Goal: Information Seeking & Learning: Learn about a topic

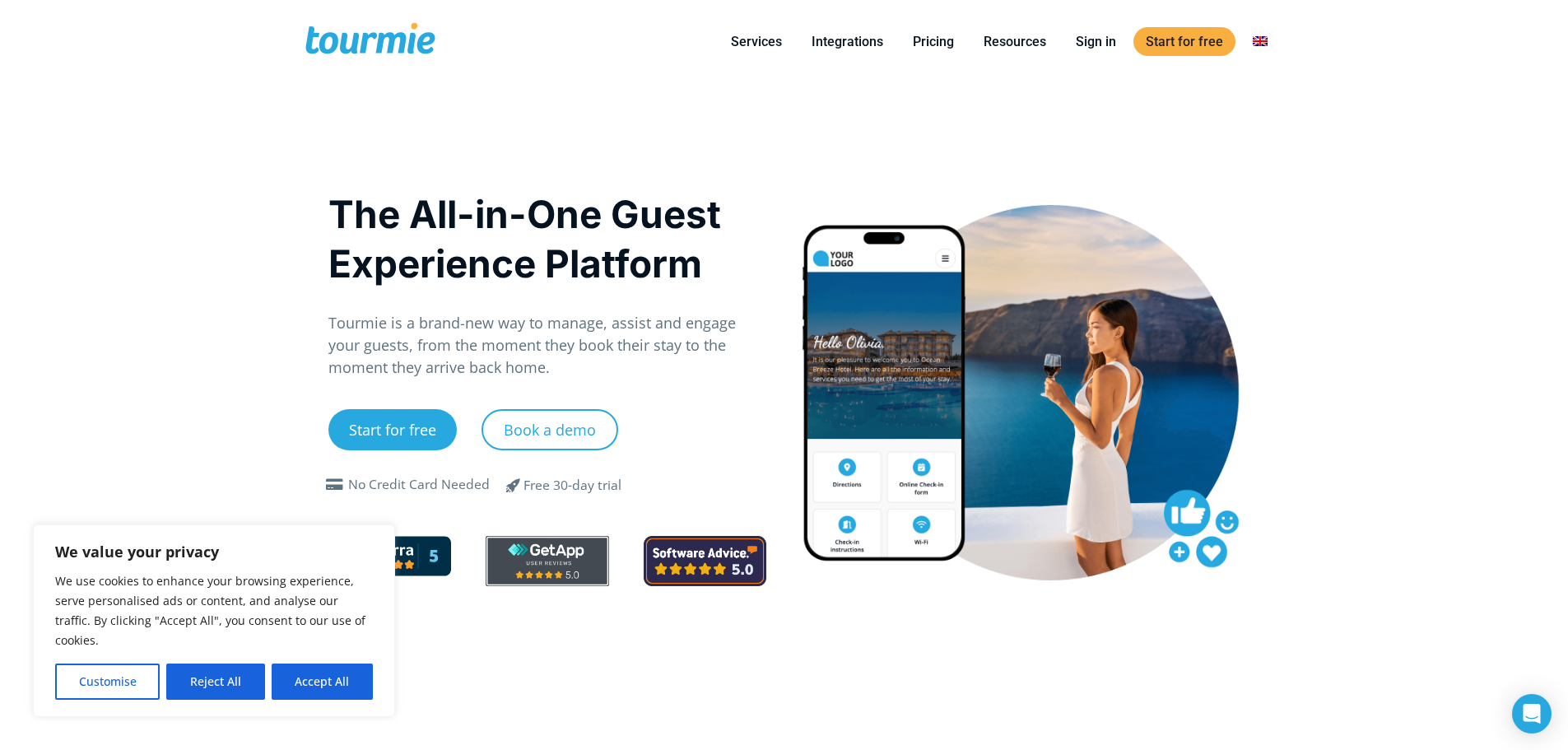
click at [235, 677] on button "Reject All" at bounding box center [215, 681] width 98 height 37
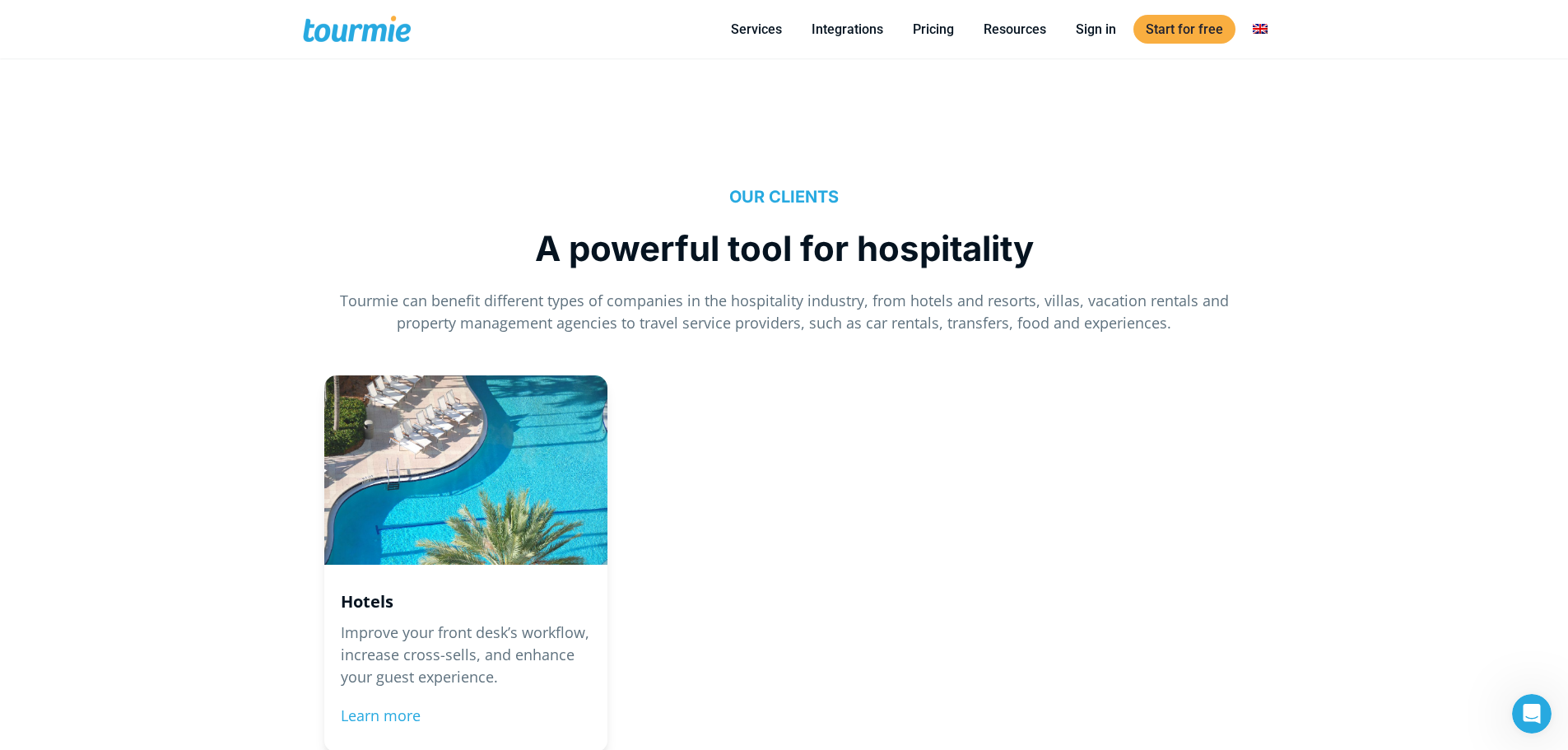
scroll to position [1526, 0]
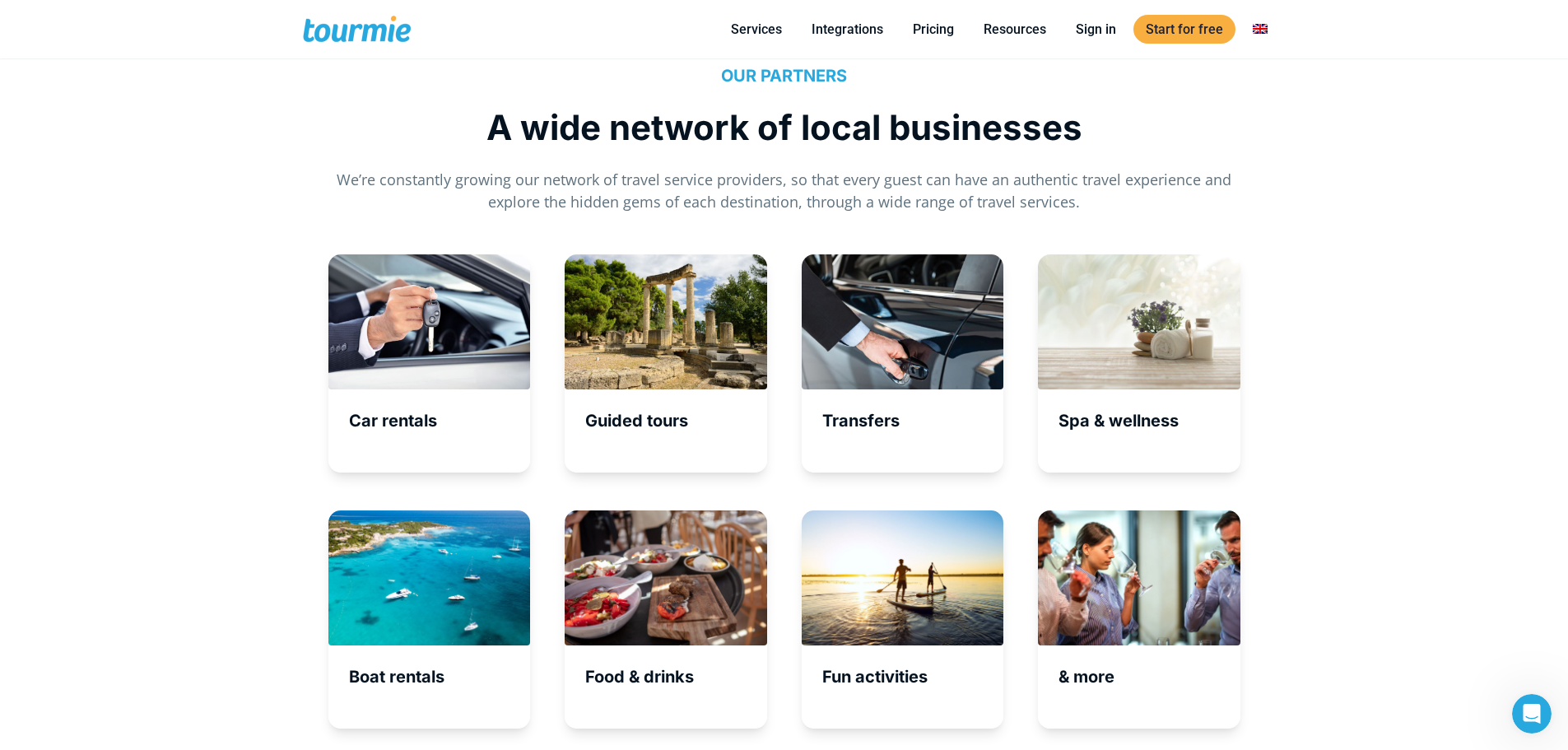
drag, startPoint x: 908, startPoint y: 579, endPoint x: 910, endPoint y: 371, distance: 208.0
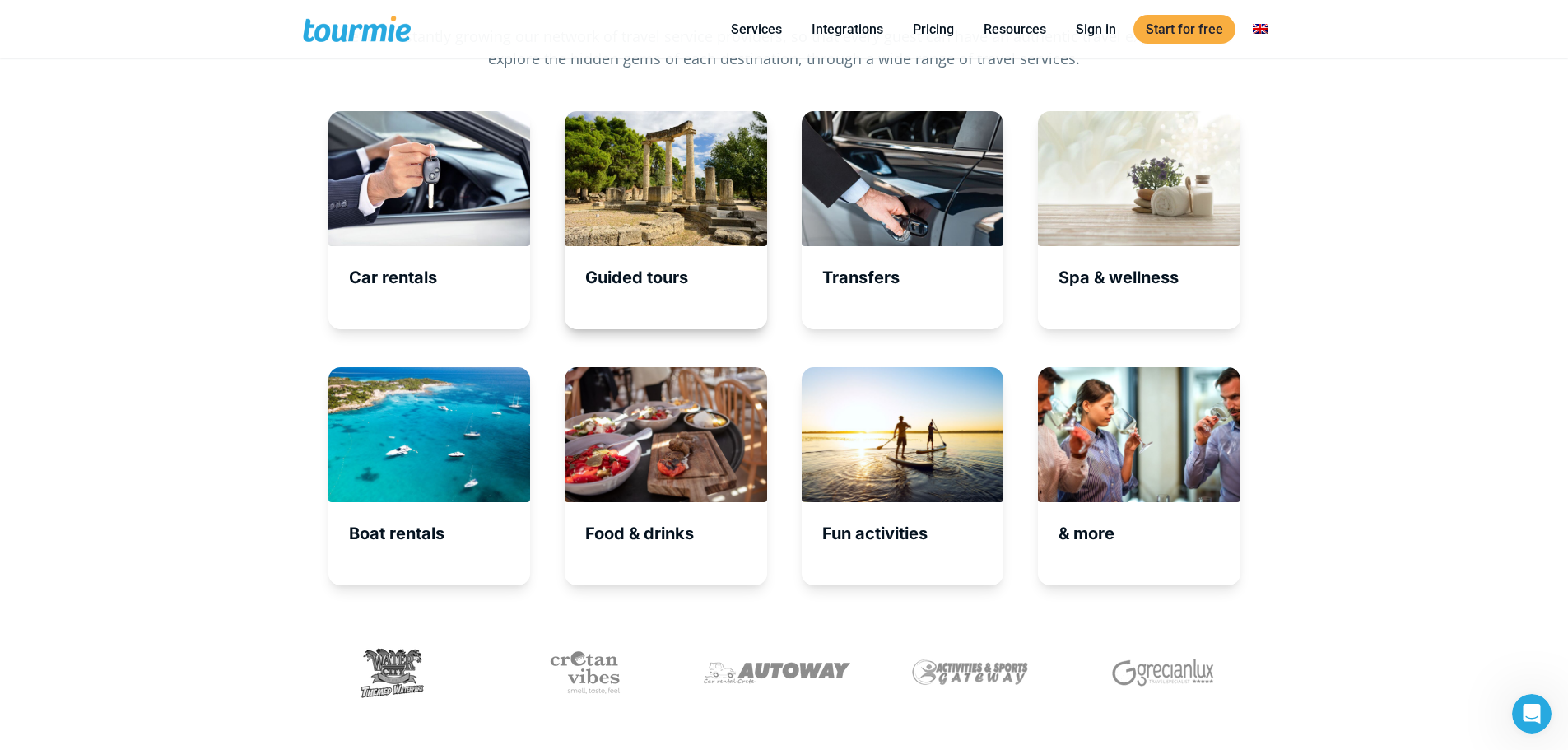
scroll to position [5553, 0]
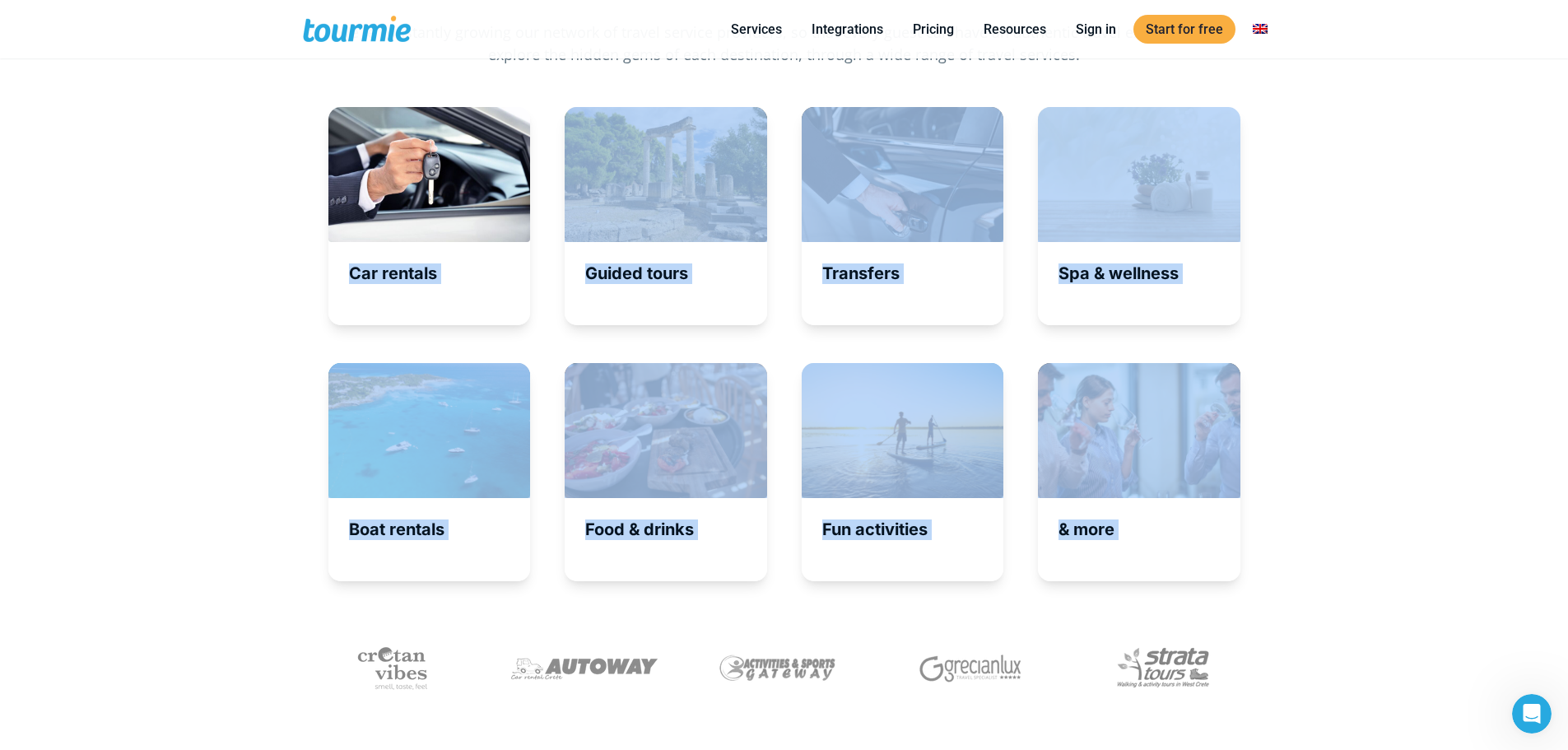
drag, startPoint x: 320, startPoint y: 272, endPoint x: 1468, endPoint y: 609, distance: 1196.4
click at [1279, 609] on section "SIMPLΕ PROCESS How it works 01. Set up your account Add all the information abo…" at bounding box center [784, 114] width 988 height 1500
click at [1362, 634] on div "Become a partner" at bounding box center [784, 733] width 1568 height 263
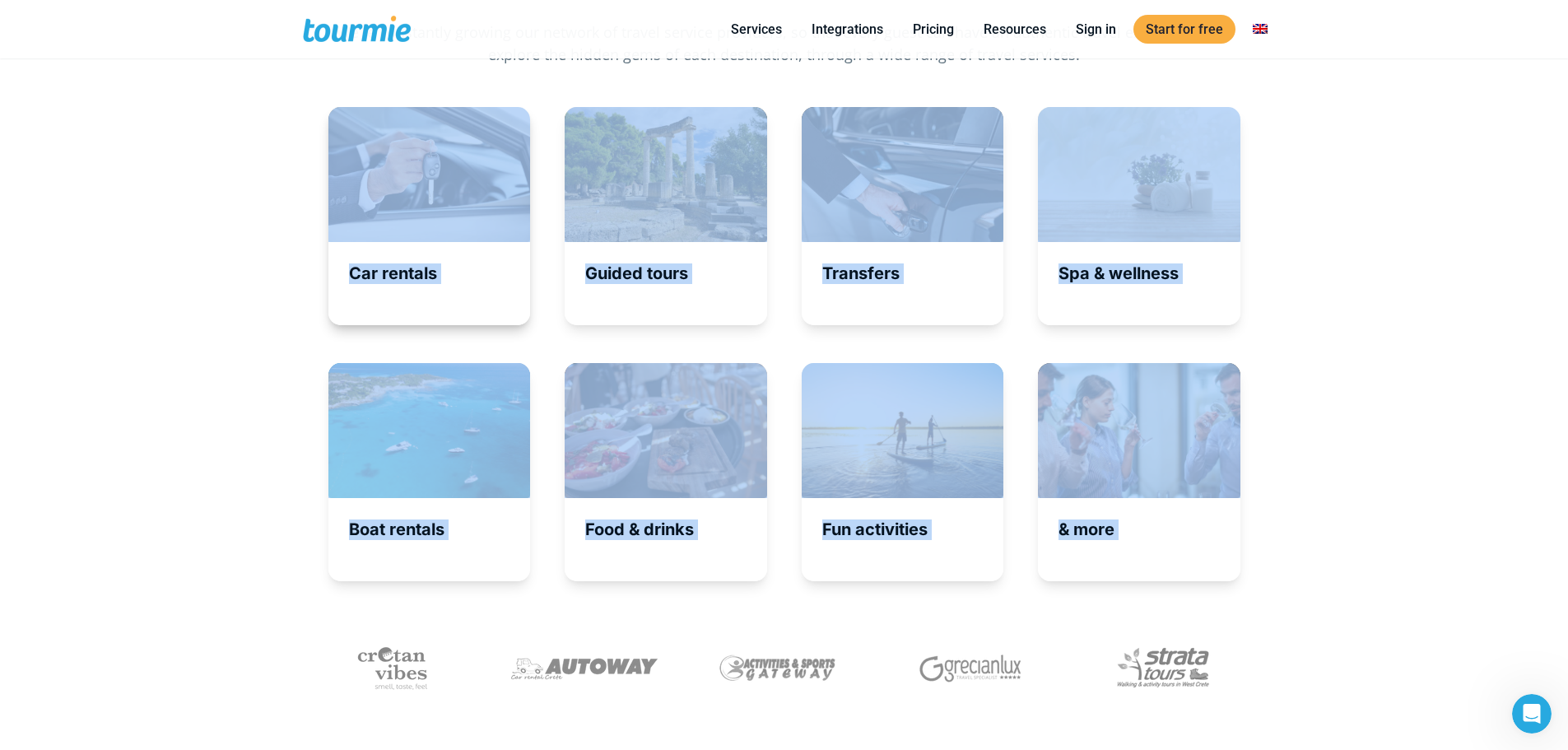
drag, startPoint x: 1357, startPoint y: 683, endPoint x: 379, endPoint y: 130, distance: 1123.5
click at [379, 130] on section "SIMPLΕ PROCESS How it works 01. Set up your account Add all the information abo…" at bounding box center [784, 114] width 988 height 1500
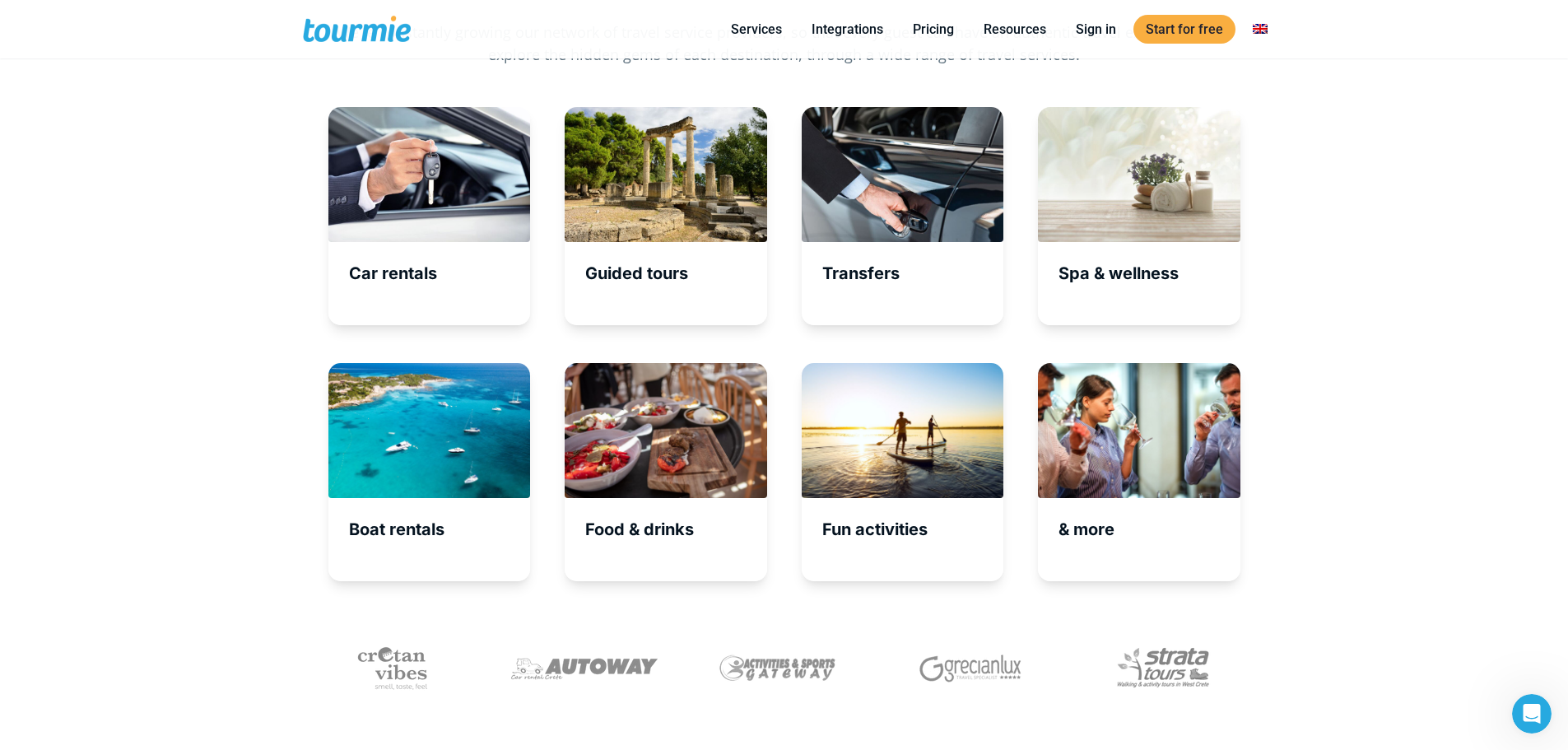
click at [160, 210] on div "Car rentals Guided tours Transfers Spa & wellness" at bounding box center [784, 226] width 1568 height 239
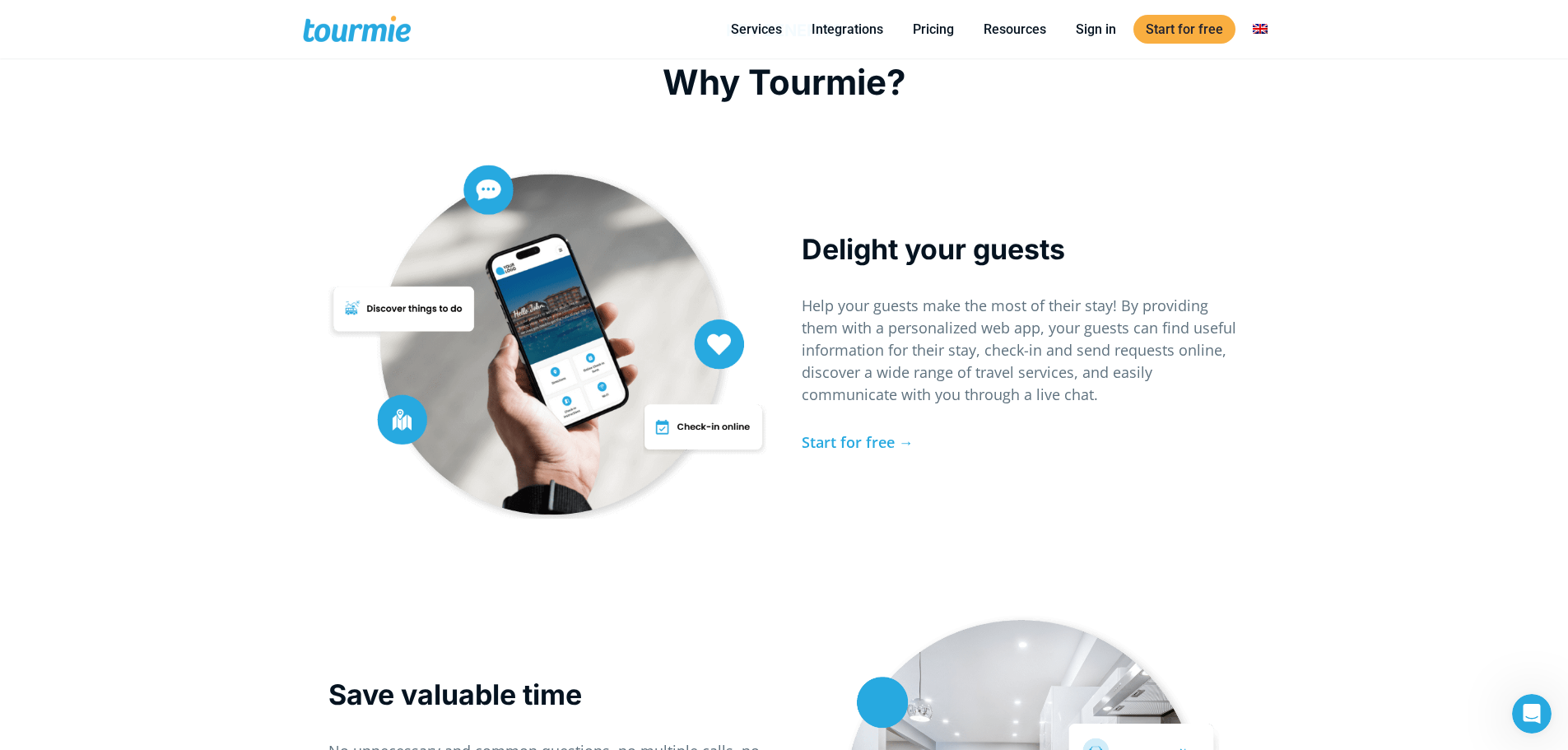
scroll to position [3395, 0]
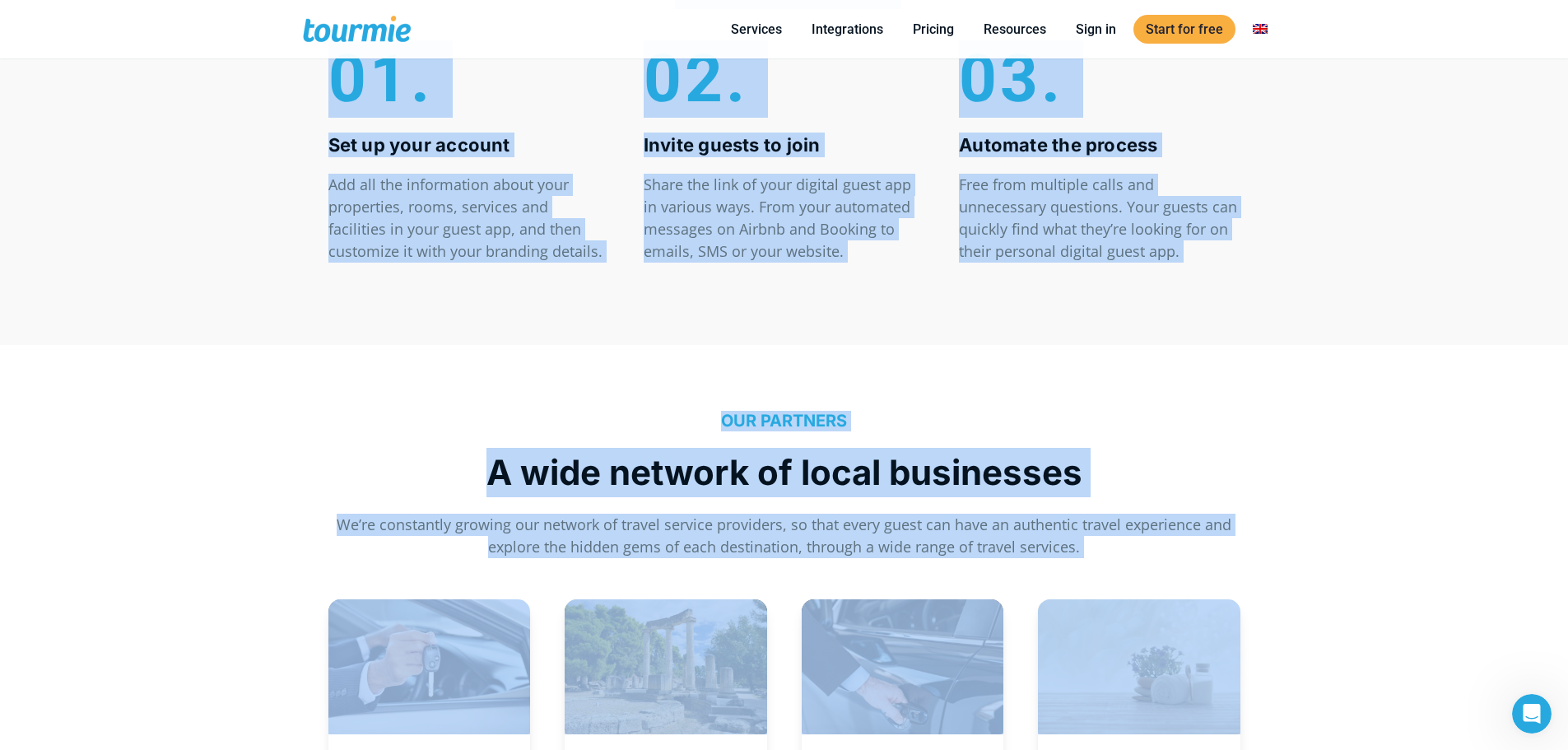
drag, startPoint x: 133, startPoint y: 169, endPoint x: 1181, endPoint y: 610, distance: 1137.0
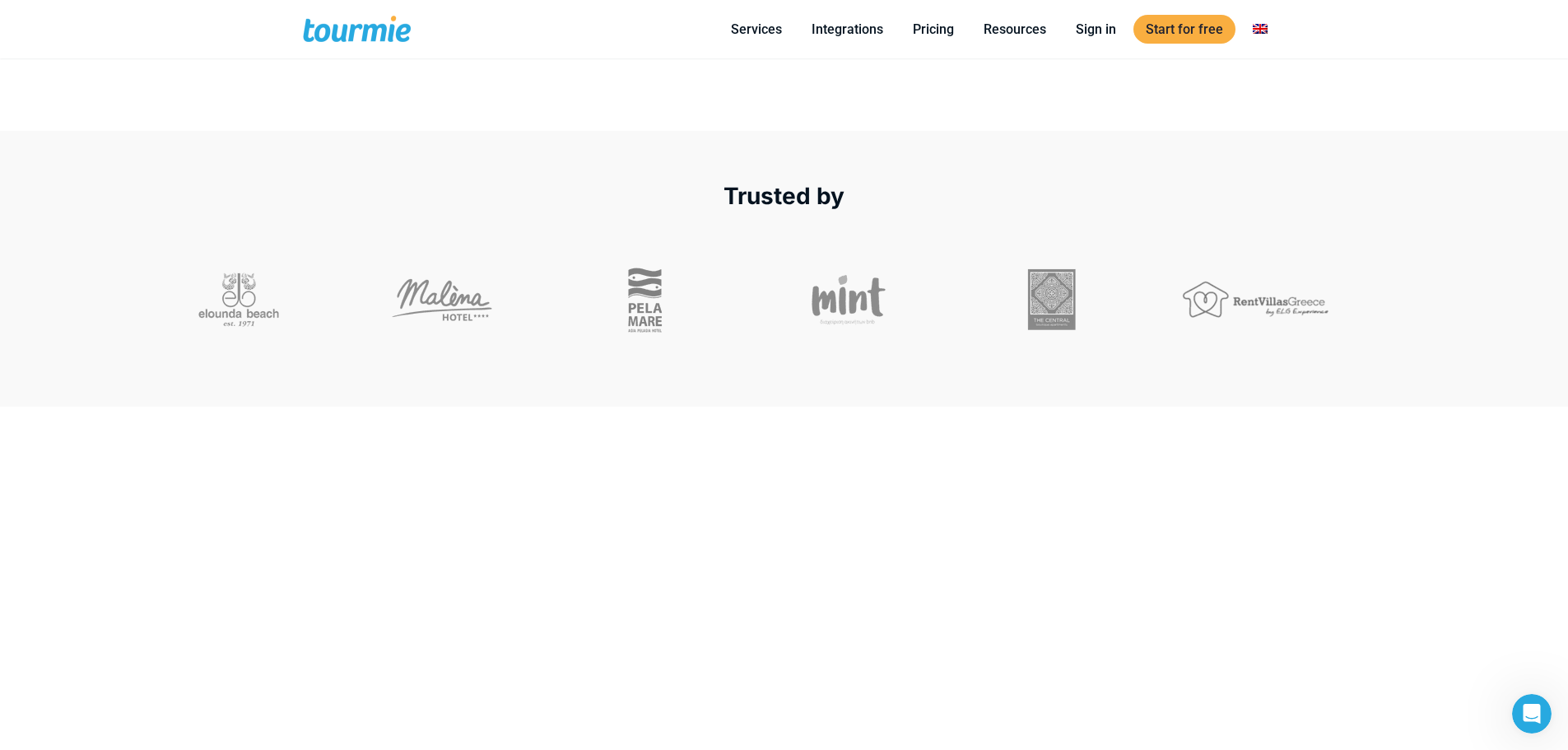
scroll to position [0, 0]
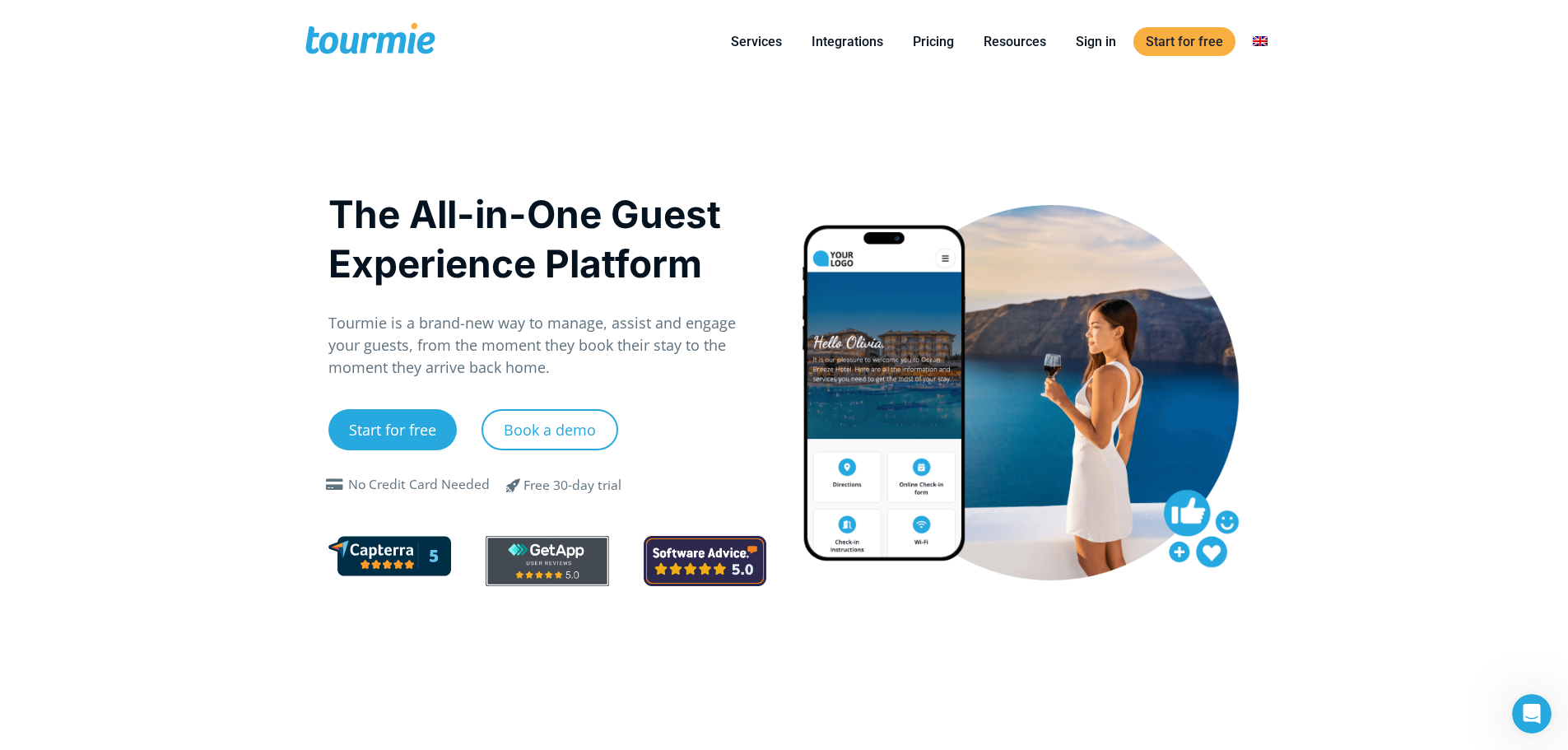
drag, startPoint x: 1364, startPoint y: 589, endPoint x: 1365, endPoint y: 371, distance: 218.0
click at [943, 50] on link "Pricing" at bounding box center [934, 41] width 66 height 21
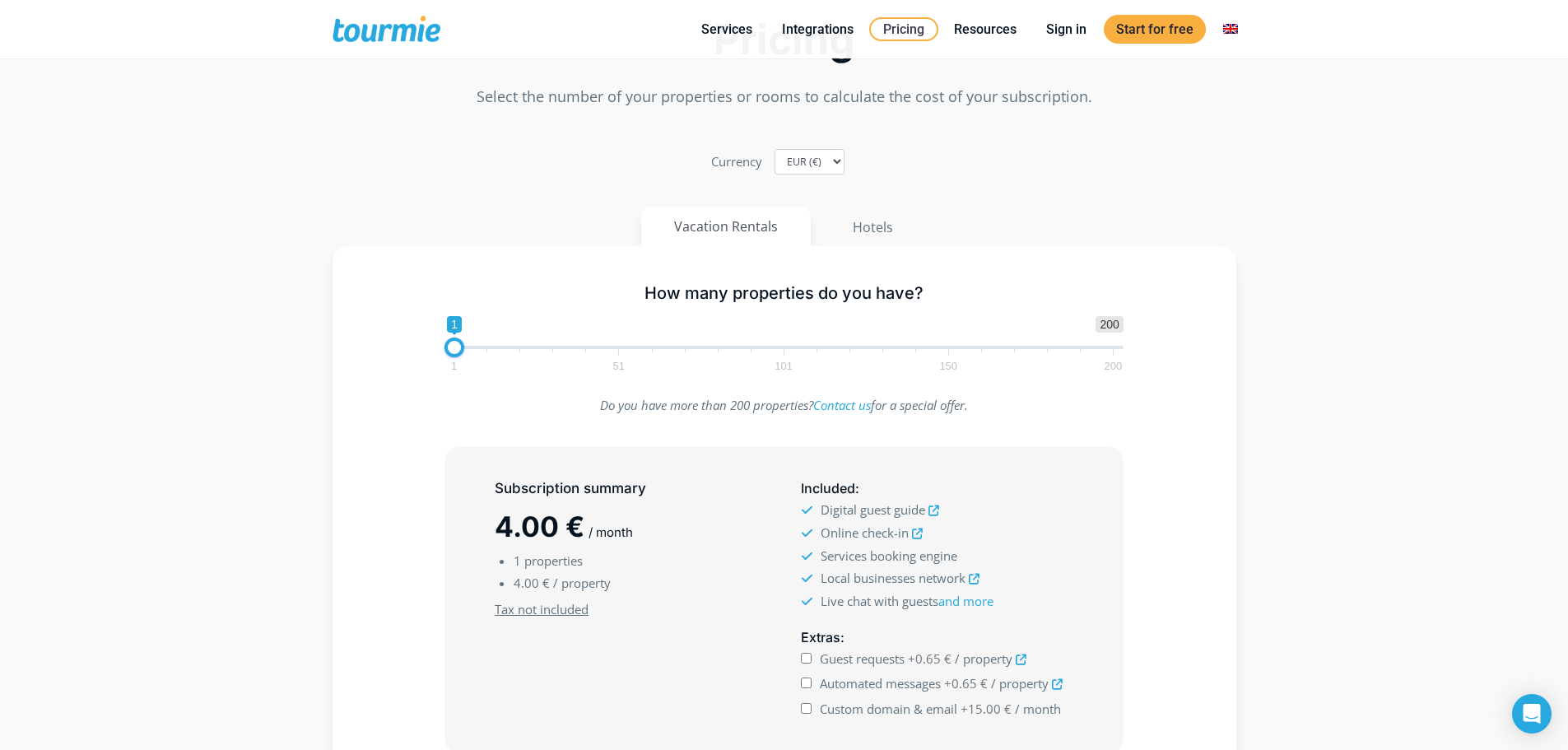
scroll to position [12, 0]
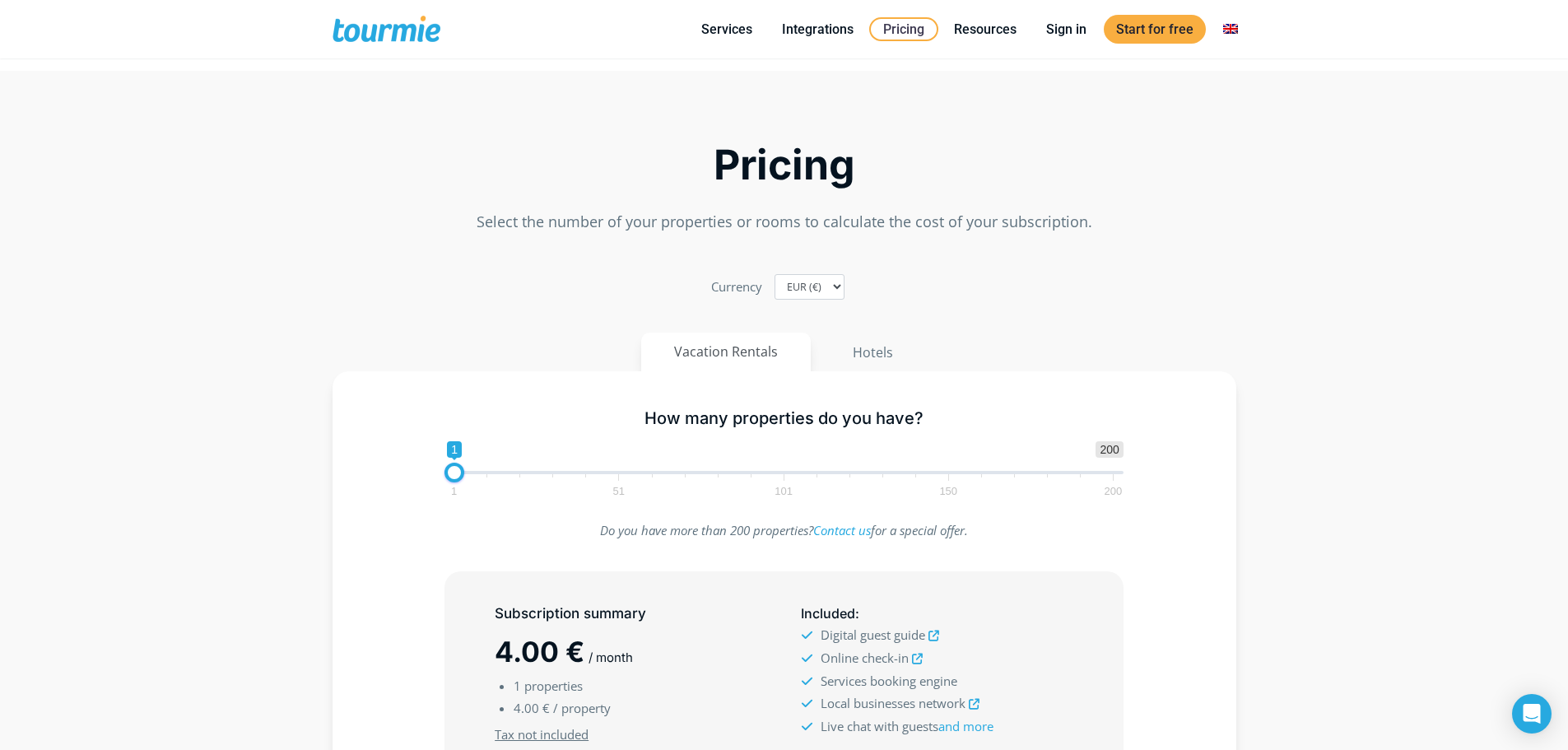
drag, startPoint x: 540, startPoint y: 244, endPoint x: 540, endPoint y: 137, distance: 107.0
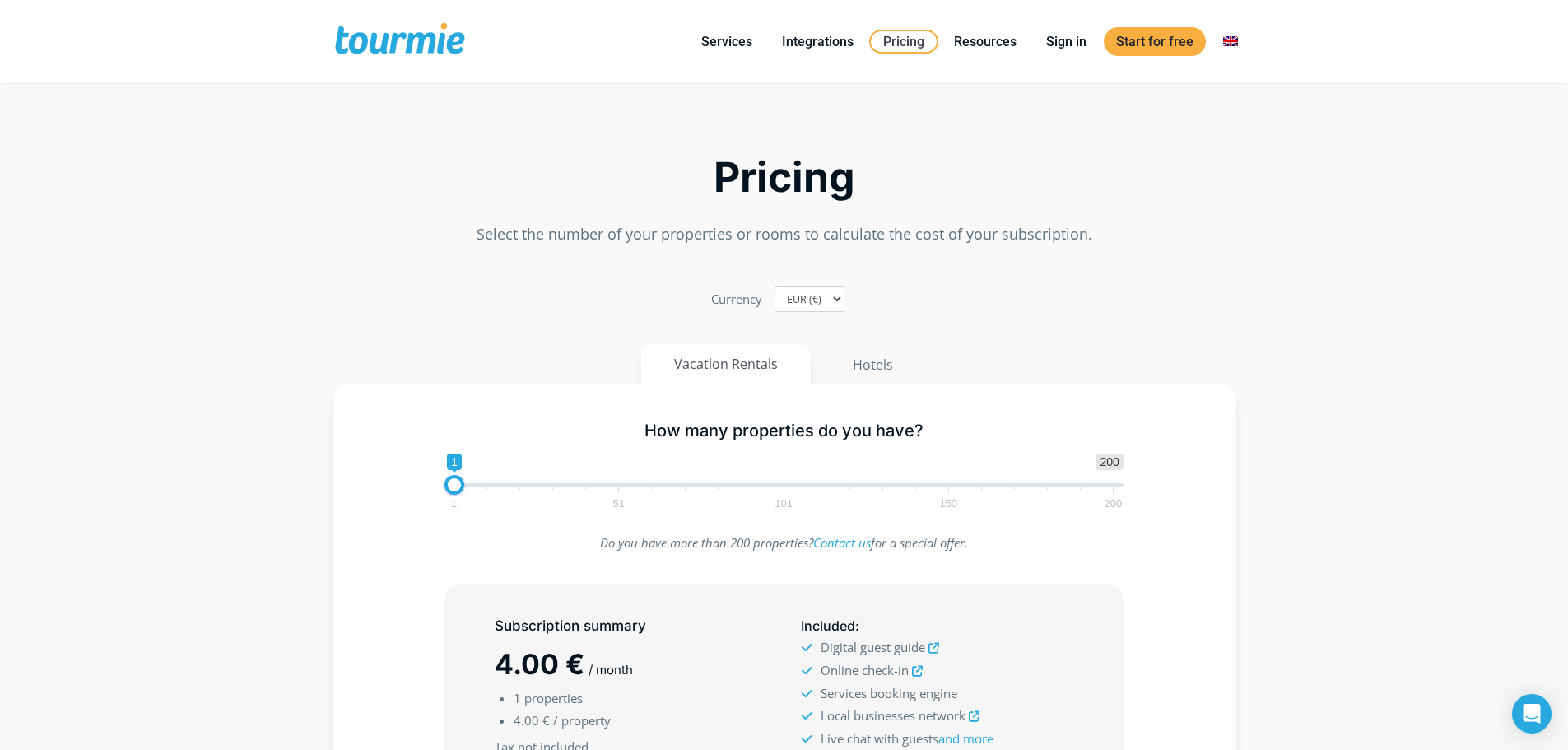
click at [525, 168] on h2 "Pricing" at bounding box center [784, 177] width 904 height 38
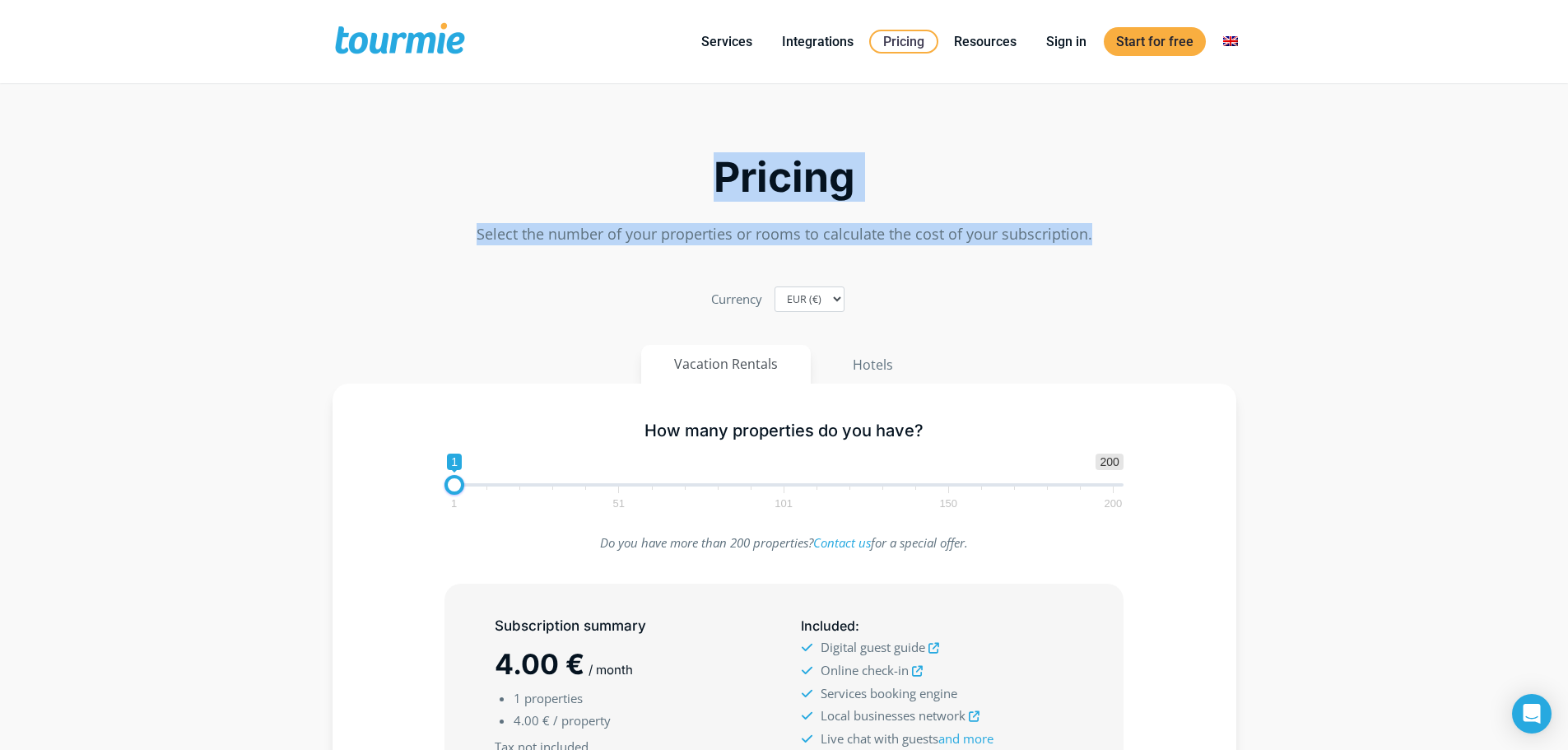
drag, startPoint x: 636, startPoint y: 155, endPoint x: 1156, endPoint y: 251, distance: 528.8
click at [1156, 251] on div "Pricing Select the number of your properties or rooms to calculate the cost of …" at bounding box center [785, 174] width 939 height 158
drag, startPoint x: 886, startPoint y: 10, endPoint x: 664, endPoint y: 159, distance: 267.4
click at [664, 159] on div "Pricing Select the number of your properties or rooms to calculate the cost of …" at bounding box center [785, 174] width 939 height 158
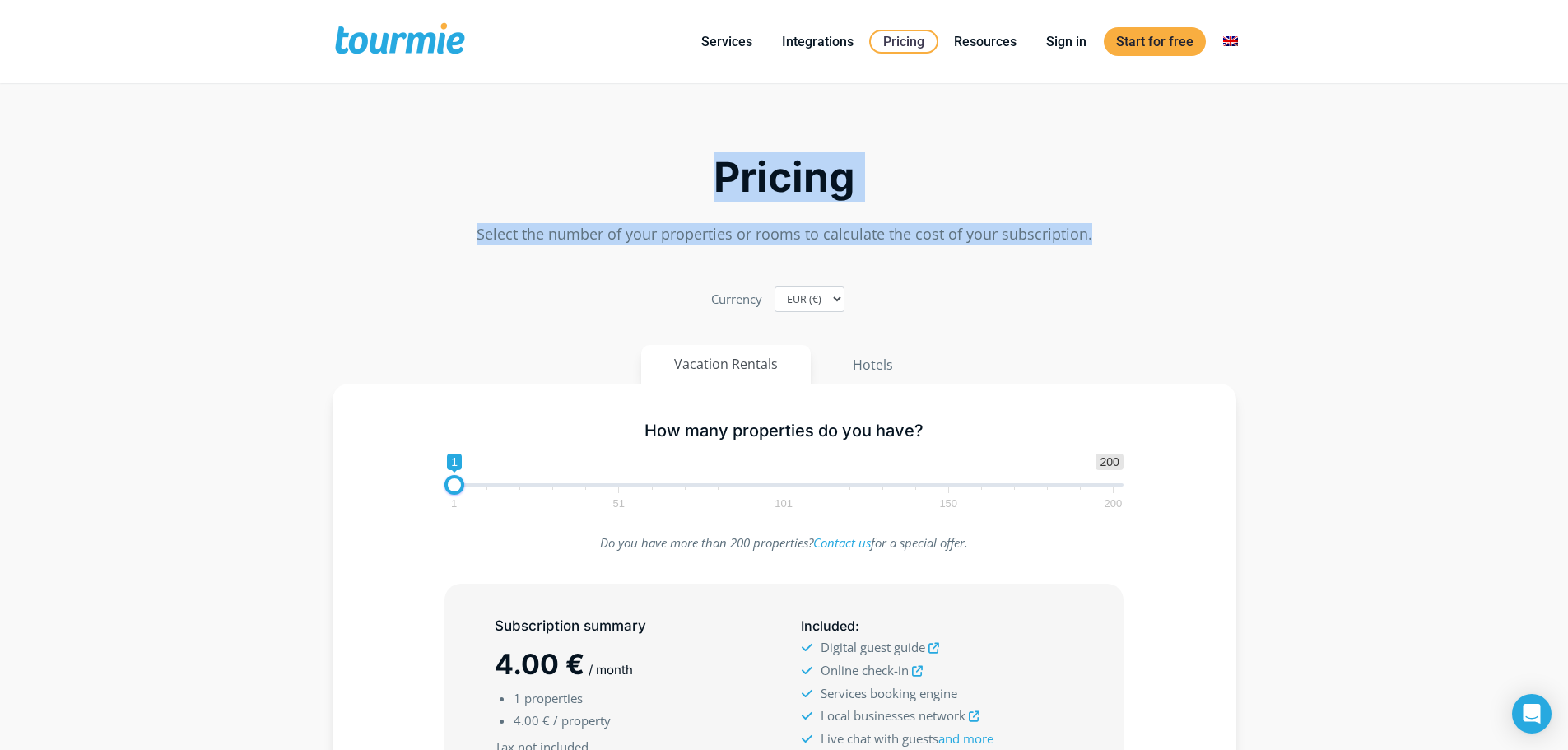
click at [664, 160] on h2 "Pricing" at bounding box center [784, 177] width 904 height 38
drag, startPoint x: 670, startPoint y: 160, endPoint x: 1141, endPoint y: 228, distance: 475.9
click at [1141, 228] on div "Pricing Select the number of your properties or rooms to calculate the cost of …" at bounding box center [785, 174] width 939 height 158
click at [1141, 228] on p "Select the number of your properties or rooms to calculate the cost of your sub…" at bounding box center [784, 234] width 904 height 22
drag, startPoint x: 974, startPoint y: 208, endPoint x: 713, endPoint y: 169, distance: 263.9
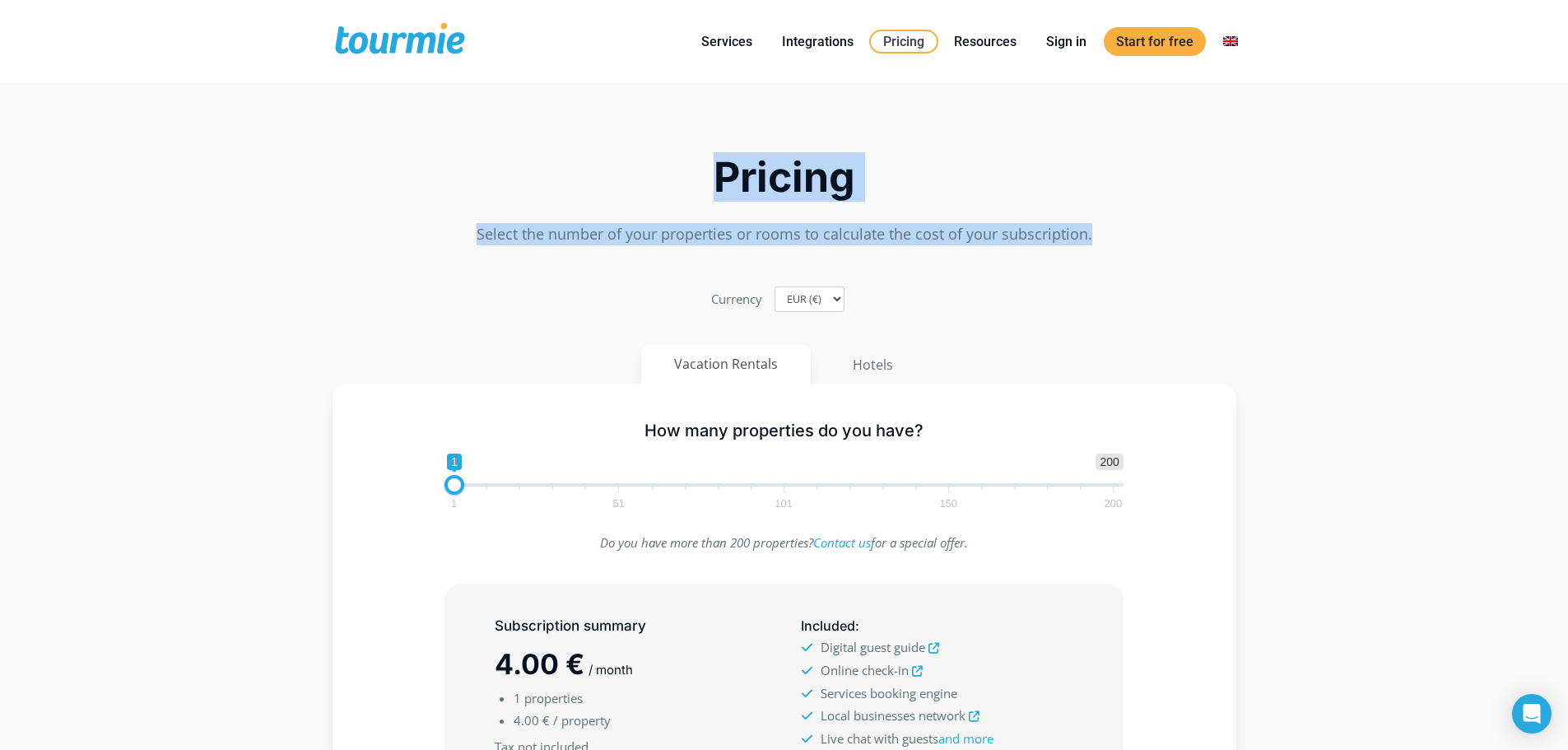
click at [713, 169] on div "Pricing Select the number of your properties or rooms to calculate the cost of …" at bounding box center [785, 174] width 939 height 158
click at [713, 169] on h2 "Pricing" at bounding box center [784, 177] width 904 height 38
drag, startPoint x: 713, startPoint y: 169, endPoint x: 1108, endPoint y: 264, distance: 406.3
click at [1108, 264] on div "Pricing Select the number of your properties or rooms to calculate the cost of …" at bounding box center [785, 580] width 939 height 969
click at [1137, 243] on p "Select the number of your properties or rooms to calculate the cost of your sub…" at bounding box center [784, 234] width 904 height 22
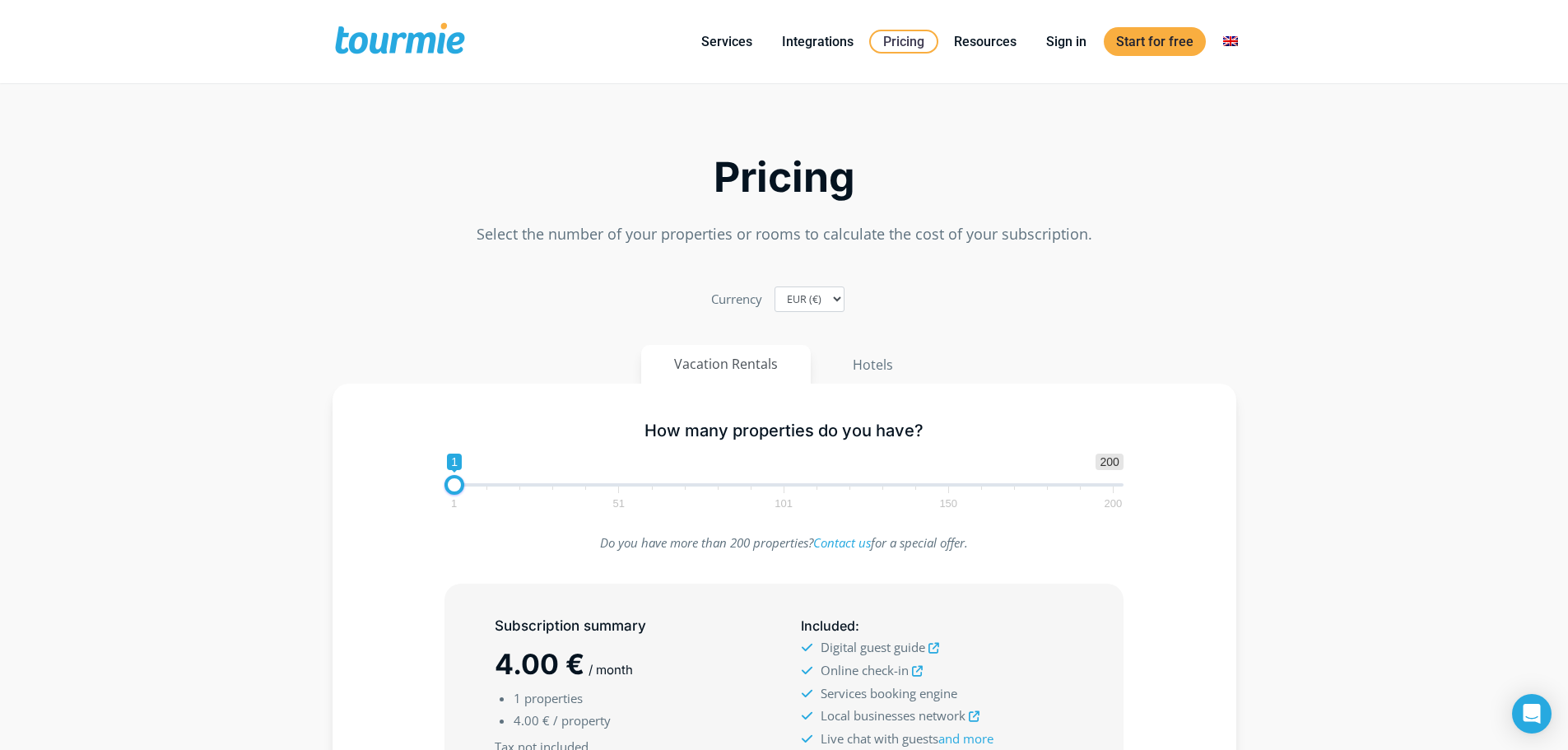
click at [1424, 548] on section "Pricing Select the number of your properties or rooms to calculate the cost of …" at bounding box center [784, 588] width 1568 height 986
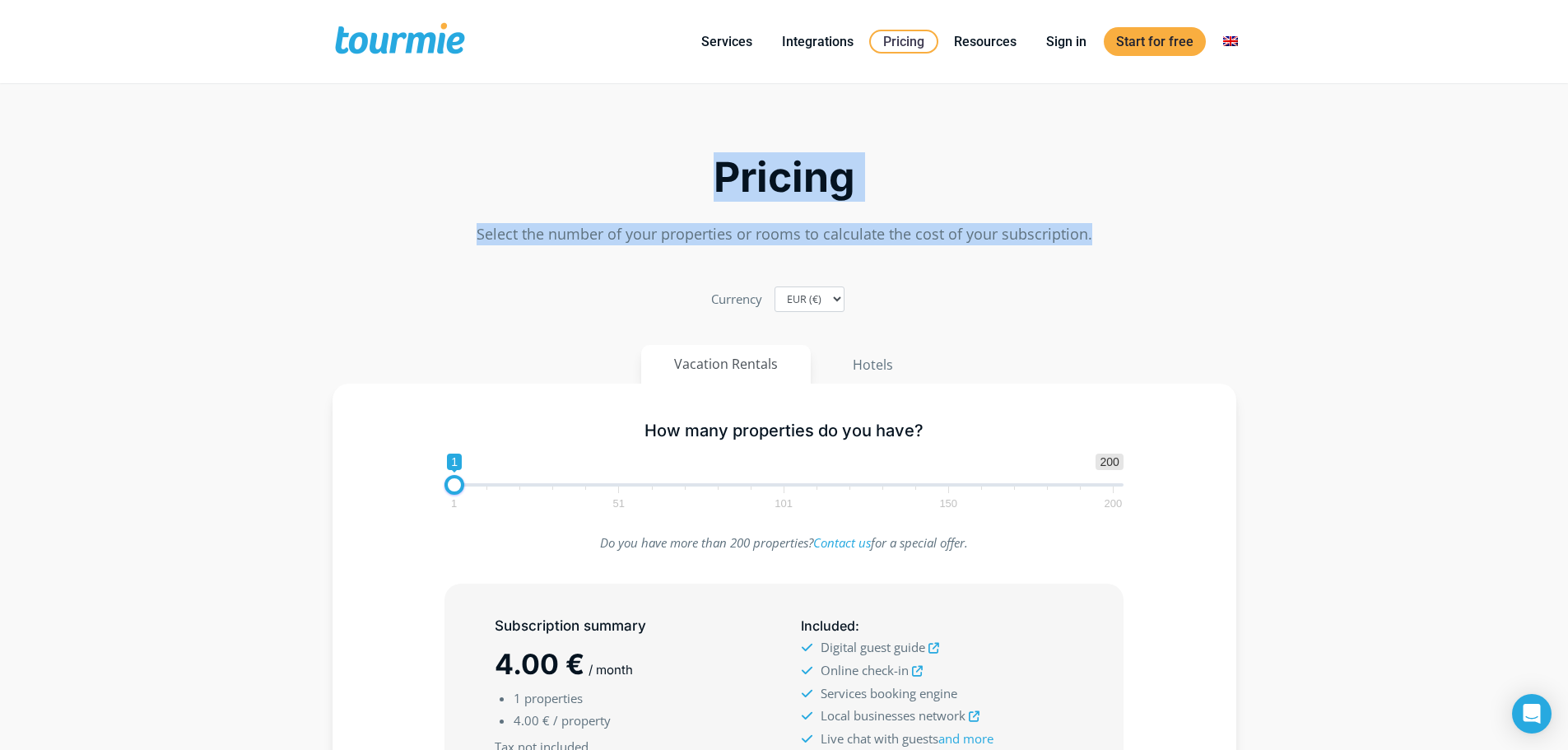
drag, startPoint x: 697, startPoint y: 168, endPoint x: 1094, endPoint y: 236, distance: 402.8
click at [1094, 236] on div "Pricing Select the number of your properties or rooms to calculate the cost of …" at bounding box center [785, 174] width 939 height 158
click at [779, 194] on h2 "Pricing" at bounding box center [784, 177] width 904 height 38
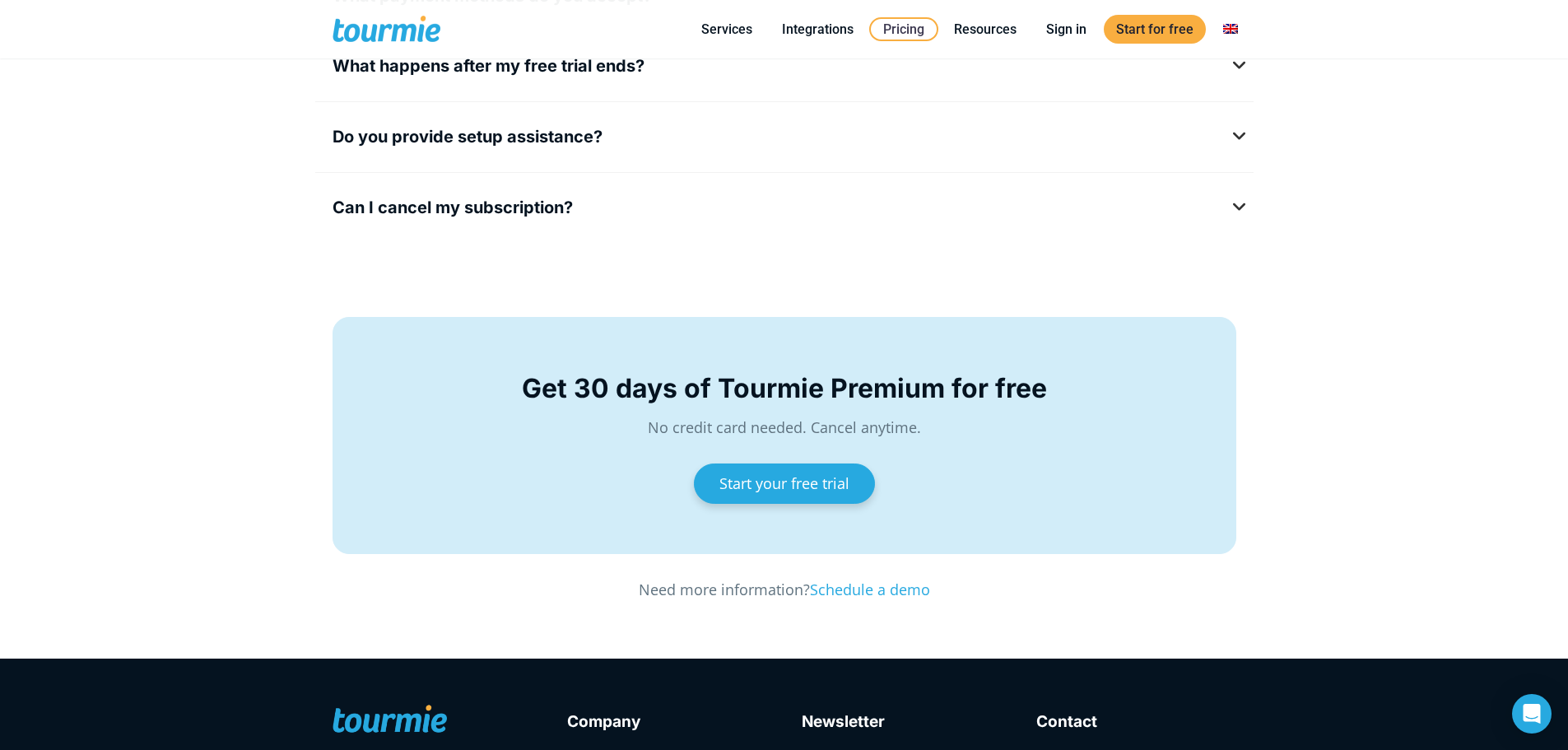
scroll to position [2502, 0]
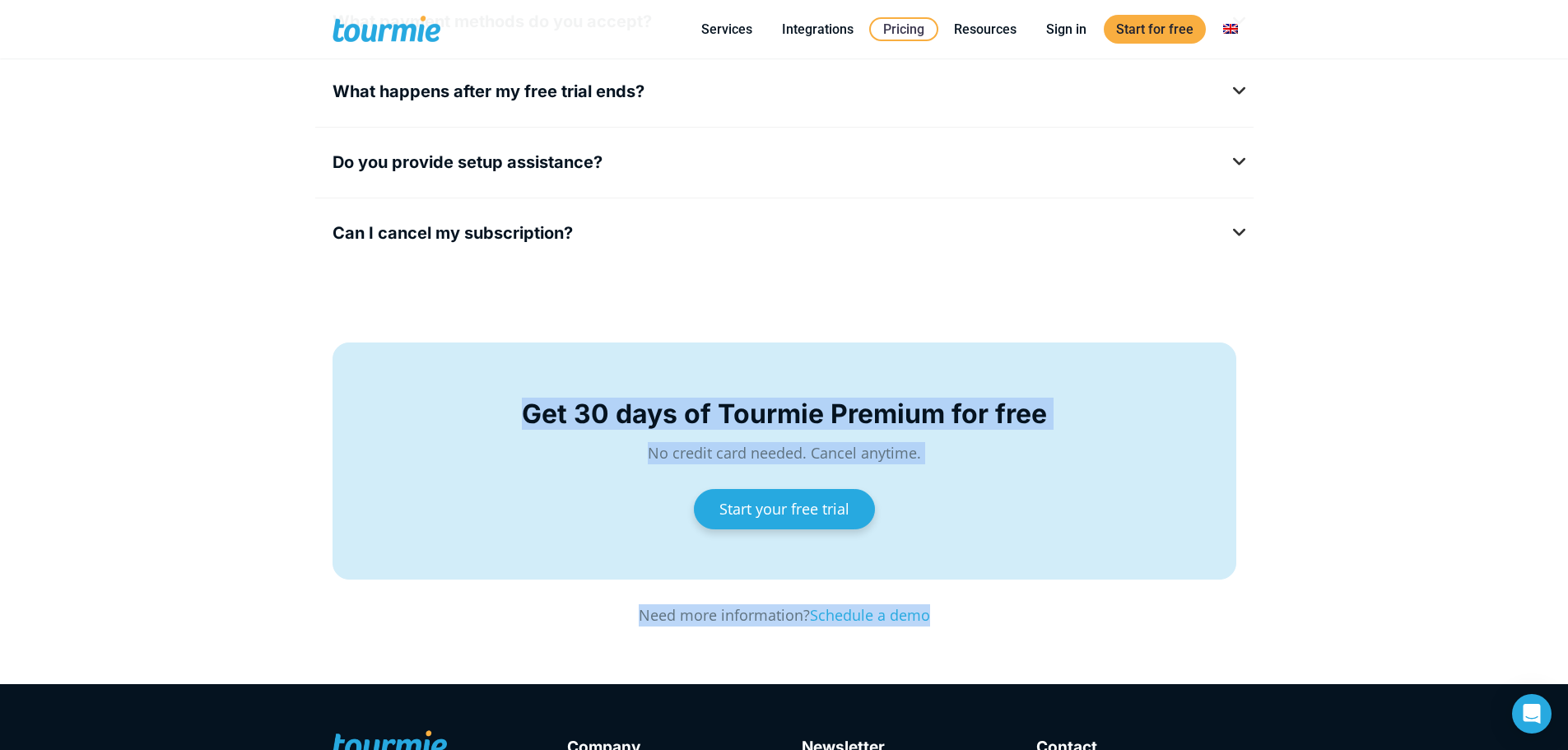
drag, startPoint x: 512, startPoint y: 388, endPoint x: 1004, endPoint y: 631, distance: 548.7
click at [1004, 631] on section "Get 30 days of Tourmie Premium for free No credit card needed. Cancel anytime. …" at bounding box center [784, 505] width 1568 height 358
drag, startPoint x: 1004, startPoint y: 631, endPoint x: 451, endPoint y: 390, distance: 603.2
click at [451, 390] on section "Get 30 days of Tourmie Premium for free No credit card needed. Cancel anytime. …" at bounding box center [784, 505] width 1568 height 358
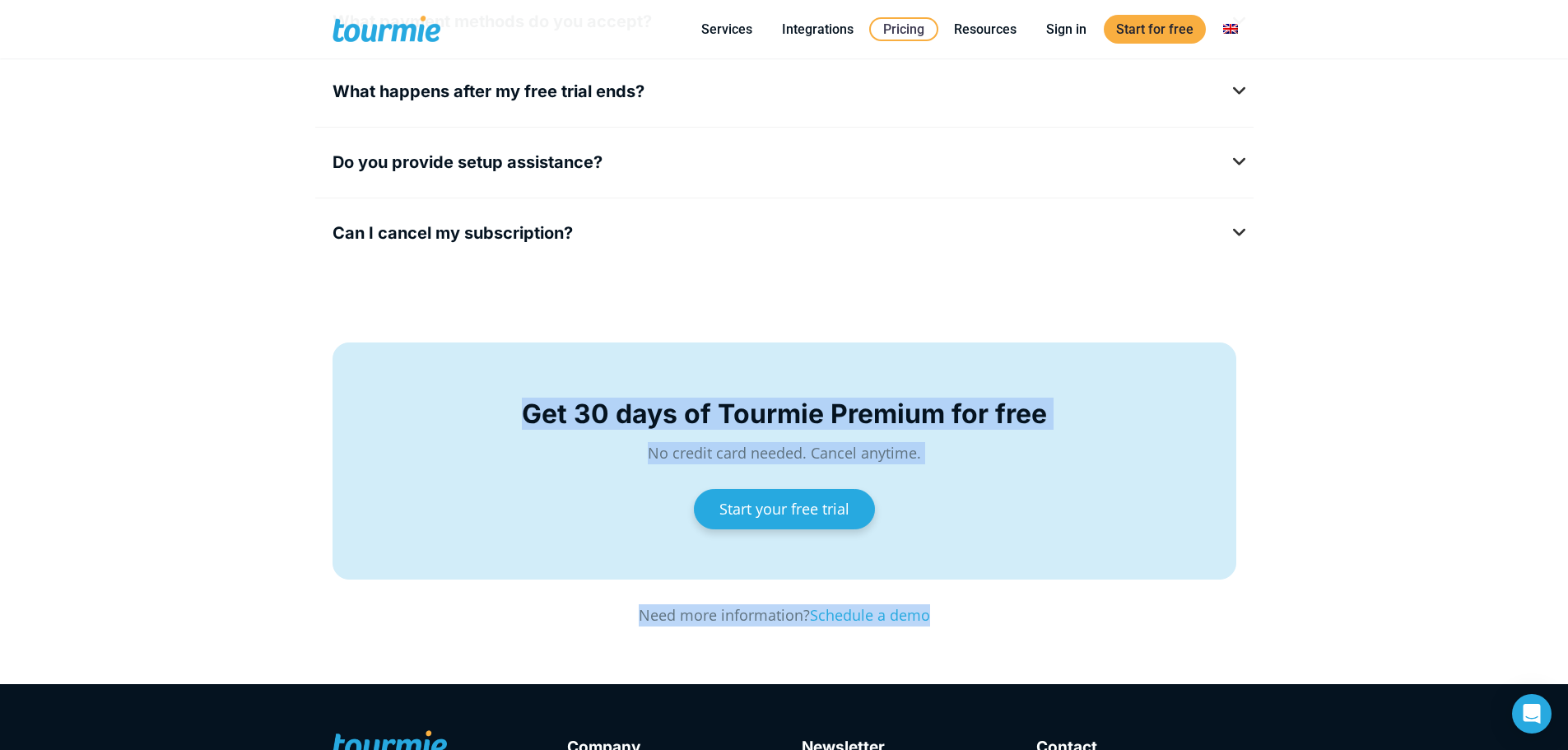
click at [451, 390] on div "Get 30 days of Tourmie Premium for free No credit card needed. Cancel anytime. …" at bounding box center [785, 461] width 764 height 186
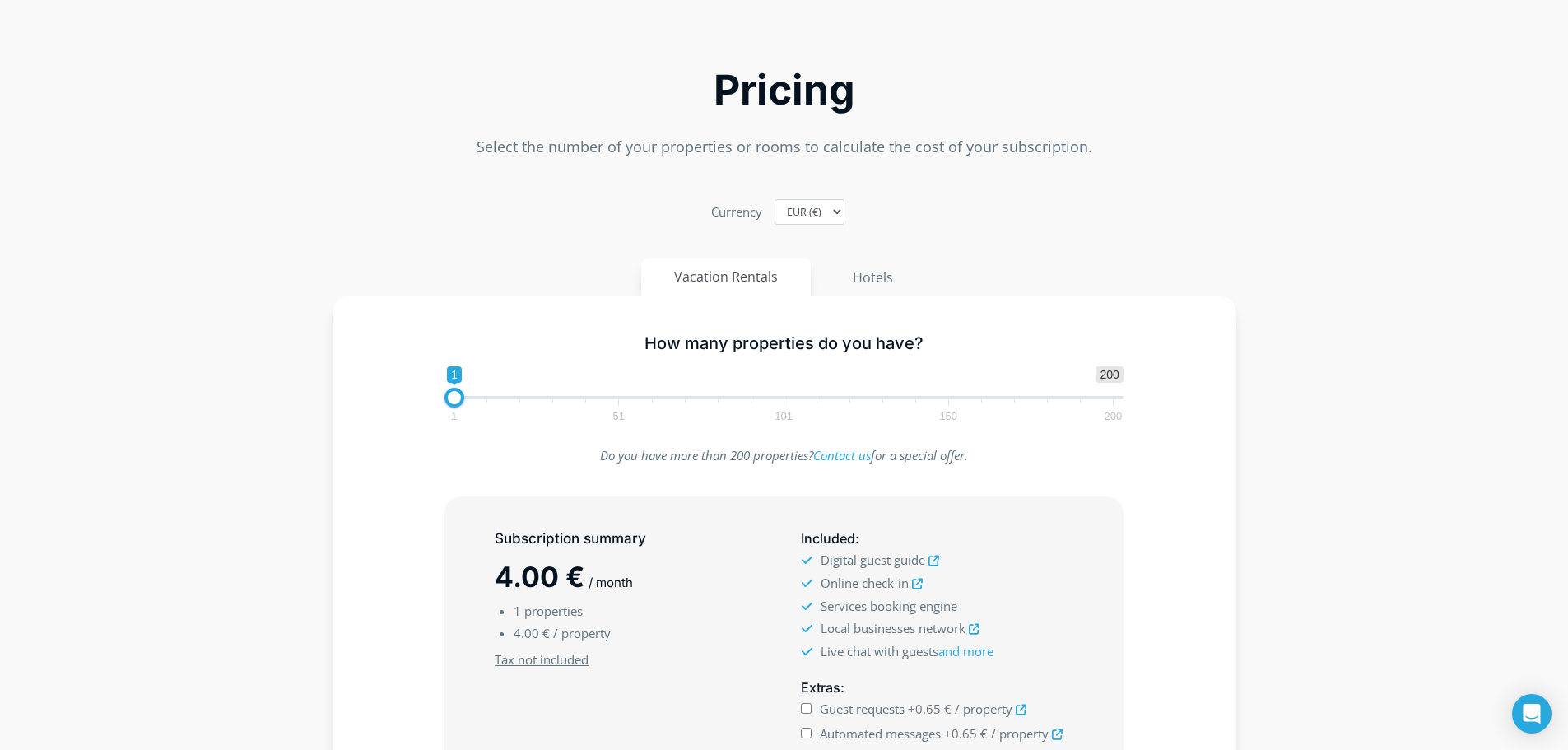
scroll to position [0, 0]
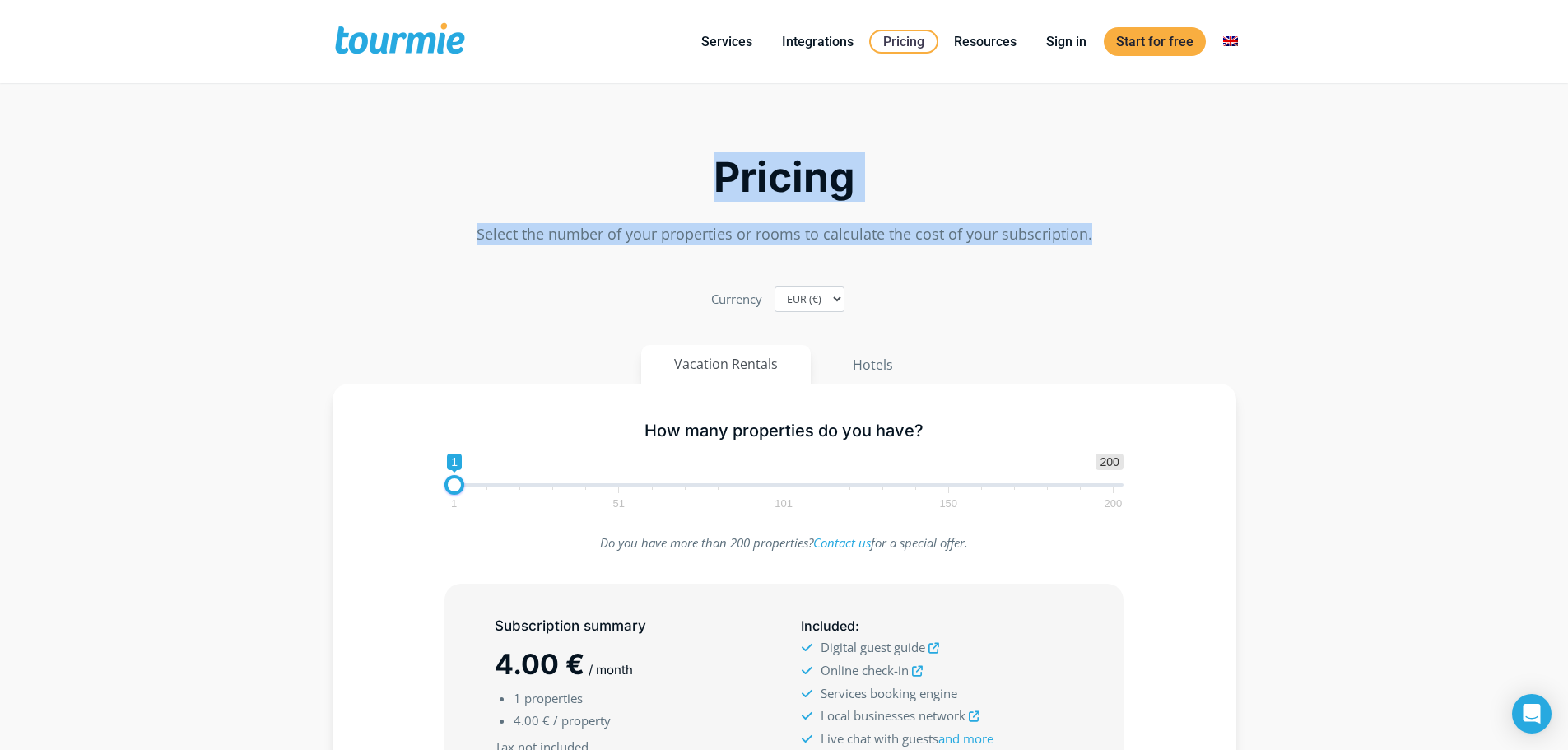
drag, startPoint x: 660, startPoint y: 160, endPoint x: 1091, endPoint y: 231, distance: 436.8
click at [1091, 231] on div "Pricing Select the number of your properties or rooms to calculate the cost of …" at bounding box center [785, 174] width 939 height 158
click at [752, 160] on h2 "Pricing" at bounding box center [784, 177] width 904 height 38
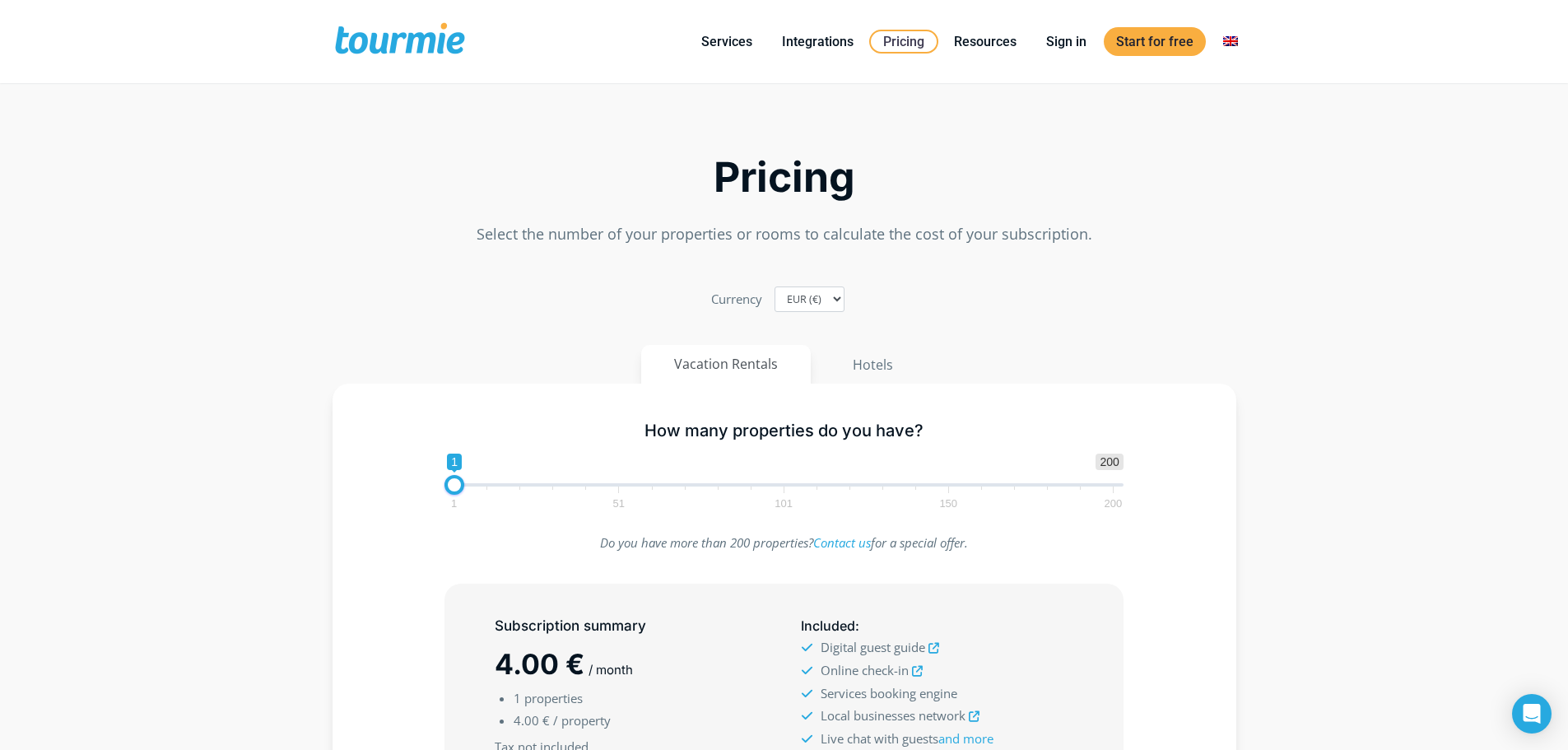
click at [723, 160] on h2 "Pricing" at bounding box center [784, 177] width 904 height 38
click at [722, 215] on div "Pricing Select the number of your properties or rooms to calculate the cost of …" at bounding box center [785, 174] width 939 height 158
click at [725, 237] on p "Select the number of your properties or rooms to calculate the cost of your sub…" at bounding box center [784, 234] width 904 height 22
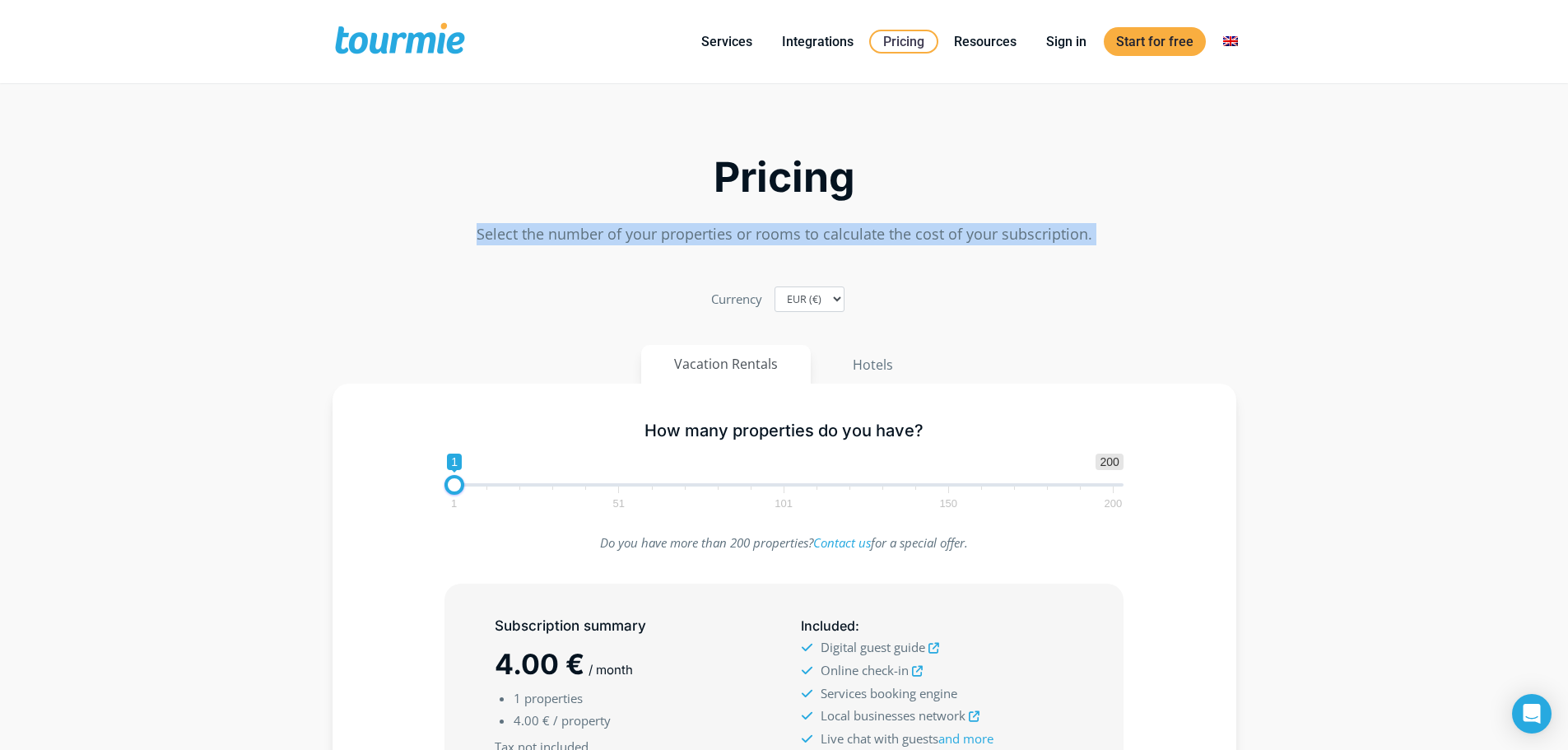
click at [725, 237] on p "Select the number of your properties or rooms to calculate the cost of your sub…" at bounding box center [784, 234] width 904 height 22
click at [796, 235] on p "Select the number of your properties or rooms to calculate the cost of your sub…" at bounding box center [784, 234] width 904 height 22
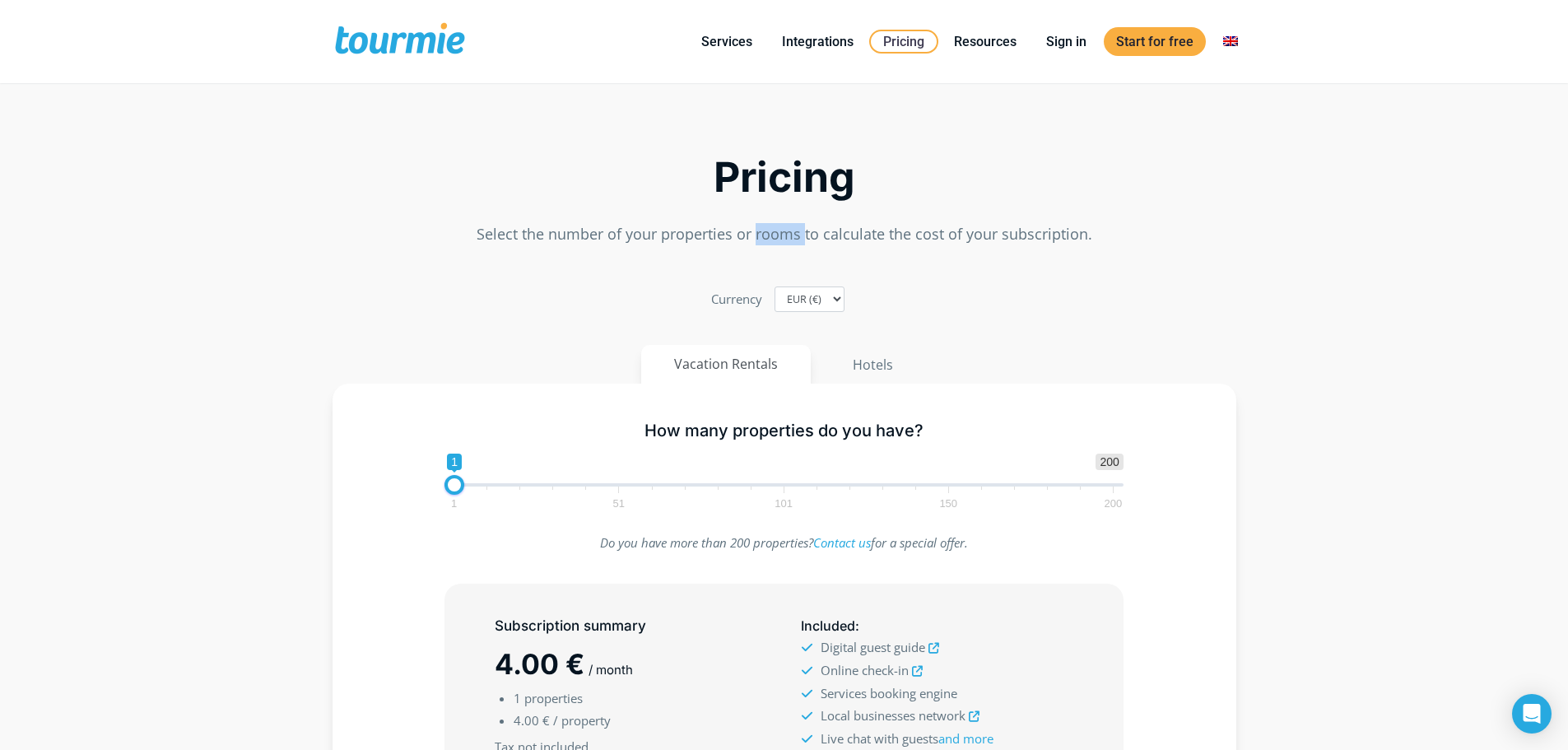
click at [796, 235] on p "Select the number of your properties or rooms to calculate the cost of your sub…" at bounding box center [784, 234] width 904 height 22
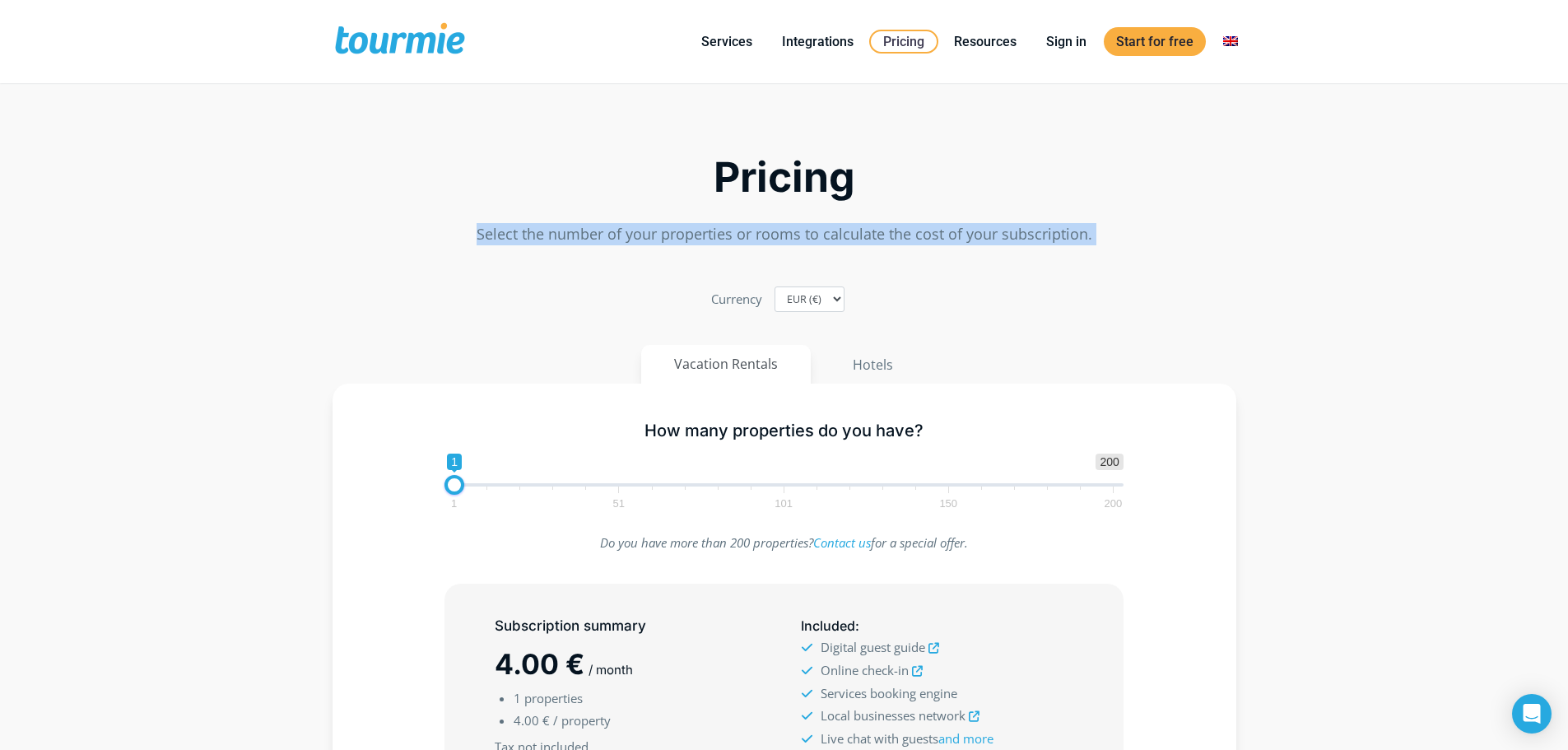
click at [796, 235] on p "Select the number of your properties or rooms to calculate the cost of your sub…" at bounding box center [784, 234] width 904 height 22
click at [825, 232] on p "Select the number of your properties or rooms to calculate the cost of your sub…" at bounding box center [784, 234] width 904 height 22
drag, startPoint x: 718, startPoint y: 186, endPoint x: 1089, endPoint y: 242, distance: 375.2
click at [1089, 242] on div "Pricing Select the number of your properties or rooms to calculate the cost of …" at bounding box center [785, 174] width 939 height 158
click at [816, 167] on h2 "Pricing" at bounding box center [784, 177] width 904 height 38
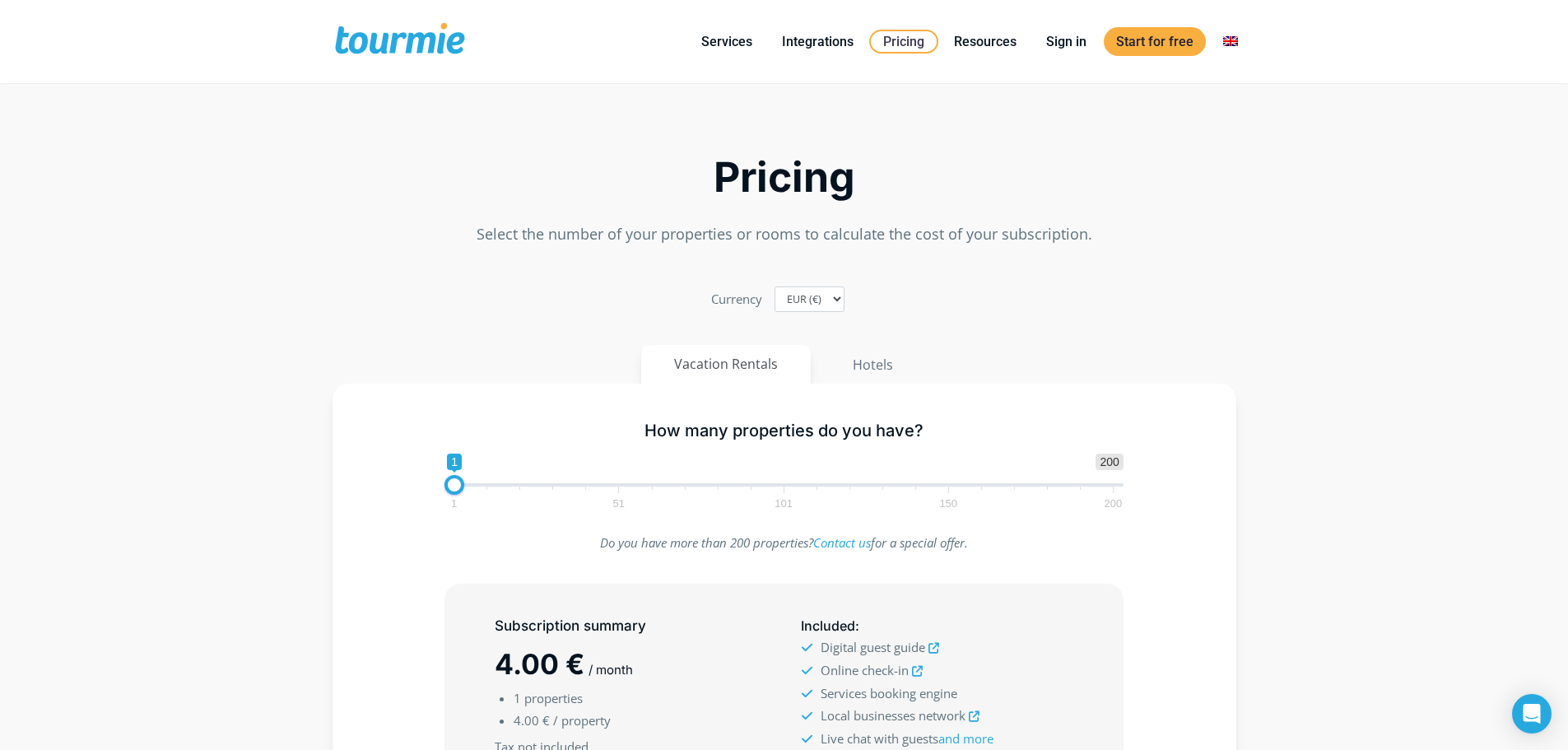
click at [732, 168] on h2 "Pricing" at bounding box center [784, 177] width 904 height 38
click at [759, 229] on p "Select the number of your properties or rooms to calculate the cost of your sub…" at bounding box center [784, 234] width 904 height 22
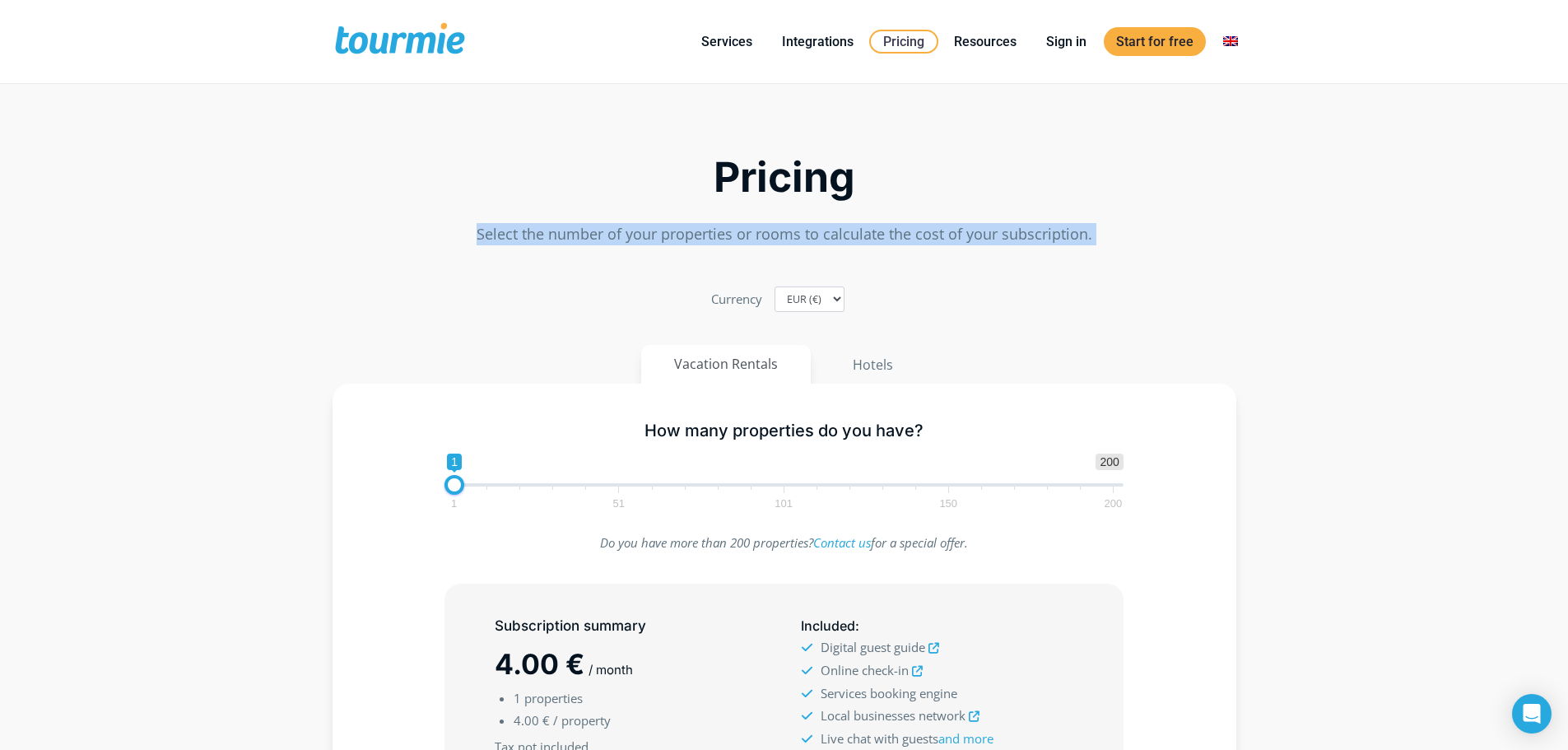
click at [759, 229] on p "Select the number of your properties or rooms to calculate the cost of your sub…" at bounding box center [784, 234] width 904 height 22
click at [952, 236] on p "Select the number of your properties or rooms to calculate the cost of your sub…" at bounding box center [784, 234] width 904 height 22
click at [1122, 230] on p "Select the number of your properties or rooms to calculate the cost of your sub…" at bounding box center [784, 234] width 904 height 22
drag, startPoint x: 1092, startPoint y: 242, endPoint x: 683, endPoint y: 183, distance: 413.2
click at [683, 183] on div "Pricing Select the number of your properties or rooms to calculate the cost of …" at bounding box center [785, 174] width 939 height 158
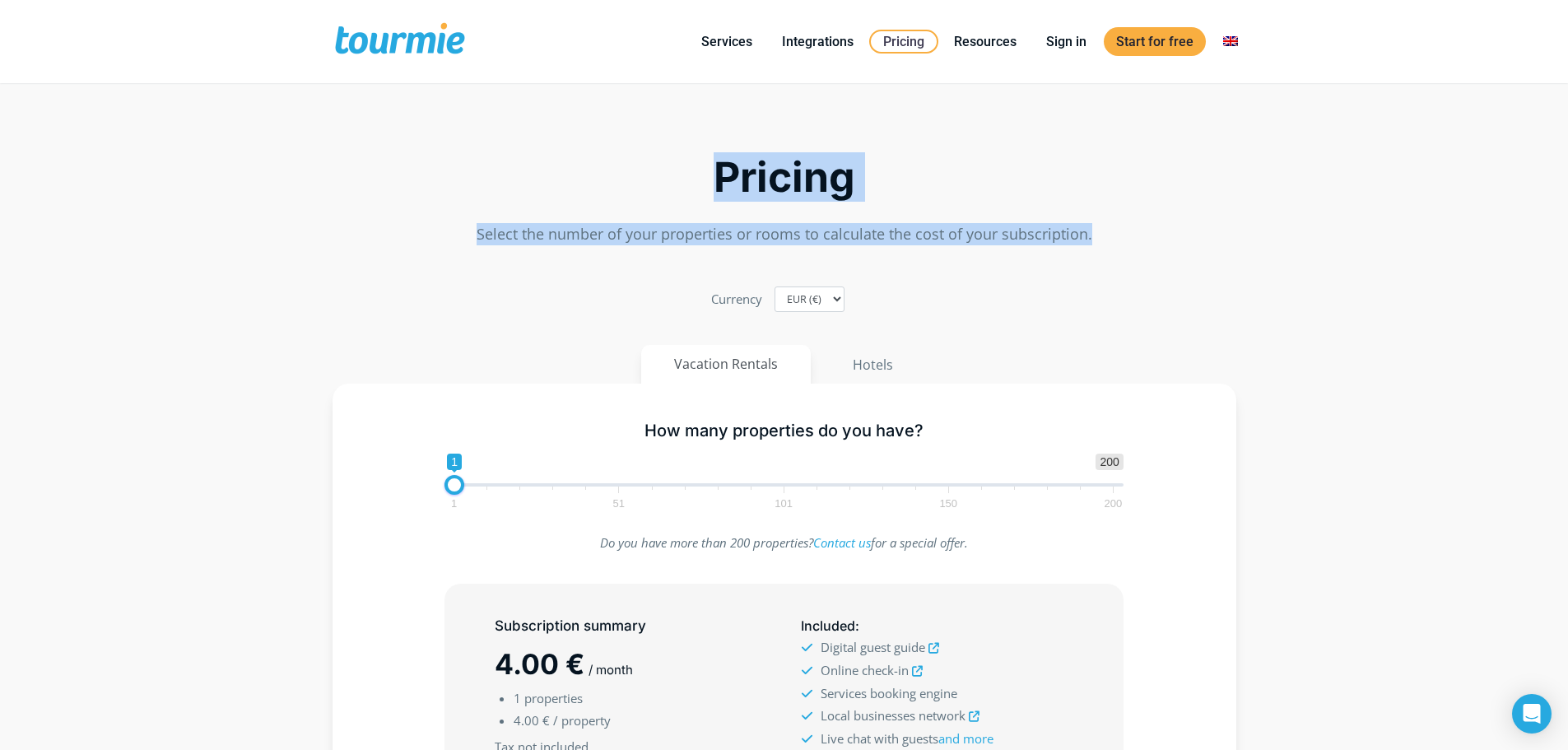
click at [683, 183] on h2 "Pricing" at bounding box center [784, 177] width 904 height 38
drag, startPoint x: 697, startPoint y: 181, endPoint x: 1094, endPoint y: 240, distance: 401.4
click at [1094, 240] on div "Pricing Select the number of your properties or rooms to calculate the cost of …" at bounding box center [785, 174] width 939 height 158
click at [1094, 240] on p "Select the number of your properties or rooms to calculate the cost of your sub…" at bounding box center [784, 234] width 904 height 22
drag, startPoint x: 1094, startPoint y: 240, endPoint x: 759, endPoint y: 184, distance: 339.6
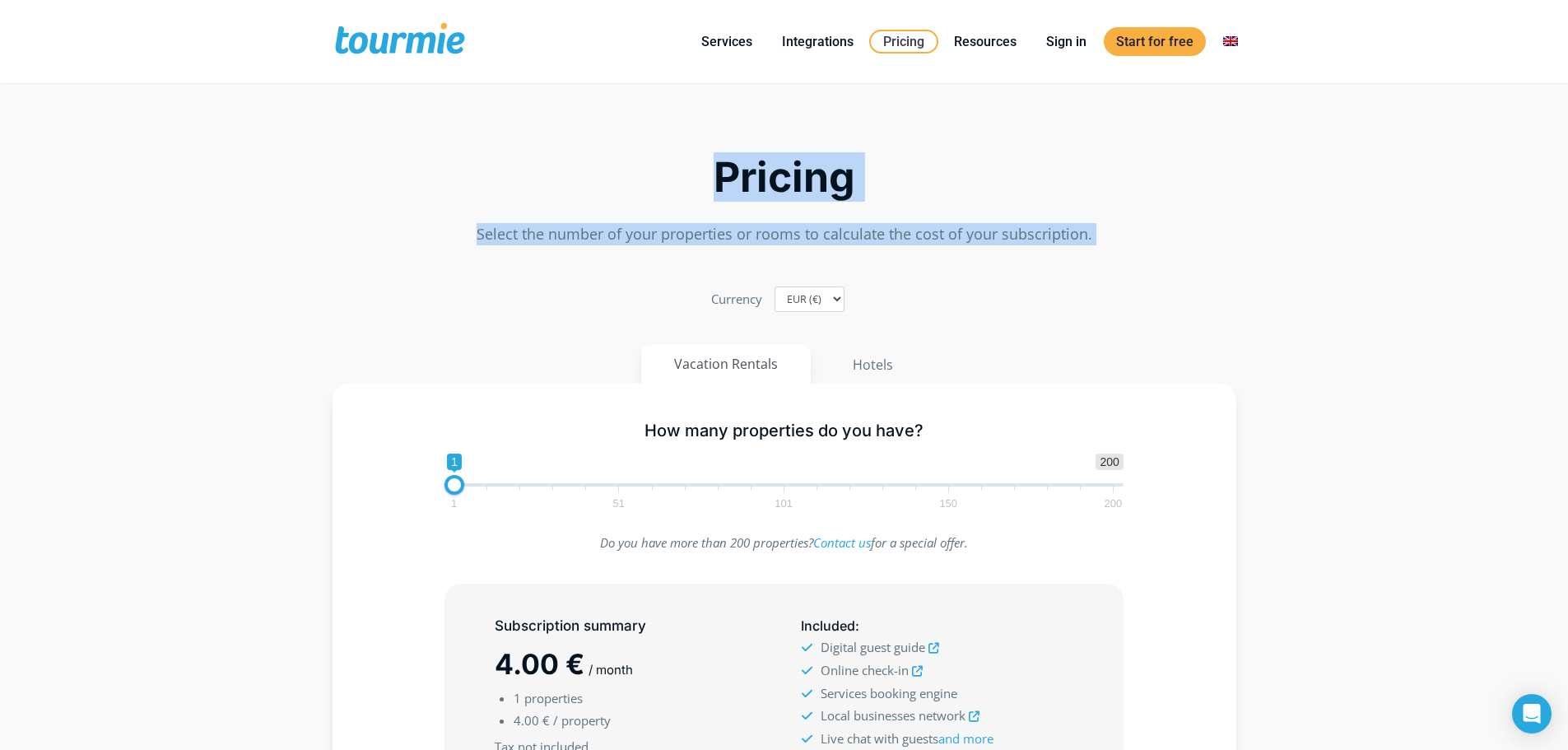
click at [759, 184] on div "Pricing Select the number of your properties or rooms to calculate the cost of …" at bounding box center [785, 174] width 939 height 158
click at [754, 183] on h2 "Pricing" at bounding box center [784, 177] width 904 height 38
drag, startPoint x: 706, startPoint y: 161, endPoint x: 1111, endPoint y: 228, distance: 410.5
click at [1111, 228] on div "Pricing Select the number of your properties or rooms to calculate the cost of …" at bounding box center [785, 174] width 939 height 158
click at [1113, 238] on p "Select the number of your properties or rooms to calculate the cost of your sub…" at bounding box center [784, 234] width 904 height 22
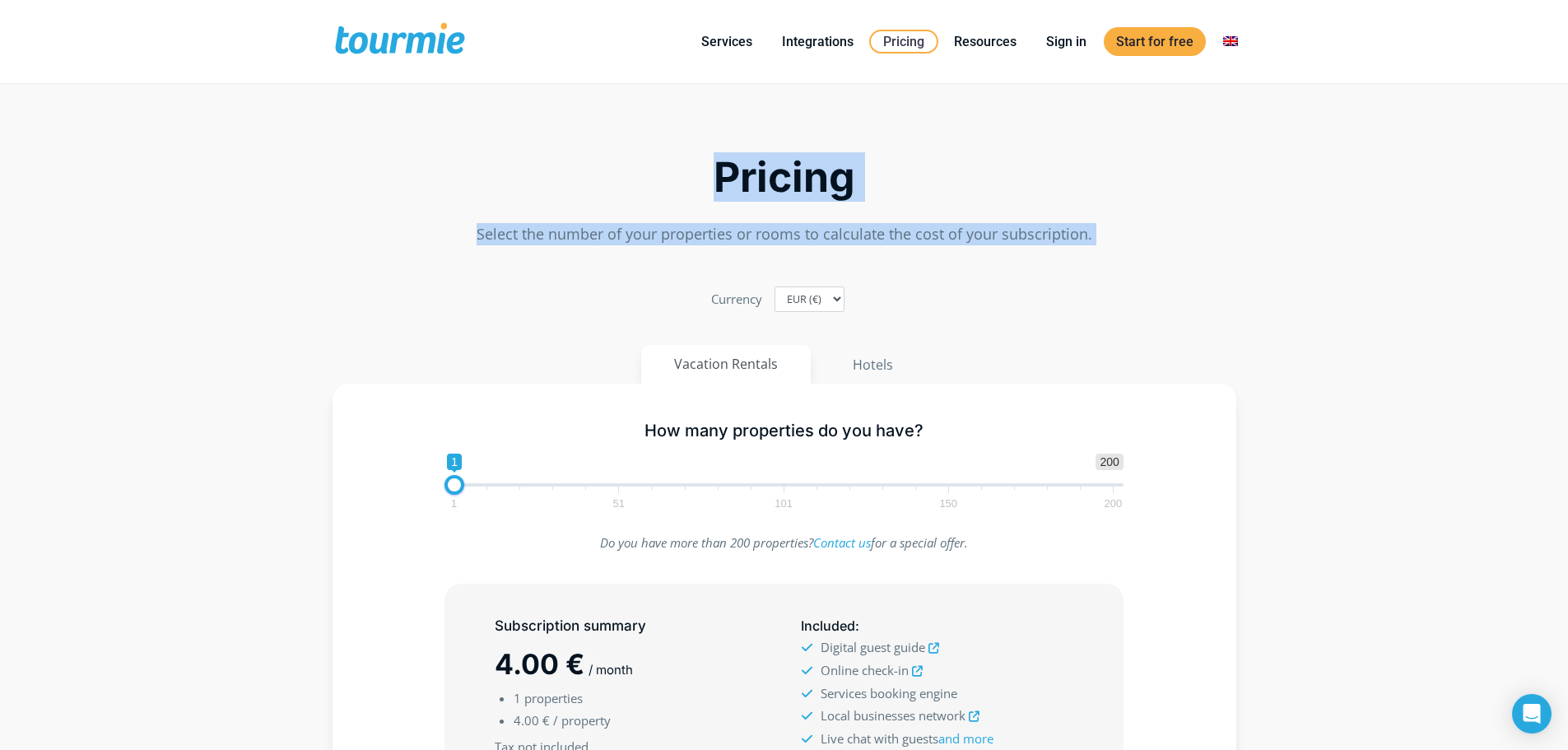
drag, startPoint x: 1113, startPoint y: 238, endPoint x: 663, endPoint y: 187, distance: 452.9
click at [663, 187] on div "Pricing Select the number of your properties or rooms to calculate the cost of …" at bounding box center [785, 174] width 939 height 158
click at [673, 176] on h2 "Pricing" at bounding box center [784, 177] width 904 height 38
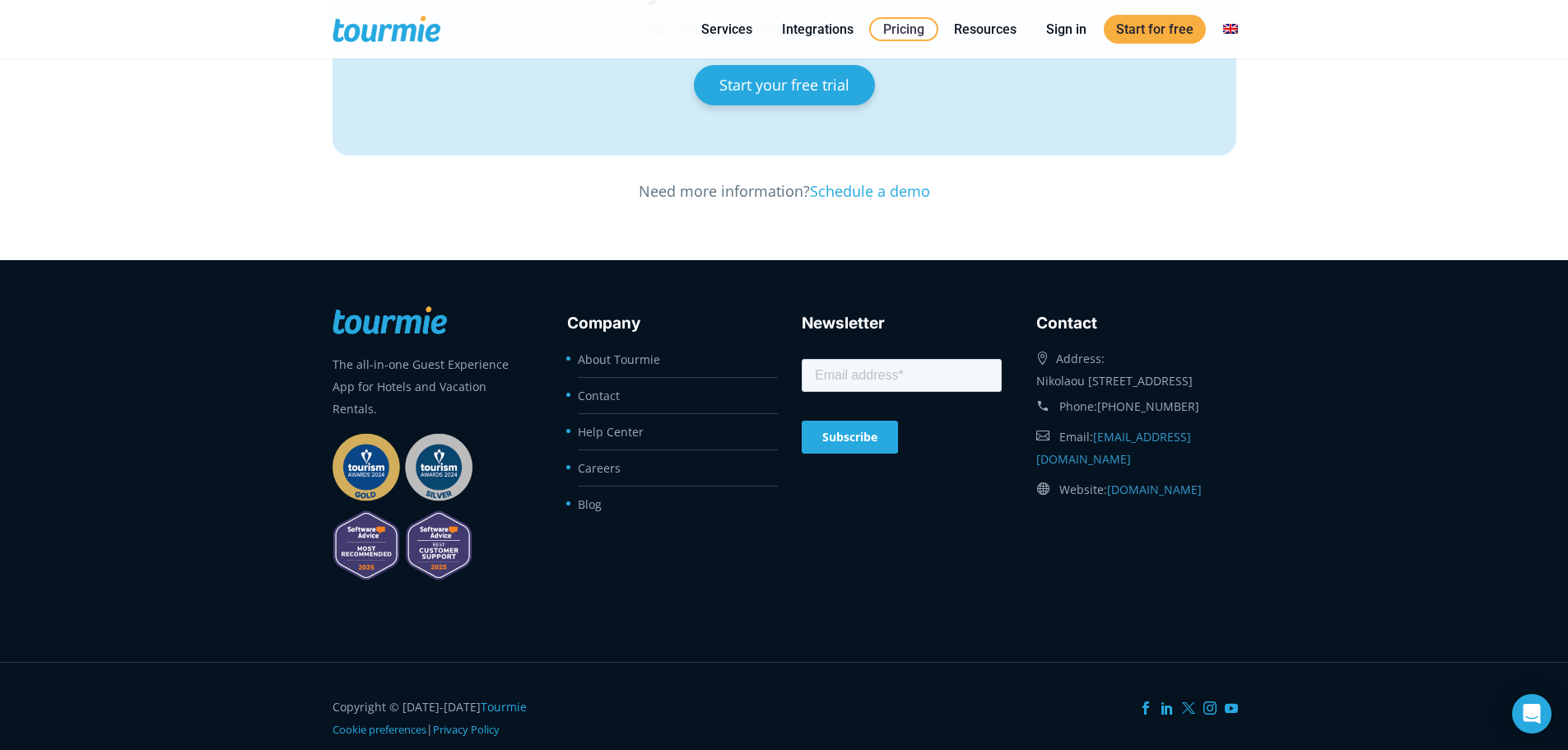
scroll to position [2954, 0]
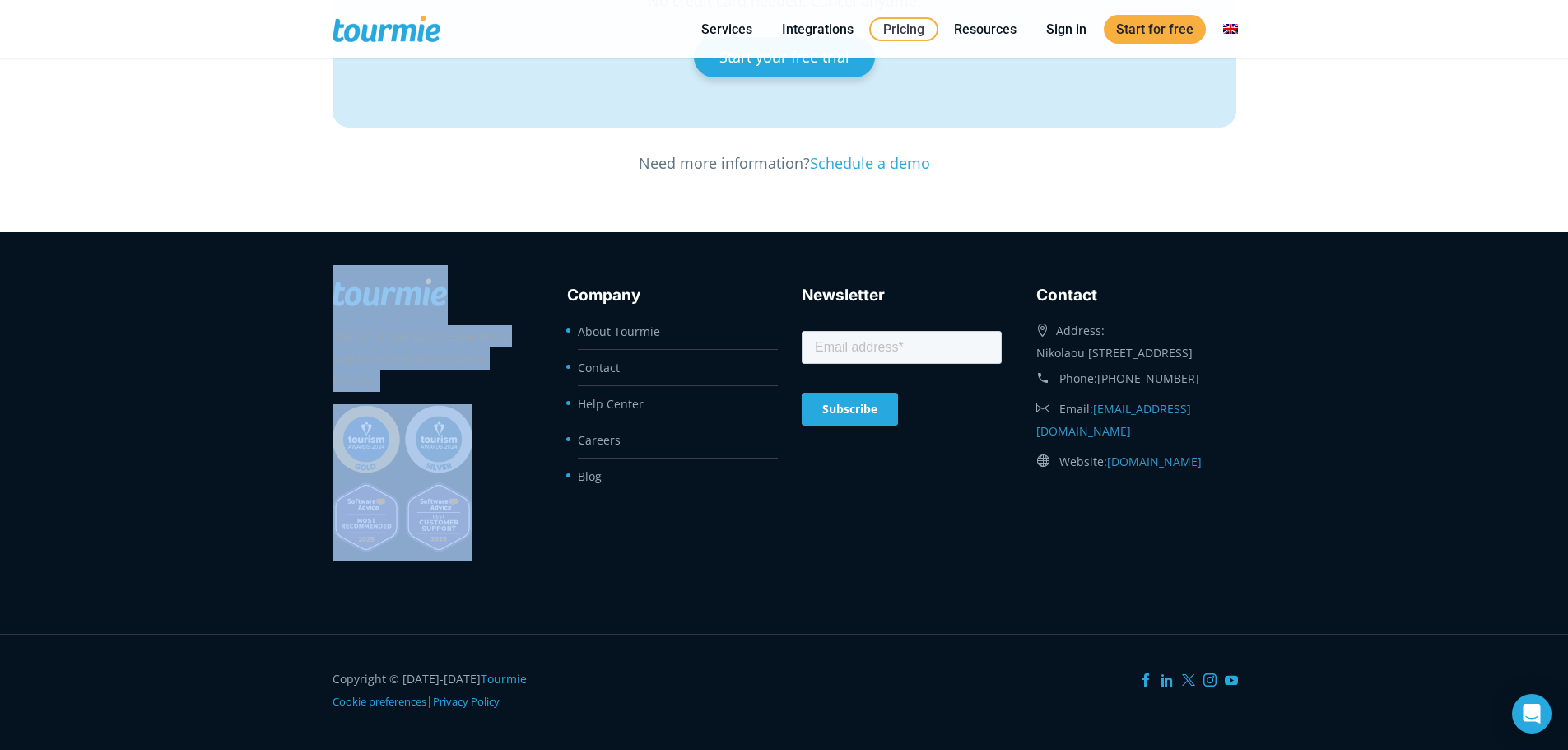
drag, startPoint x: 550, startPoint y: 548, endPoint x: 480, endPoint y: 520, distance: 75.4
click at [480, 520] on footer "The all-in-one Guest Experience App for Hotels and Vacation Rentals. Company Ab…" at bounding box center [784, 433] width 1568 height 402
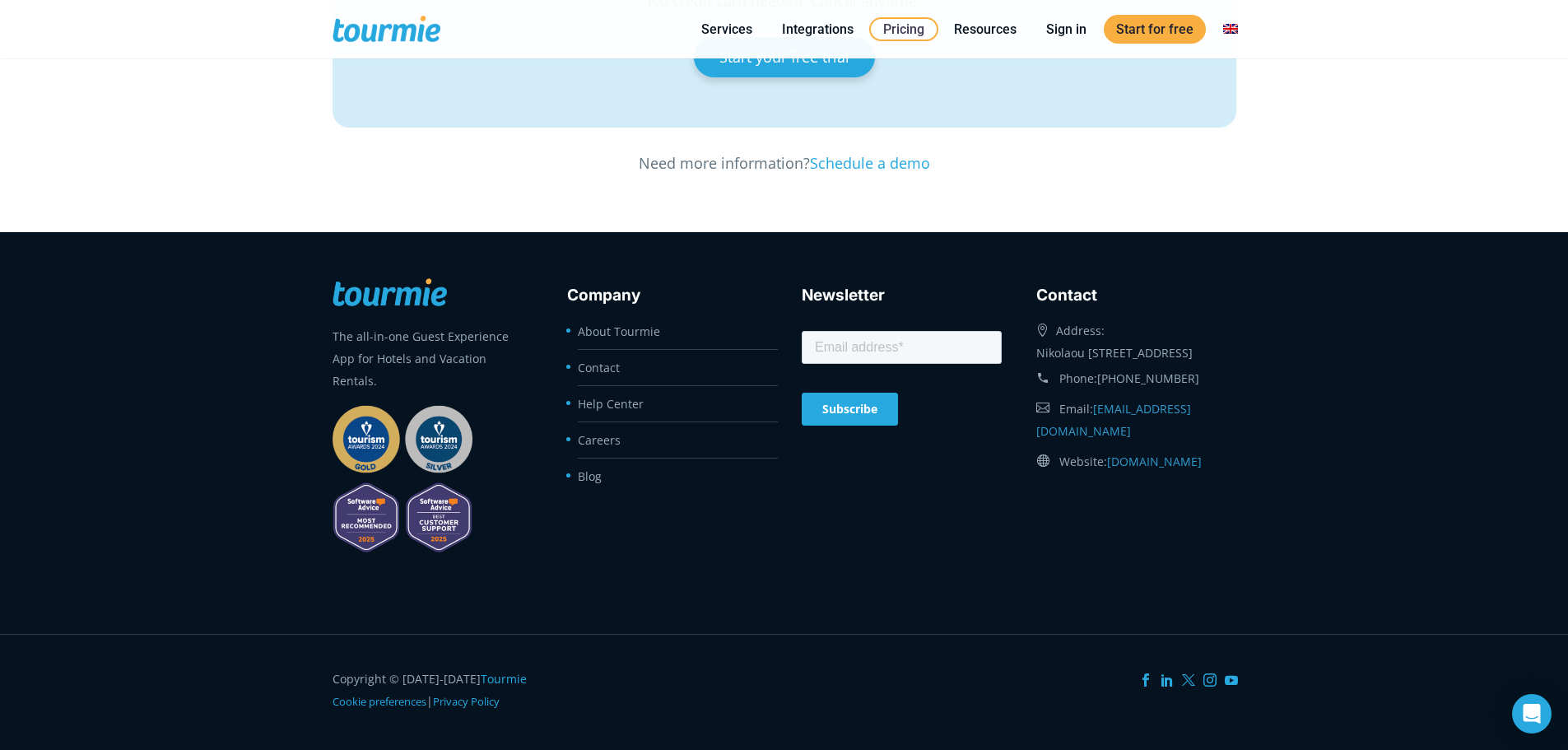
click at [597, 543] on div "The all-in-one Guest Experience App for Hotels and Vacation Rentals. Company Ab…" at bounding box center [785, 431] width 939 height 331
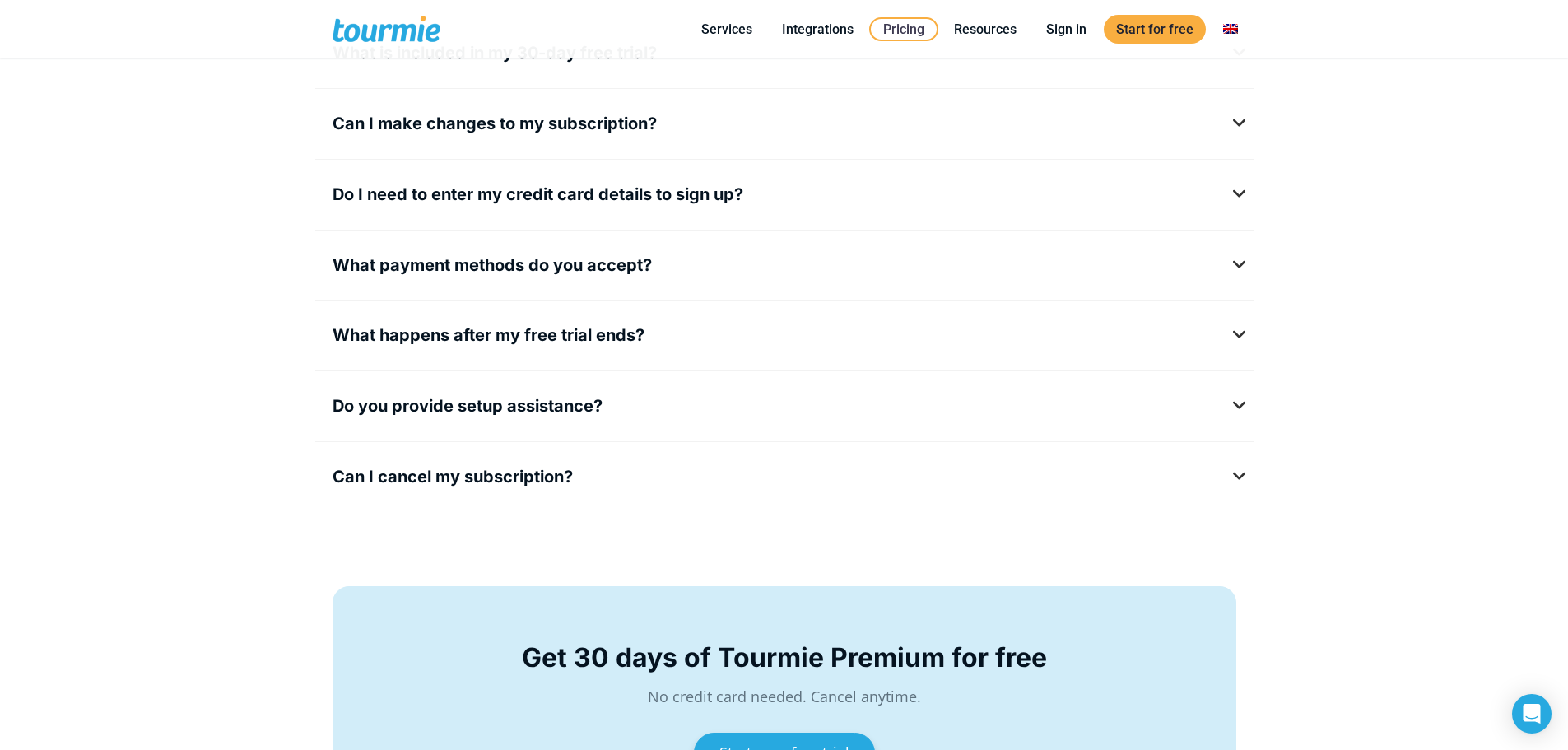
drag, startPoint x: 1007, startPoint y: 567, endPoint x: 179, endPoint y: 27, distance: 988.5
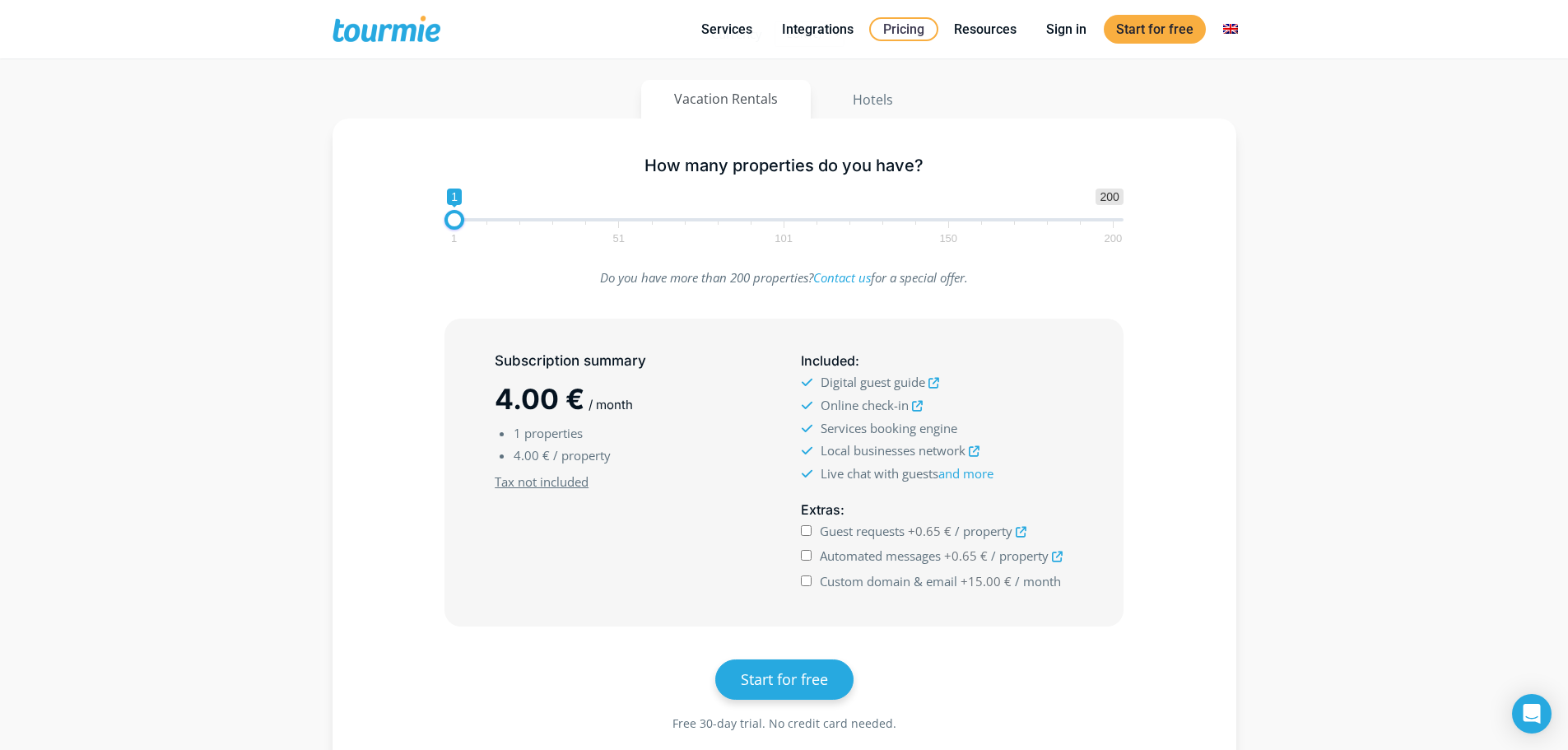
scroll to position [0, 0]
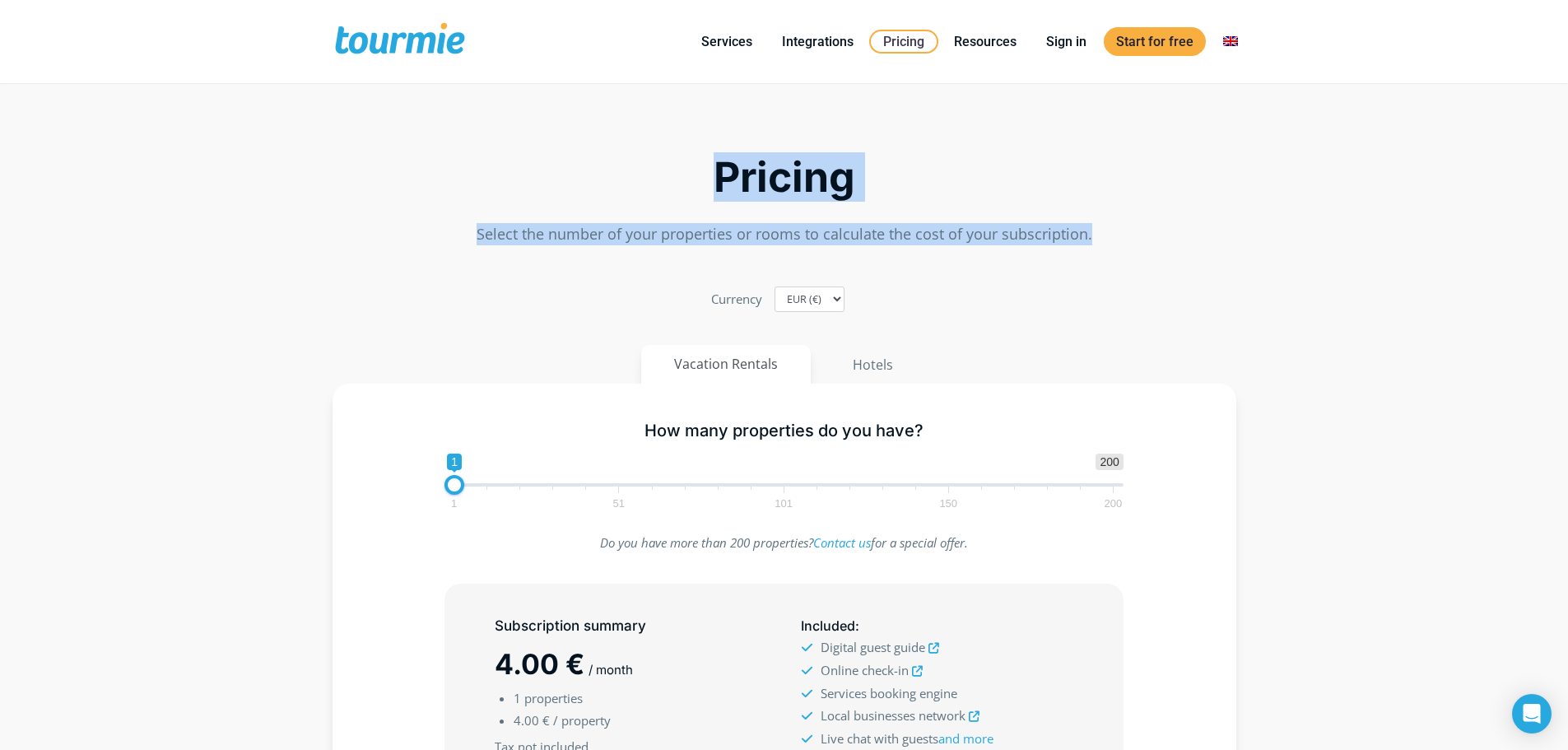
drag, startPoint x: 908, startPoint y: 231, endPoint x: 1099, endPoint y: 236, distance: 191.1
click at [1102, 250] on div "Pricing Select the number of your properties or rooms to calculate the cost of …" at bounding box center [785, 174] width 939 height 158
click at [745, 212] on div "Pricing Select the number of your properties or rooms to calculate the cost of …" at bounding box center [785, 174] width 939 height 158
drag, startPoint x: 720, startPoint y: 163, endPoint x: 1088, endPoint y: 239, distance: 375.8
click at [1088, 239] on div "Pricing Select the number of your properties or rooms to calculate the cost of …" at bounding box center [785, 174] width 939 height 158
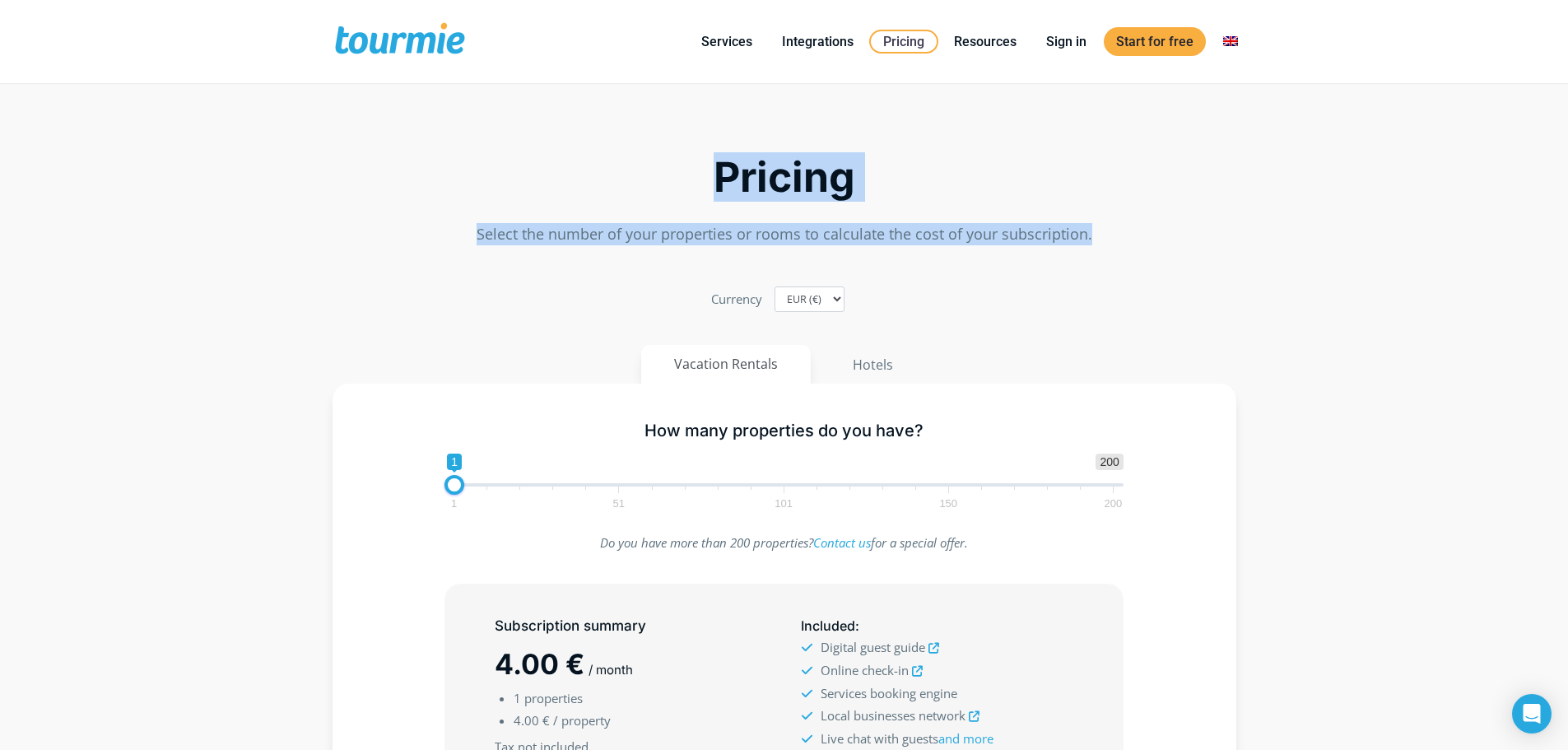
click at [1089, 239] on p "Select the number of your properties or rooms to calculate the cost of your sub…" at bounding box center [784, 234] width 904 height 22
drag, startPoint x: 1089, startPoint y: 239, endPoint x: 663, endPoint y: 179, distance: 430.2
click at [663, 179] on div "Pricing Select the number of your properties or rooms to calculate the cost of …" at bounding box center [785, 174] width 939 height 158
drag, startPoint x: 636, startPoint y: 178, endPoint x: 627, endPoint y: 180, distance: 9.2
click at [636, 179] on h2 "Pricing" at bounding box center [784, 177] width 904 height 38
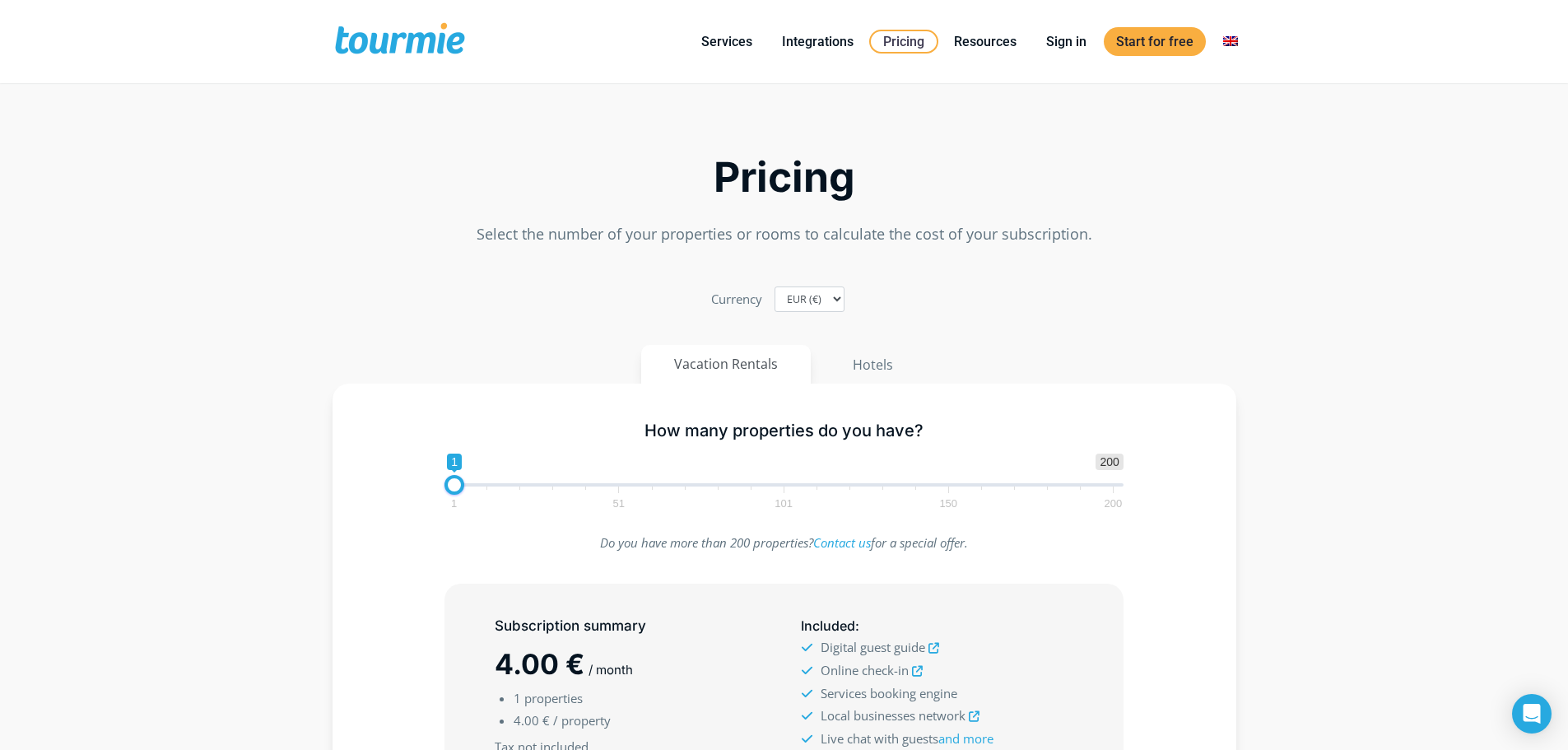
drag, startPoint x: 180, startPoint y: 83, endPoint x: 382, endPoint y: 88, distance: 202.1
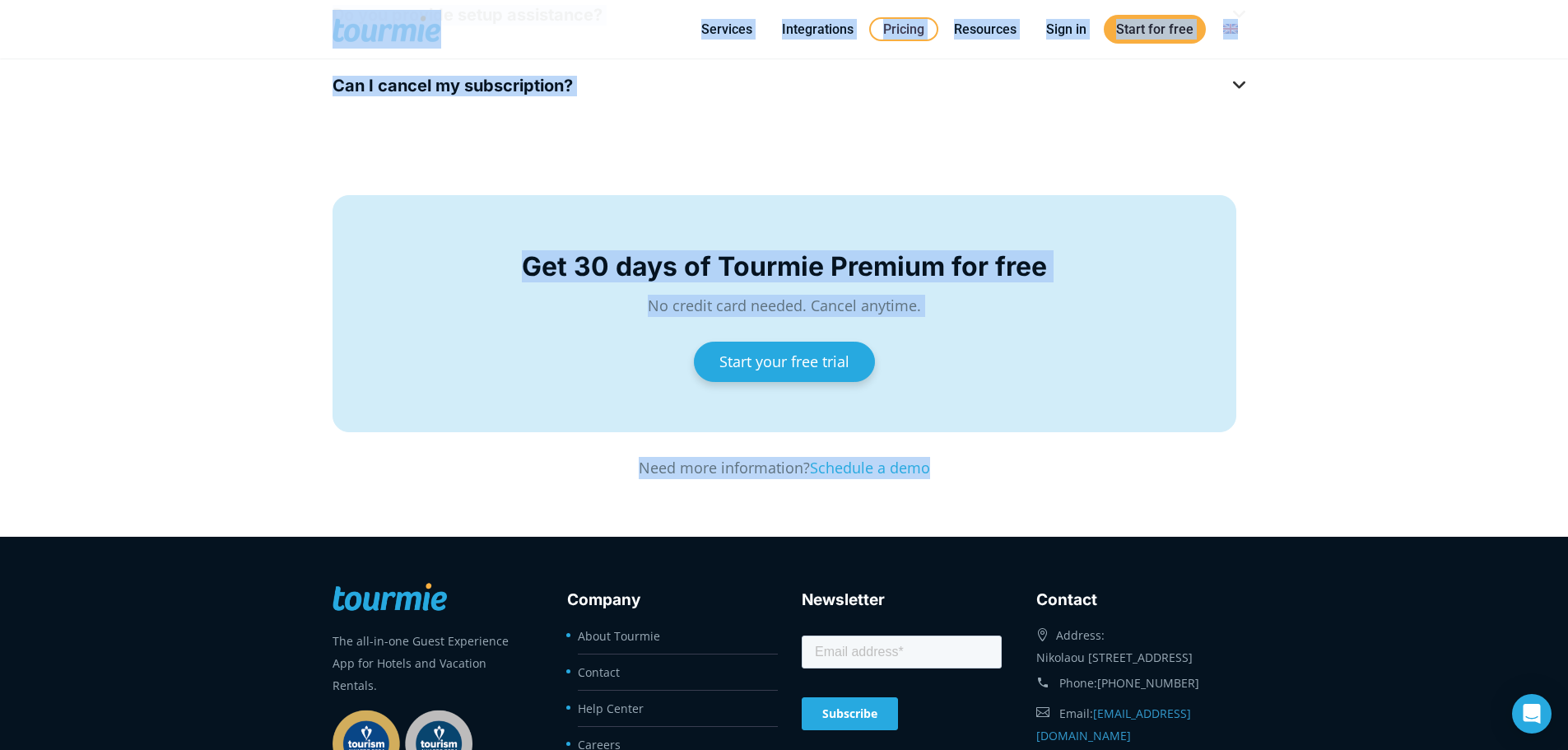
scroll to position [2954, 0]
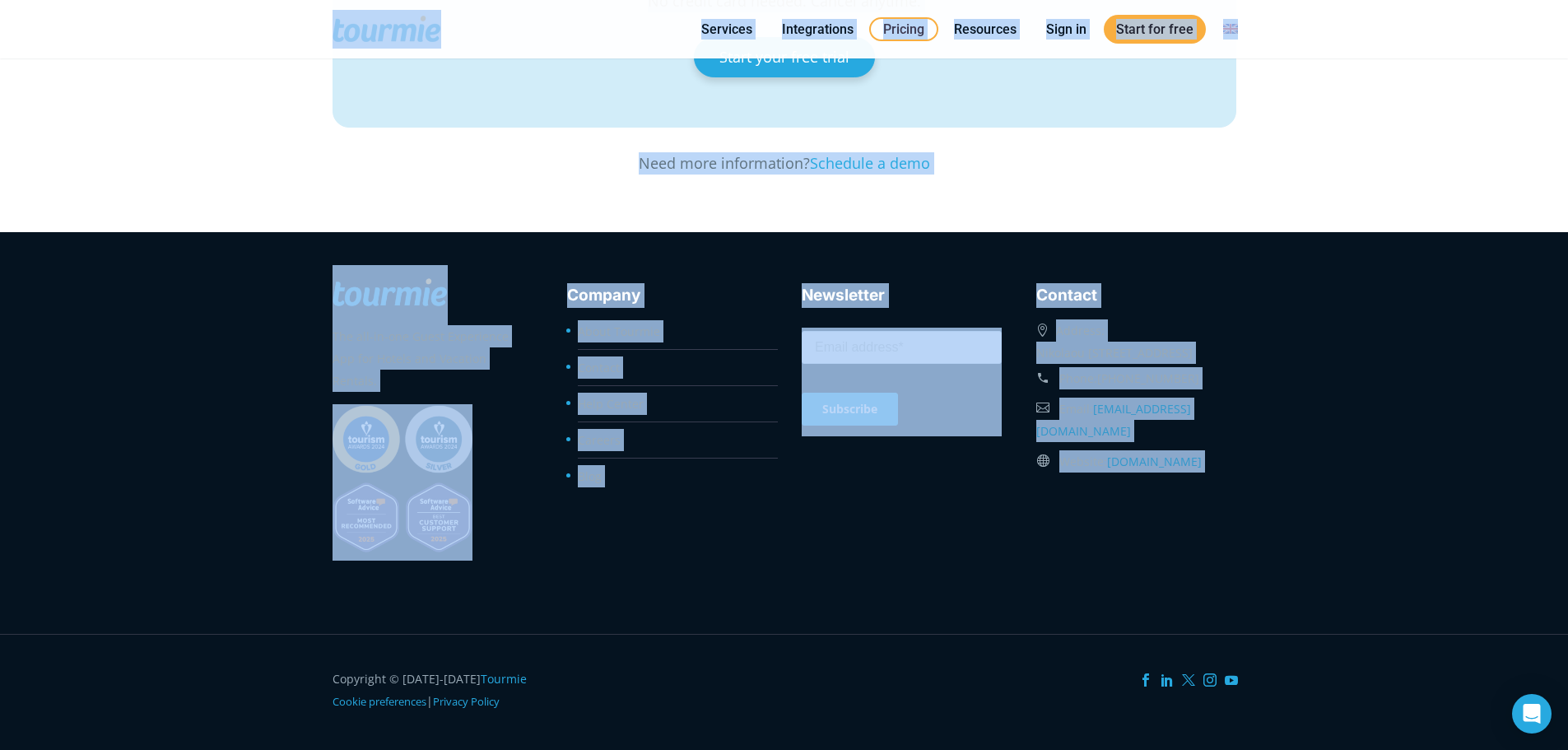
drag, startPoint x: 302, startPoint y: 45, endPoint x: 1298, endPoint y: 721, distance: 1203.7
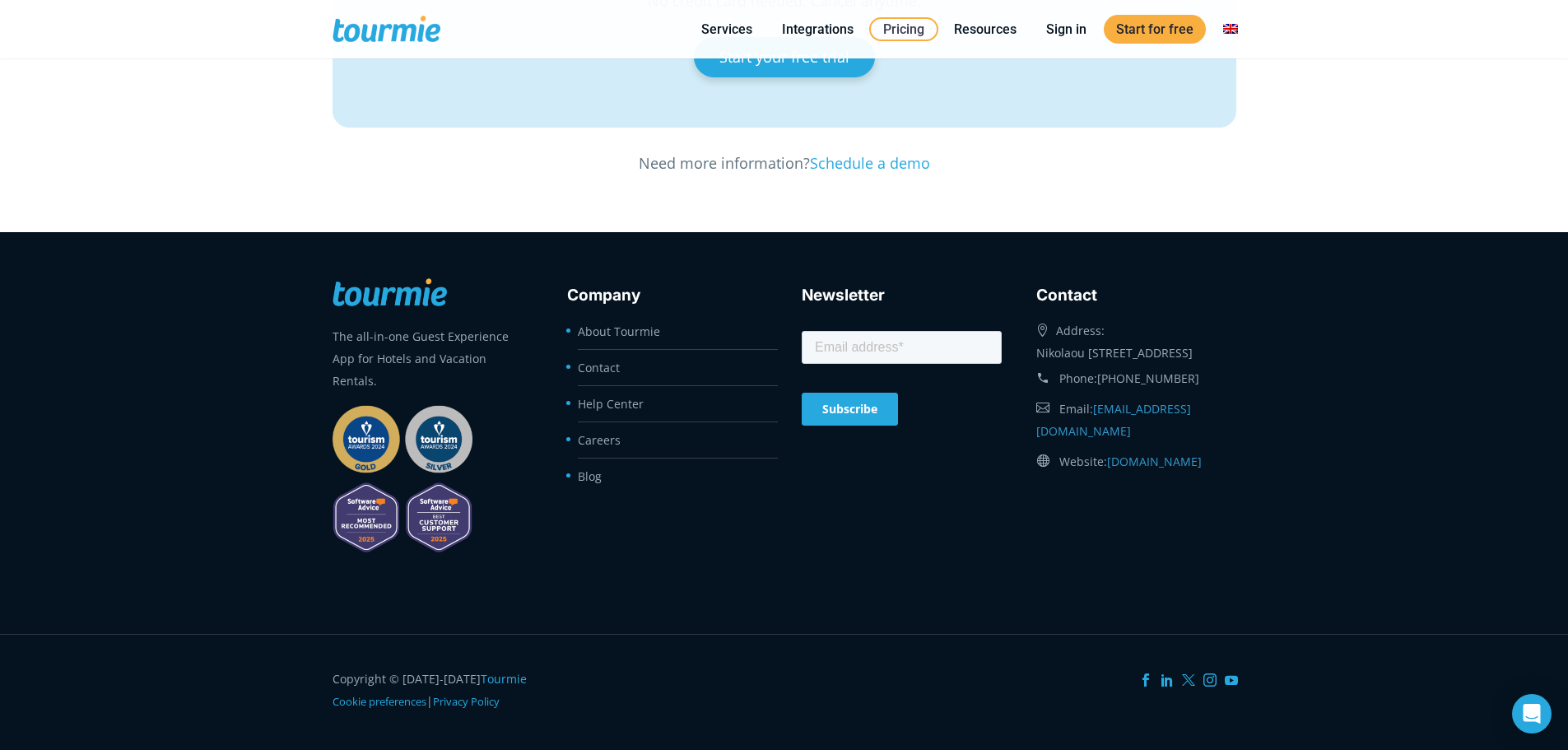
click at [1303, 719] on footer "Copyright © 2020-2025 Tourmie" at bounding box center [784, 692] width 1568 height 116
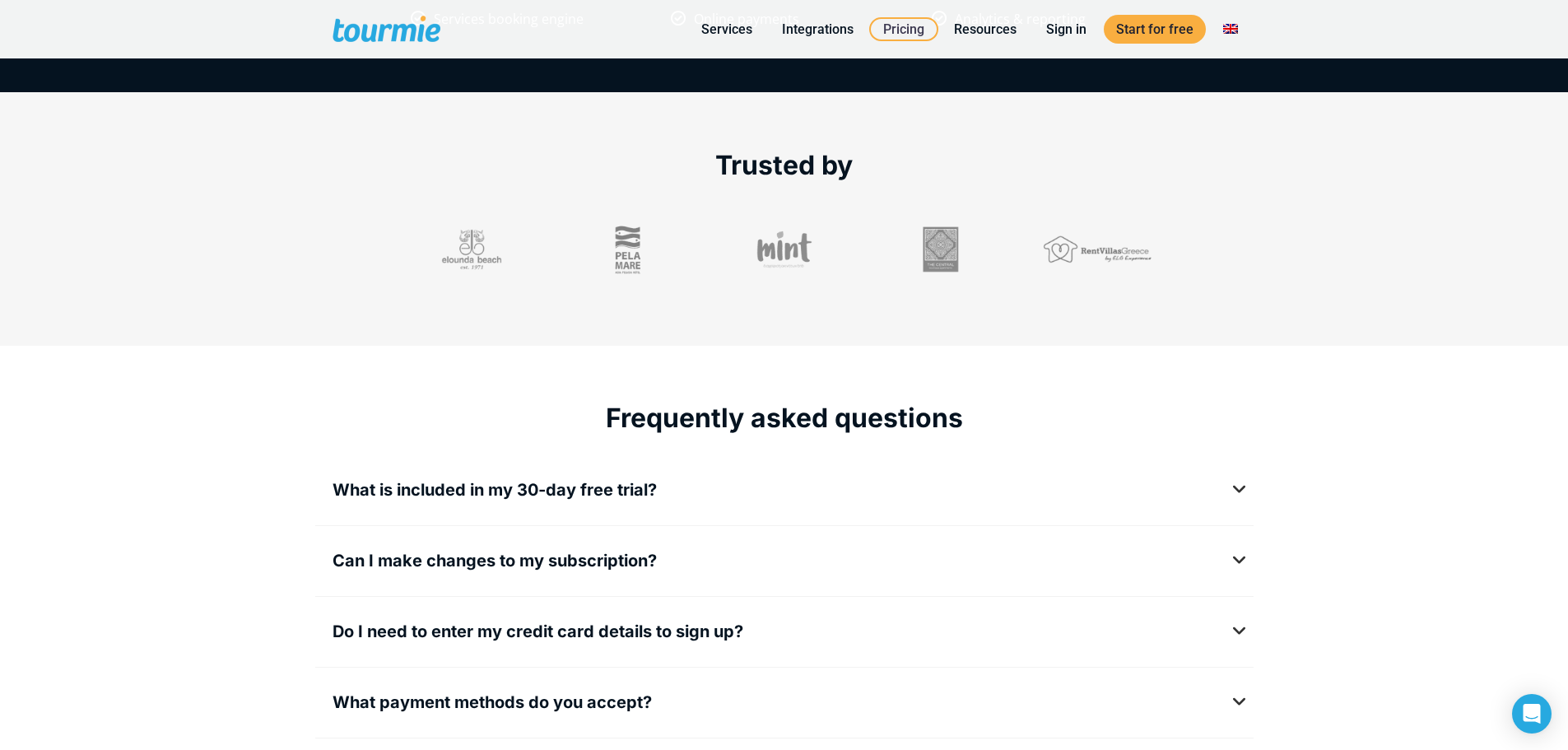
scroll to position [0, 0]
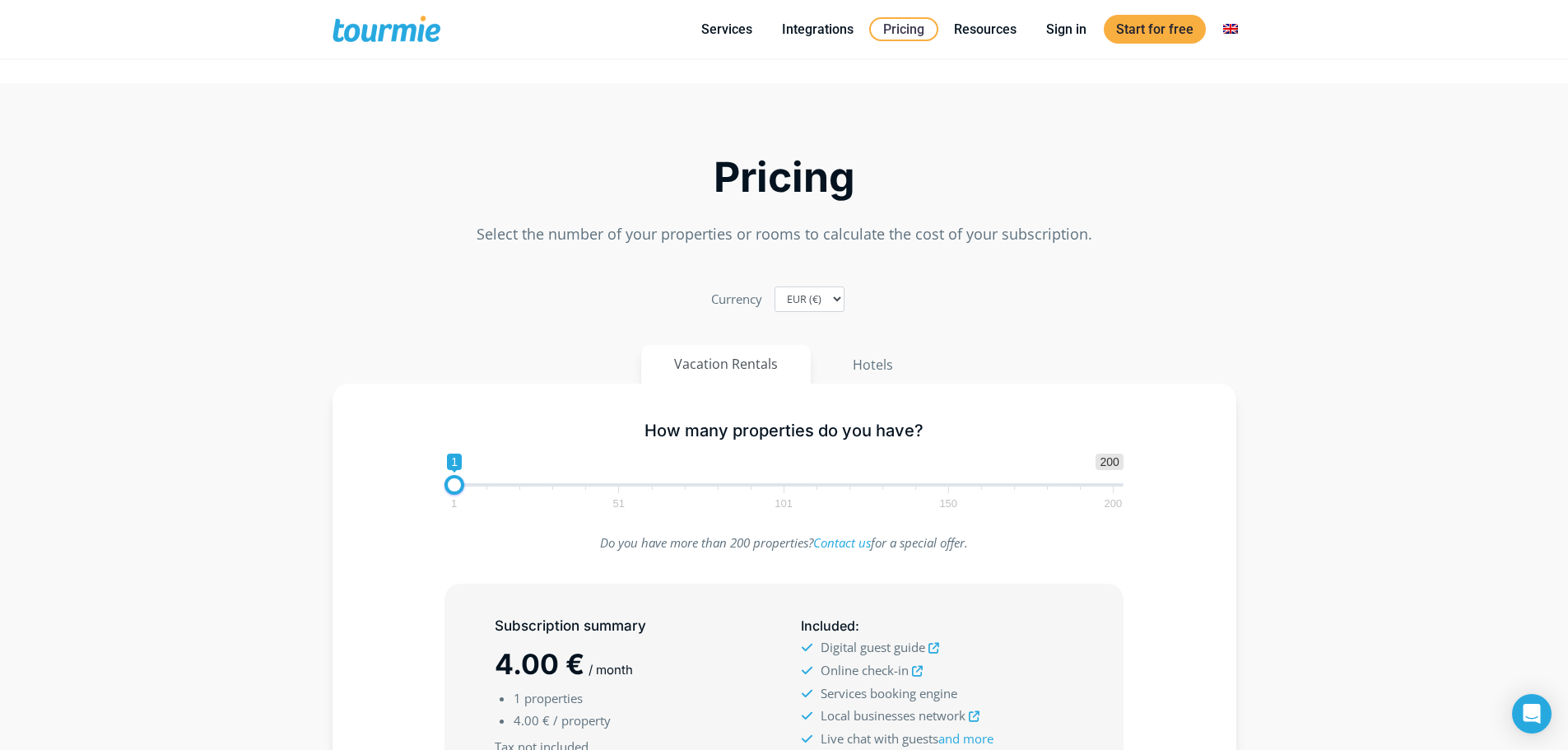
drag, startPoint x: 1338, startPoint y: 681, endPoint x: 1333, endPoint y: 429, distance: 252.0
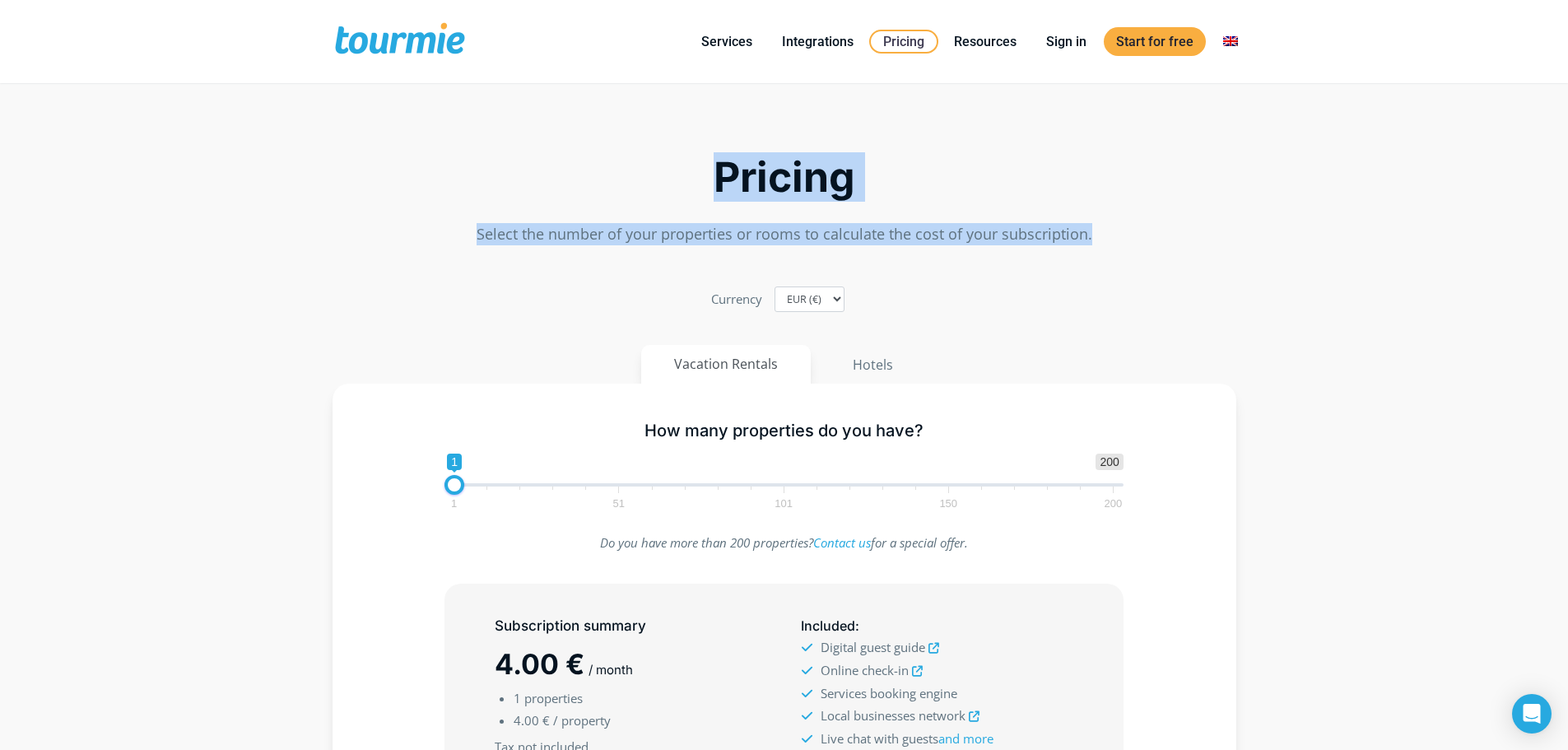
drag, startPoint x: 724, startPoint y: 166, endPoint x: 1098, endPoint y: 247, distance: 382.7
click at [1098, 247] on div "Pricing Select the number of your properties or rooms to calculate the cost of …" at bounding box center [785, 174] width 939 height 158
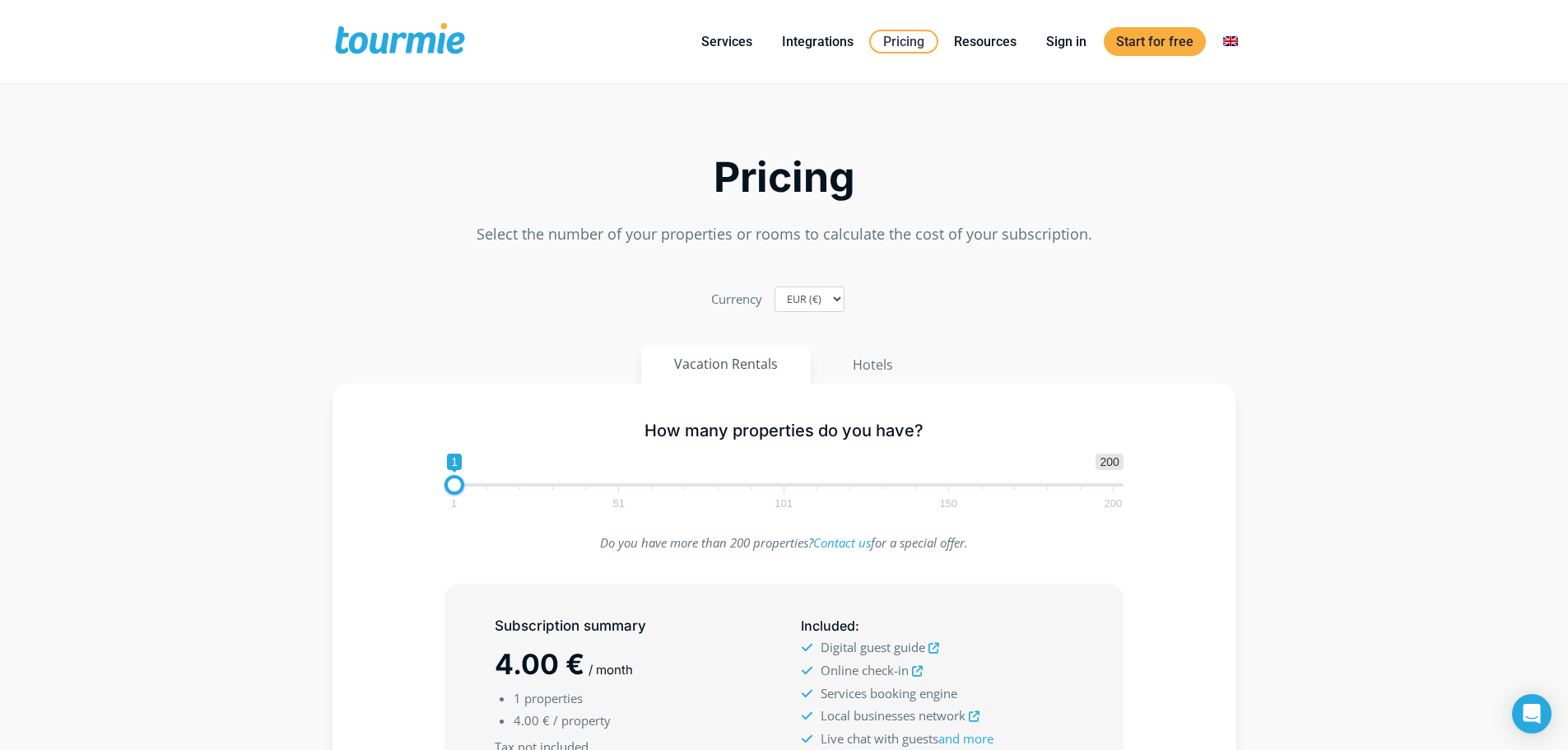
click at [453, 265] on div "Pricing Select the number of your properties or rooms to calculate the cost of …" at bounding box center [785, 580] width 939 height 969
click at [736, 297] on label "Currency" at bounding box center [736, 300] width 51 height 22
click at [775, 297] on select "EUR (€) USD ($) GBP (£)" at bounding box center [809, 299] width 70 height 25
click at [735, 297] on label "Currency" at bounding box center [736, 300] width 51 height 22
click at [775, 297] on select "EUR (€) USD ($) GBP (£)" at bounding box center [809, 299] width 70 height 25
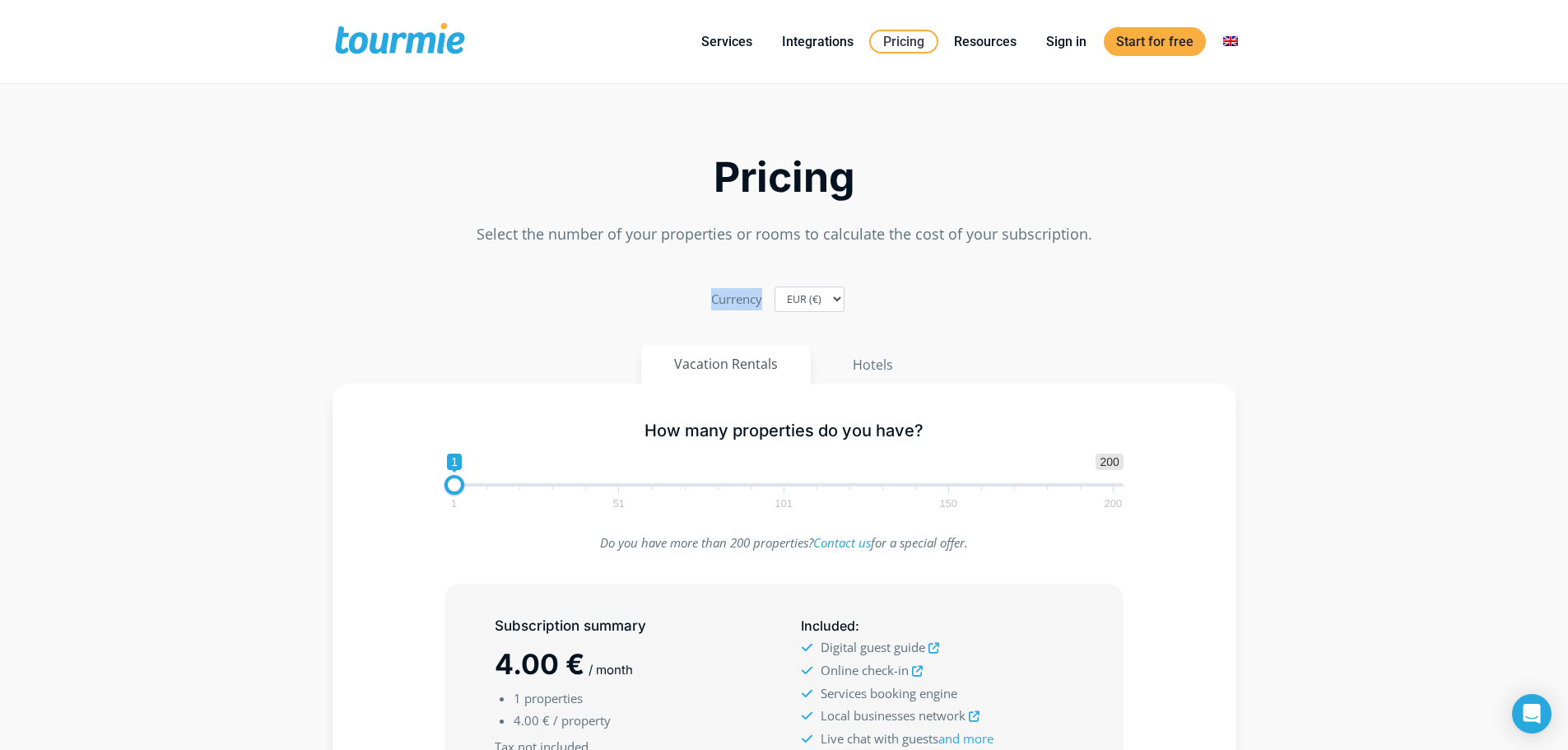
click at [735, 297] on label "Currency" at bounding box center [736, 300] width 51 height 22
click at [775, 297] on select "EUR (€) USD ($) GBP (£)" at bounding box center [809, 299] width 70 height 25
click at [701, 237] on p "Select the number of your properties or rooms to calculate the cost of your sub…" at bounding box center [784, 234] width 904 height 22
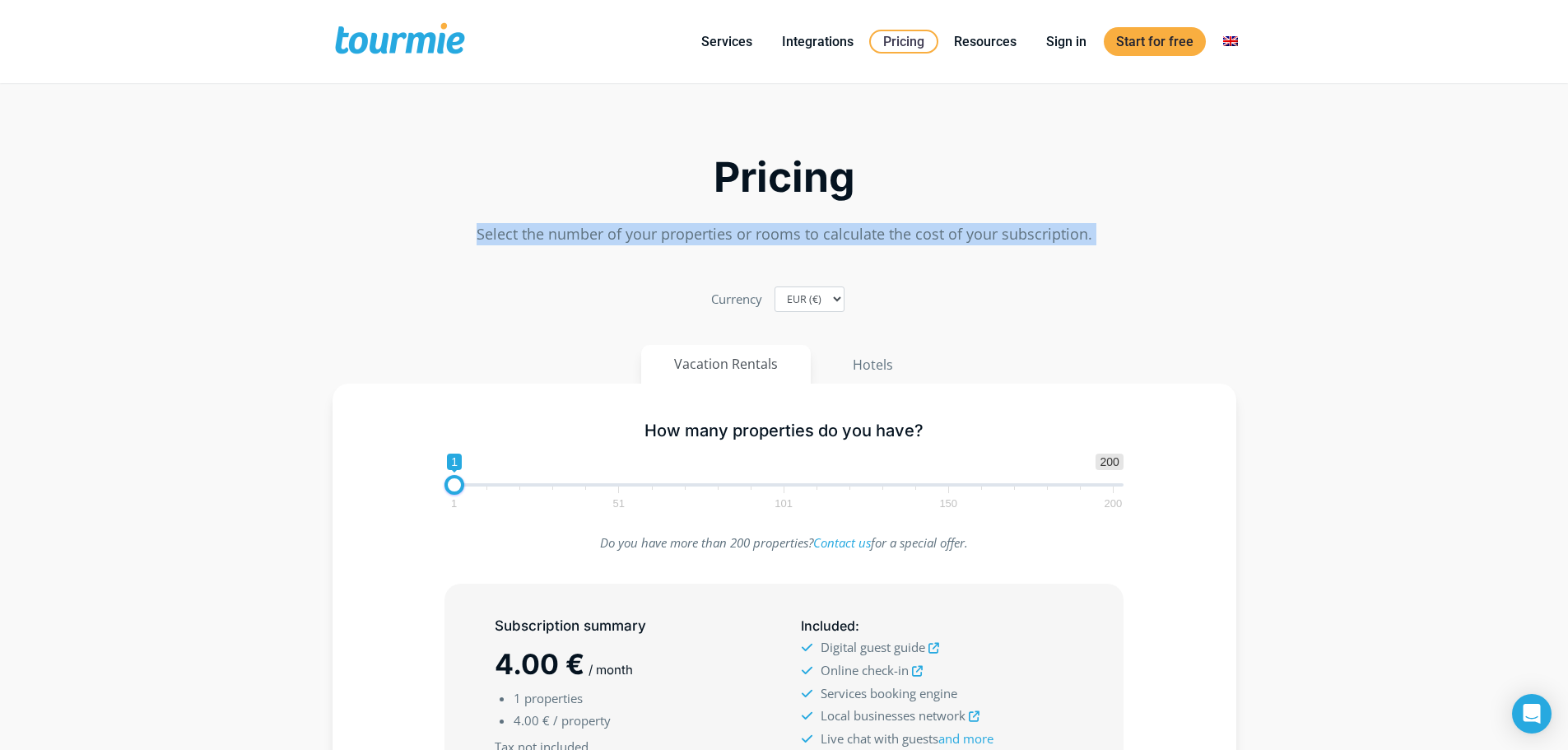
click at [701, 236] on p "Select the number of your properties or rooms to calculate the cost of your sub…" at bounding box center [784, 234] width 904 height 22
click at [702, 236] on p "Select the number of your properties or rooms to calculate the cost of your sub…" at bounding box center [784, 234] width 904 height 22
click at [698, 228] on p "Select the number of your properties or rooms to calculate the cost of your sub…" at bounding box center [784, 234] width 904 height 22
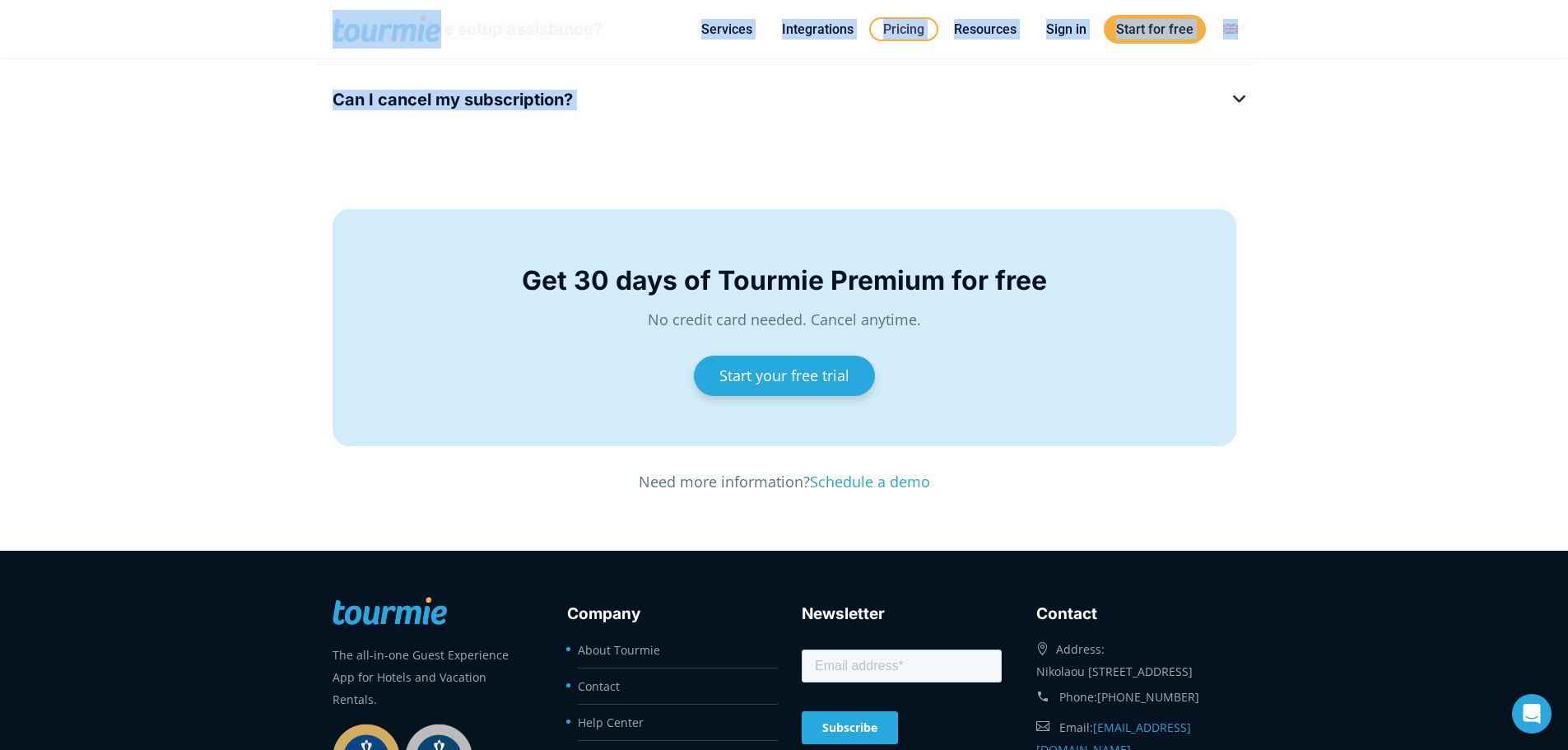
scroll to position [2954, 0]
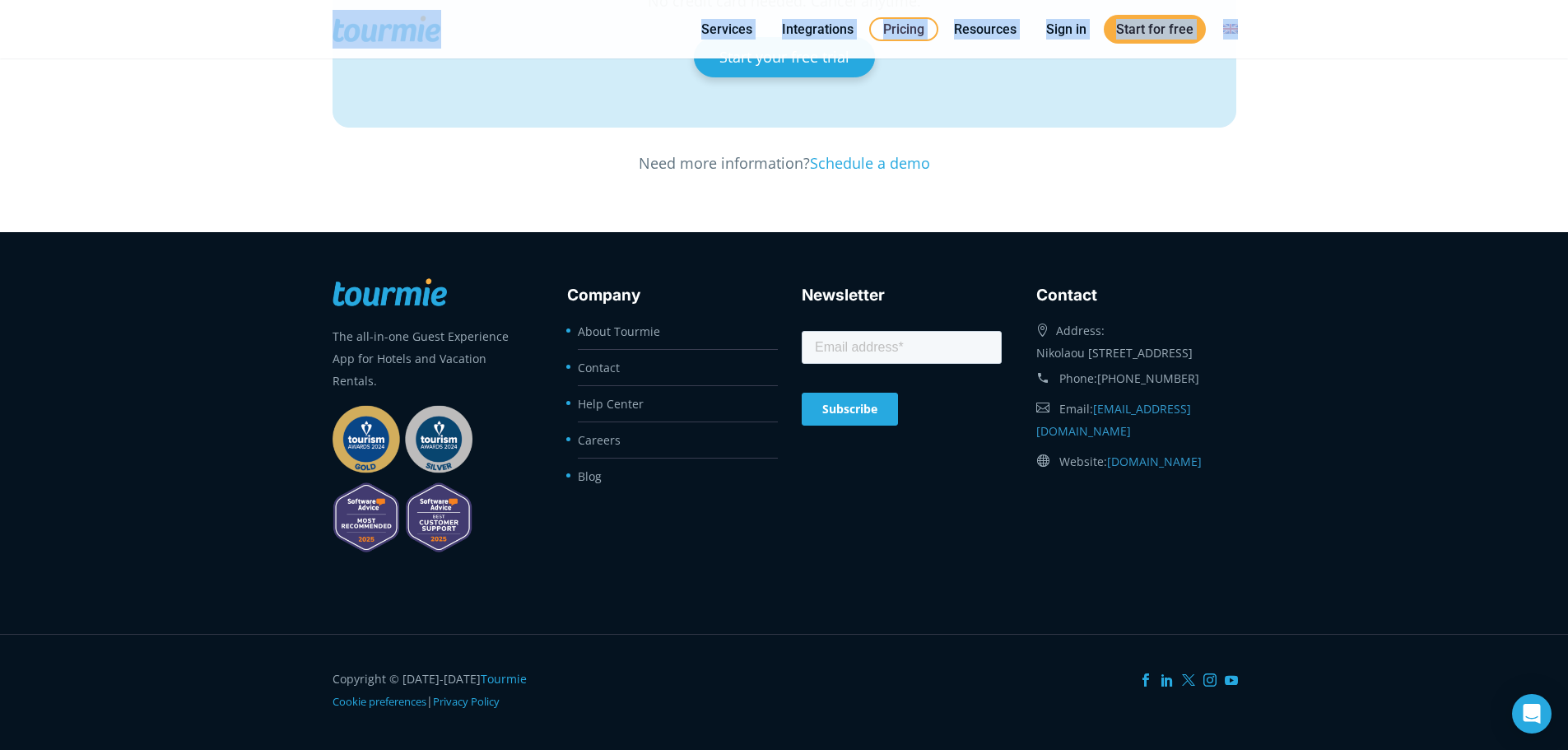
drag, startPoint x: 309, startPoint y: 27, endPoint x: 1222, endPoint y: 473, distance: 1016.1
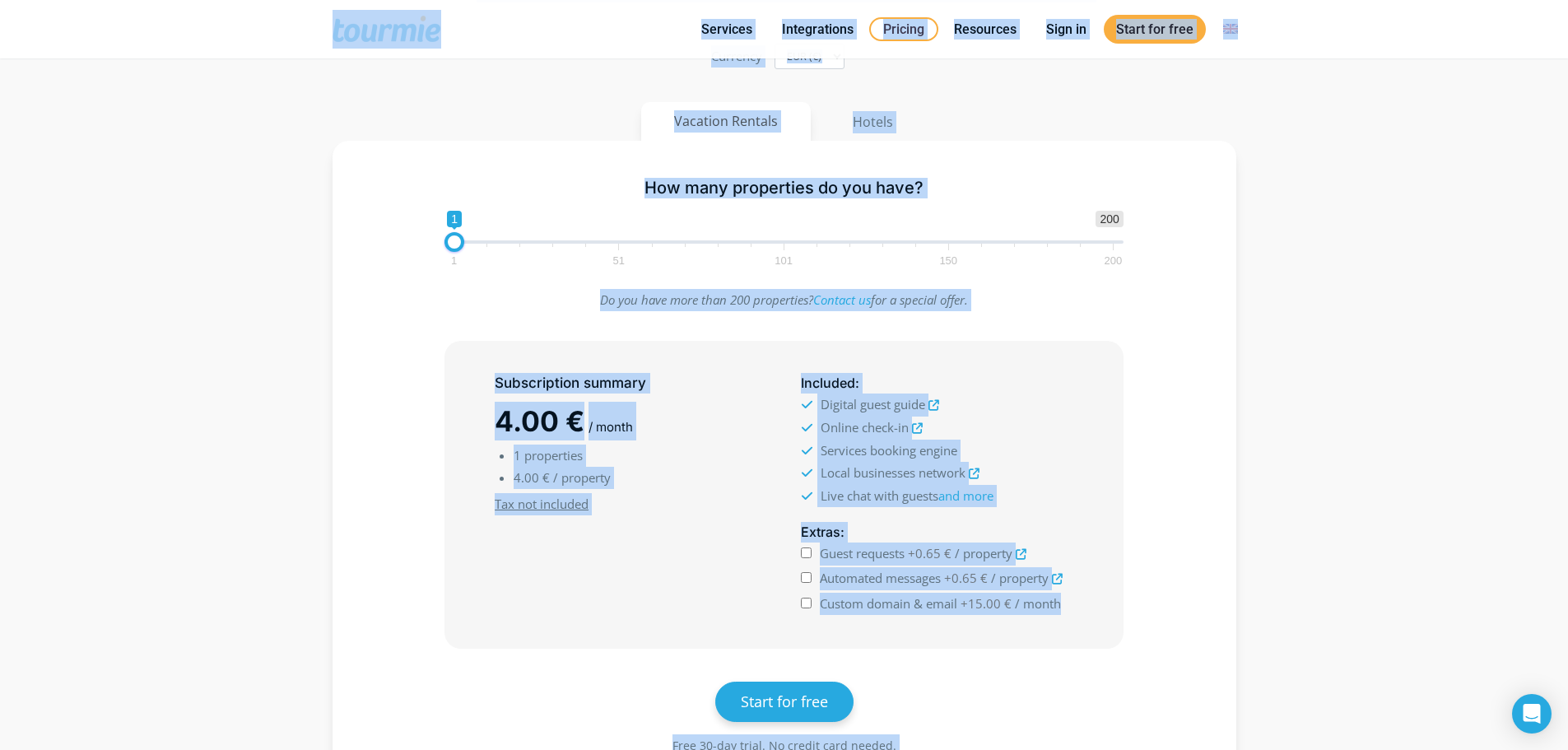
scroll to position [0, 0]
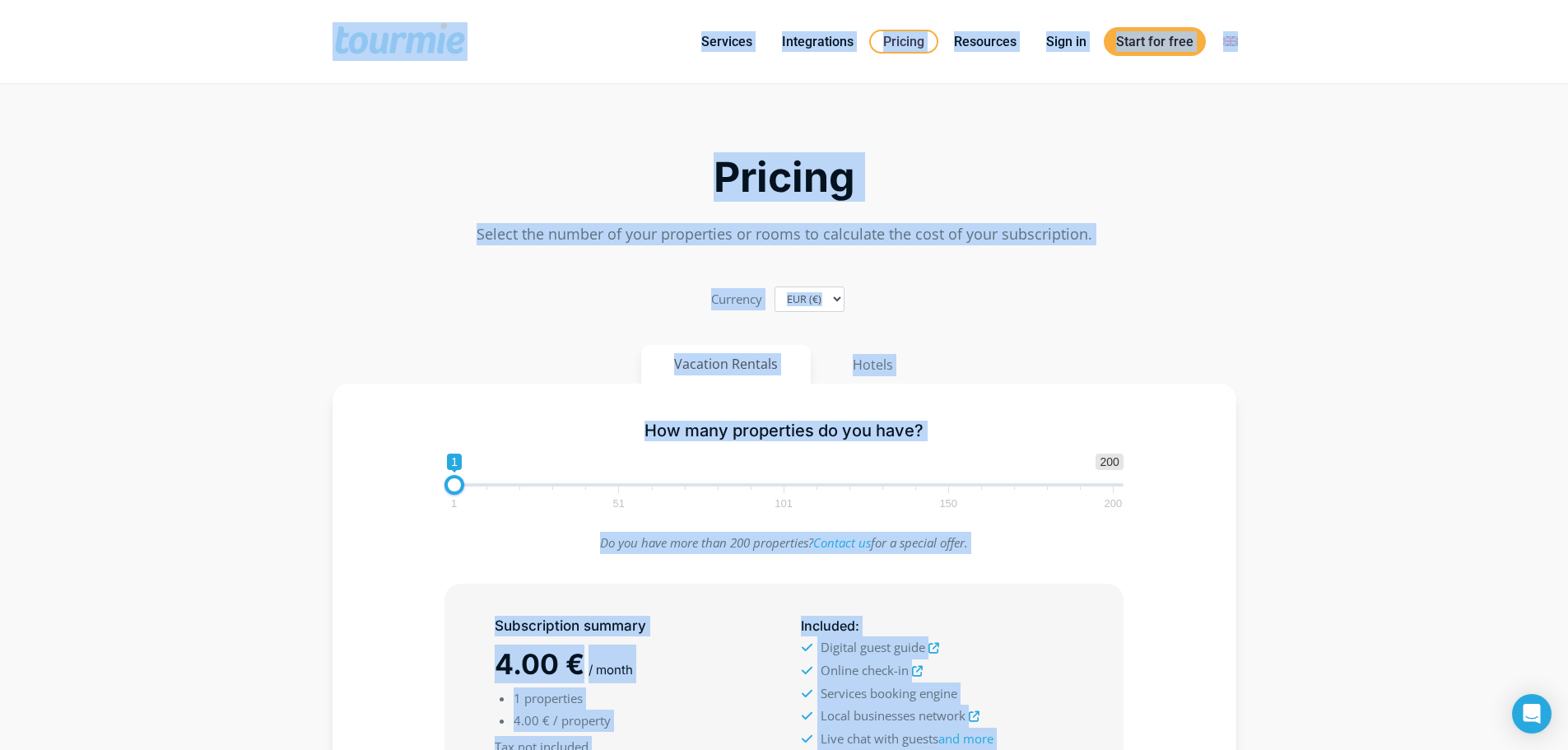
click at [629, 119] on div "Pricing Select the number of your properties or rooms to calculate the cost of …" at bounding box center [785, 174] width 939 height 158
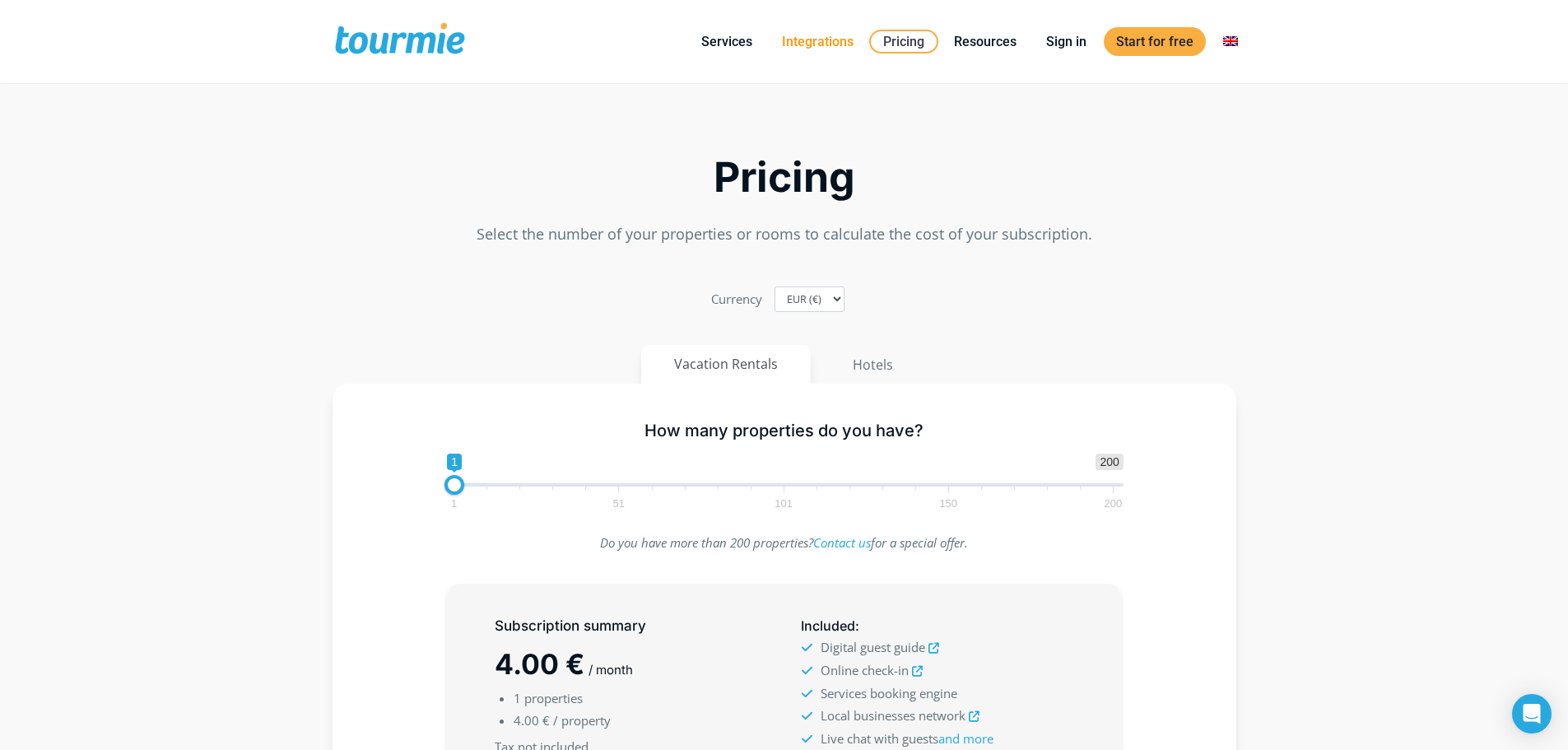
click at [815, 49] on link "Integrations" at bounding box center [818, 41] width 96 height 21
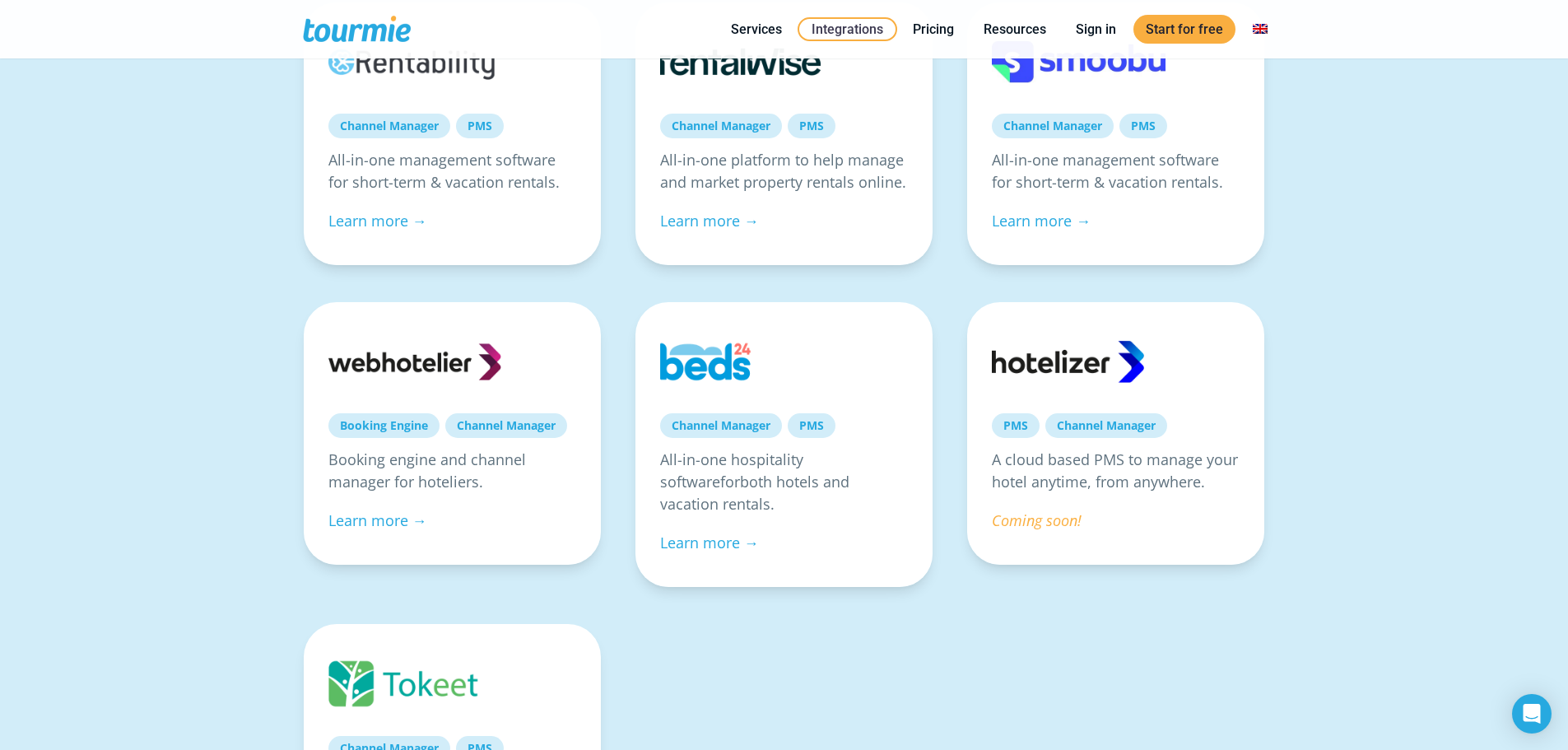
scroll to position [1018, 0]
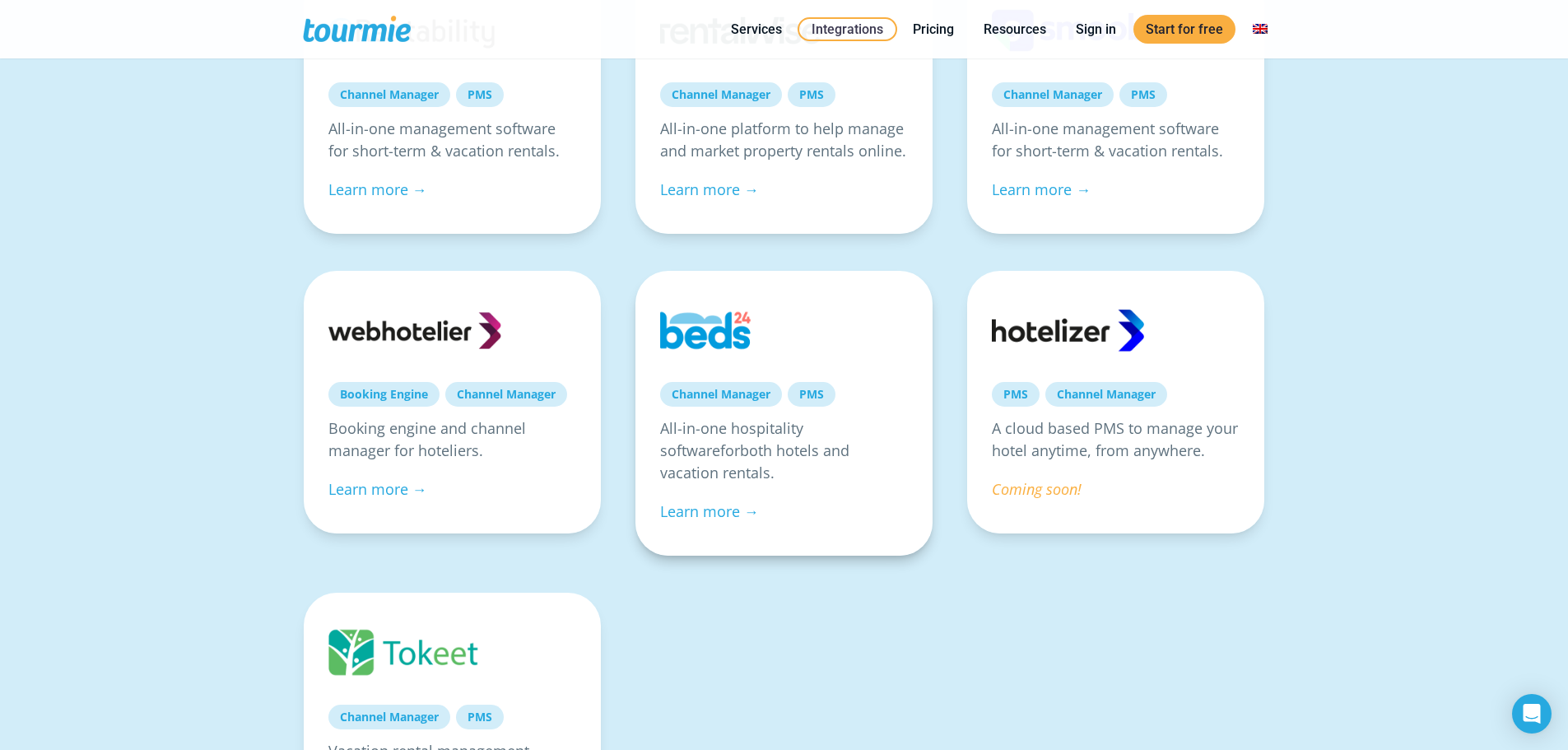
drag, startPoint x: 934, startPoint y: 420, endPoint x: 928, endPoint y: 312, distance: 108.2
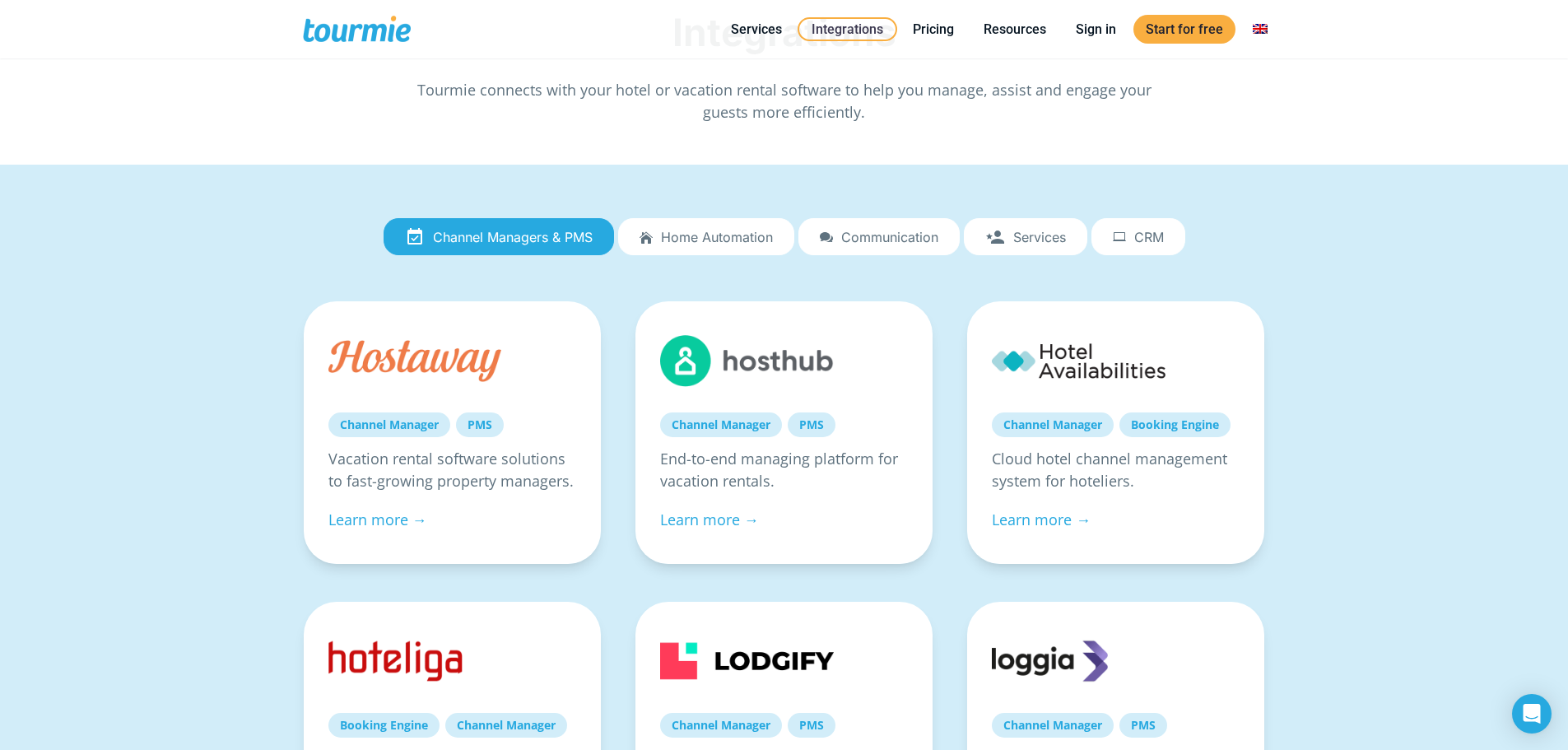
scroll to position [0, 0]
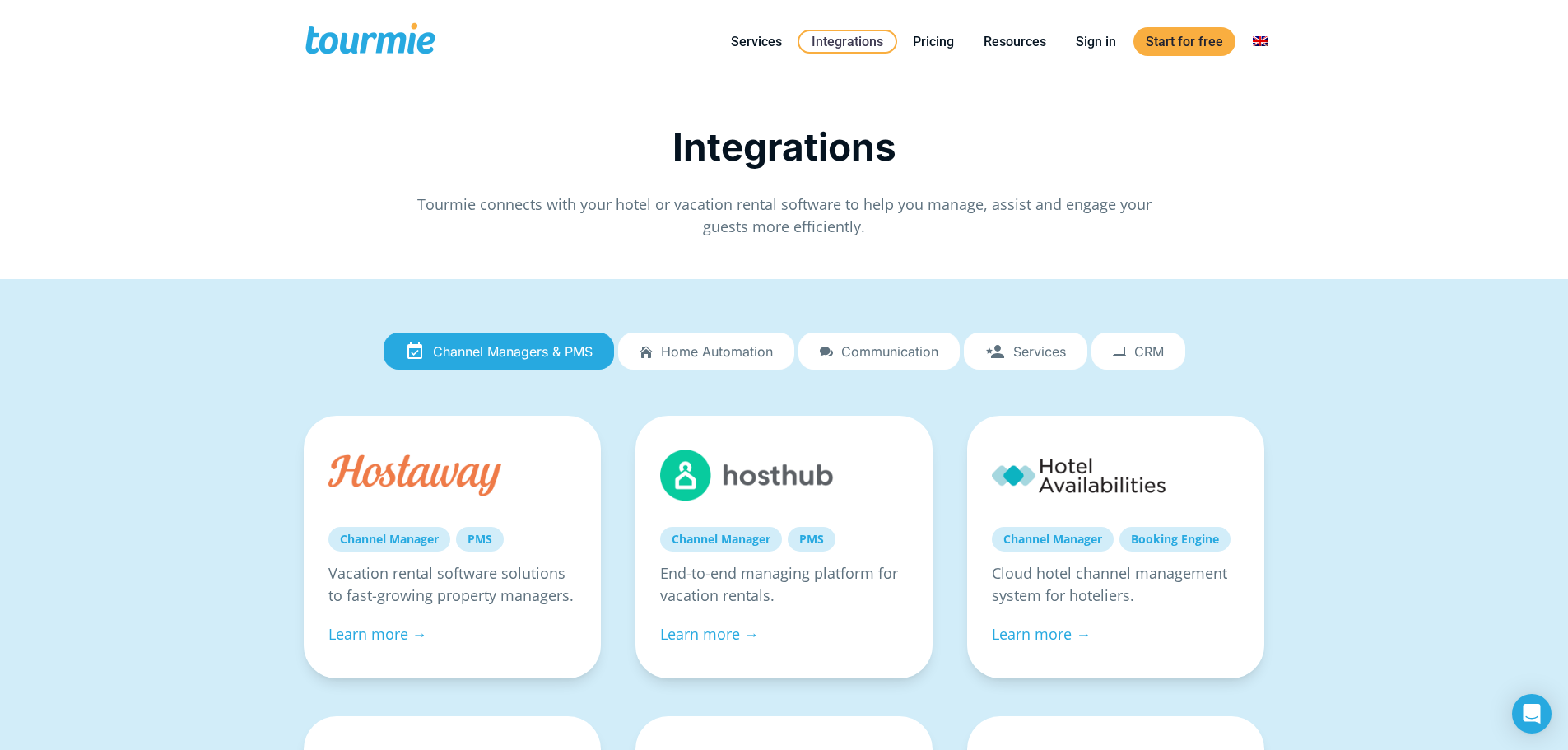
click at [1124, 351] on icon at bounding box center [1119, 351] width 13 height 0
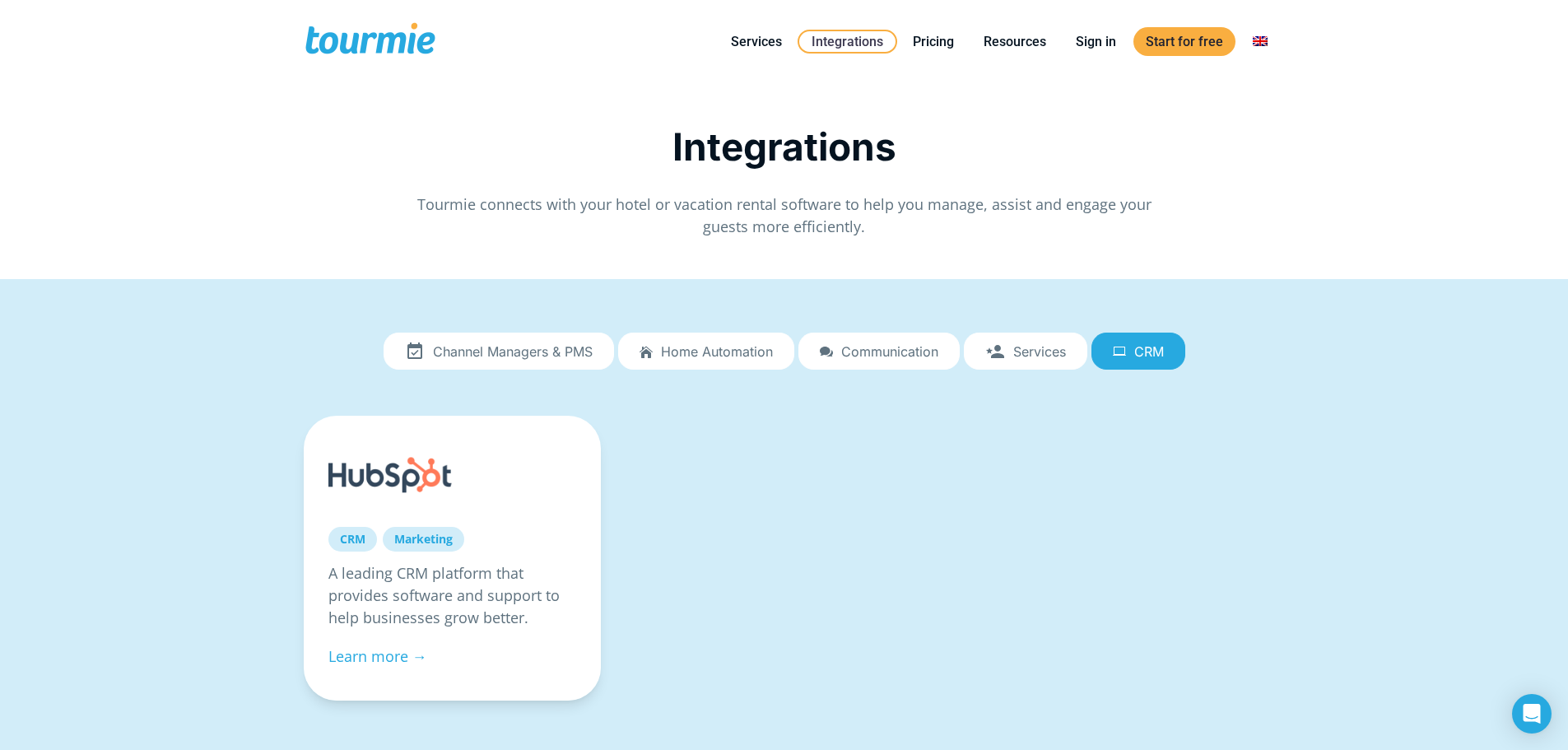
click at [1054, 345] on span "Services" at bounding box center [1040, 351] width 52 height 15
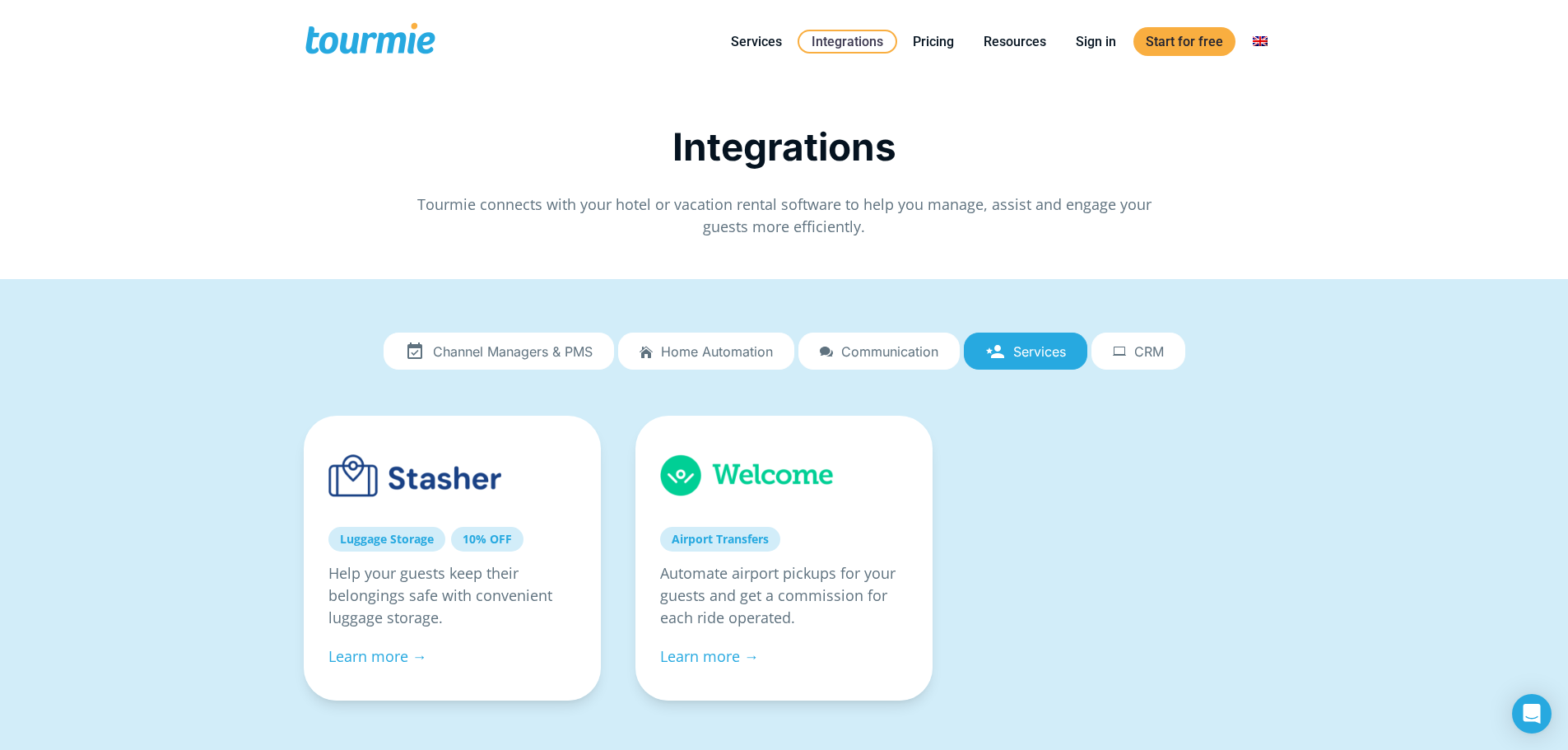
click at [885, 351] on span "Communication" at bounding box center [890, 351] width 97 height 15
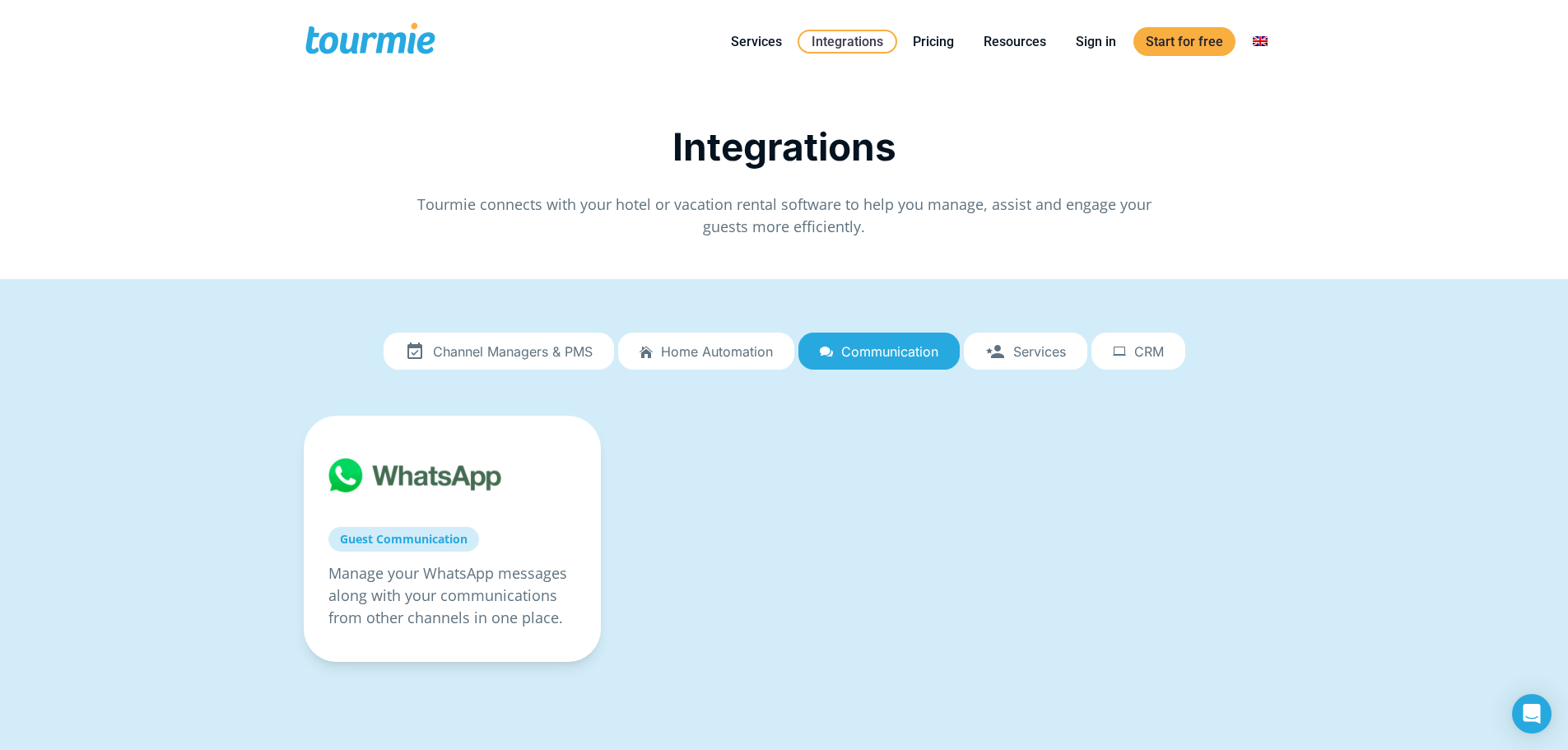
click at [703, 356] on span "Home automation" at bounding box center [717, 351] width 112 height 15
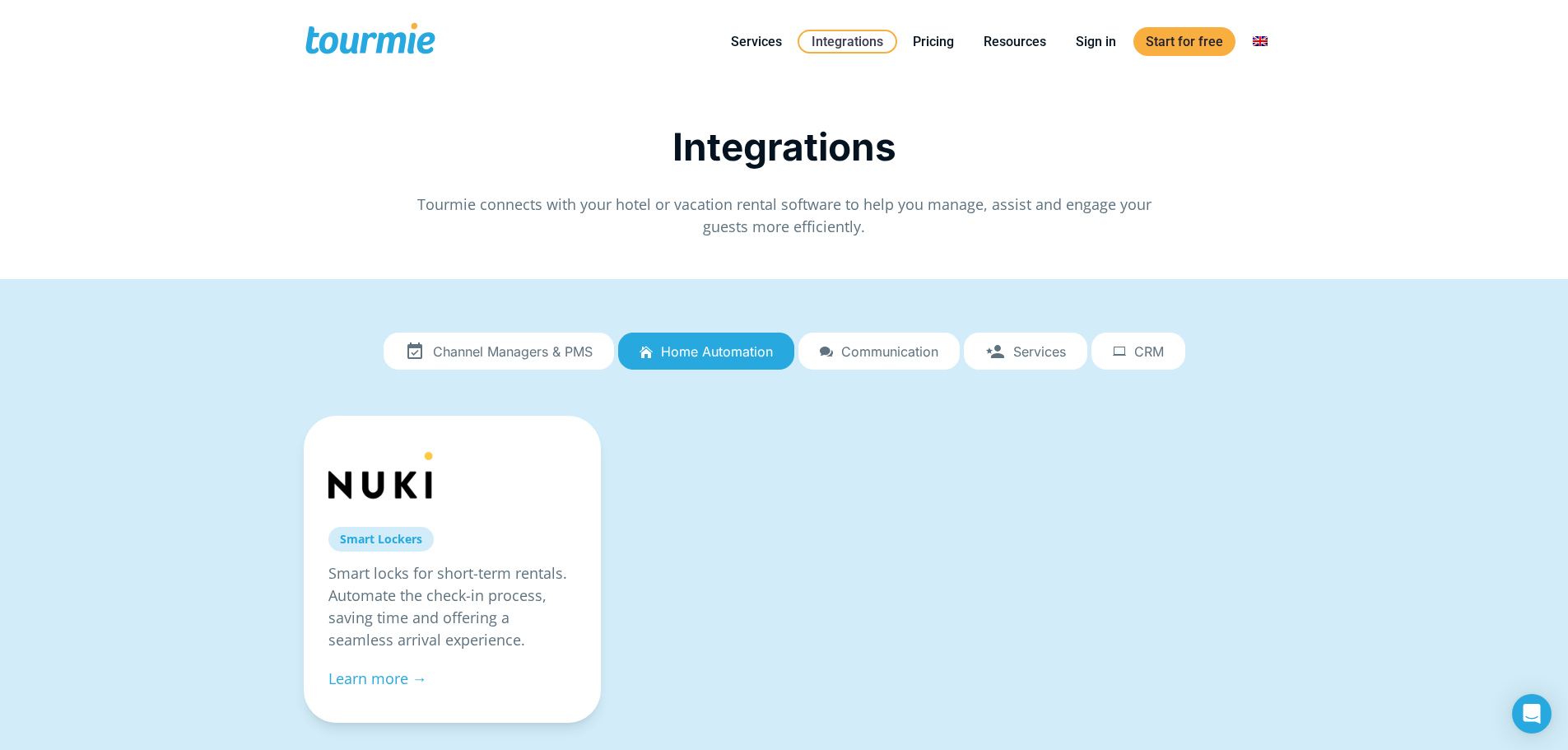
click at [551, 356] on span "Channel Managers & PMS" at bounding box center [512, 351] width 160 height 15
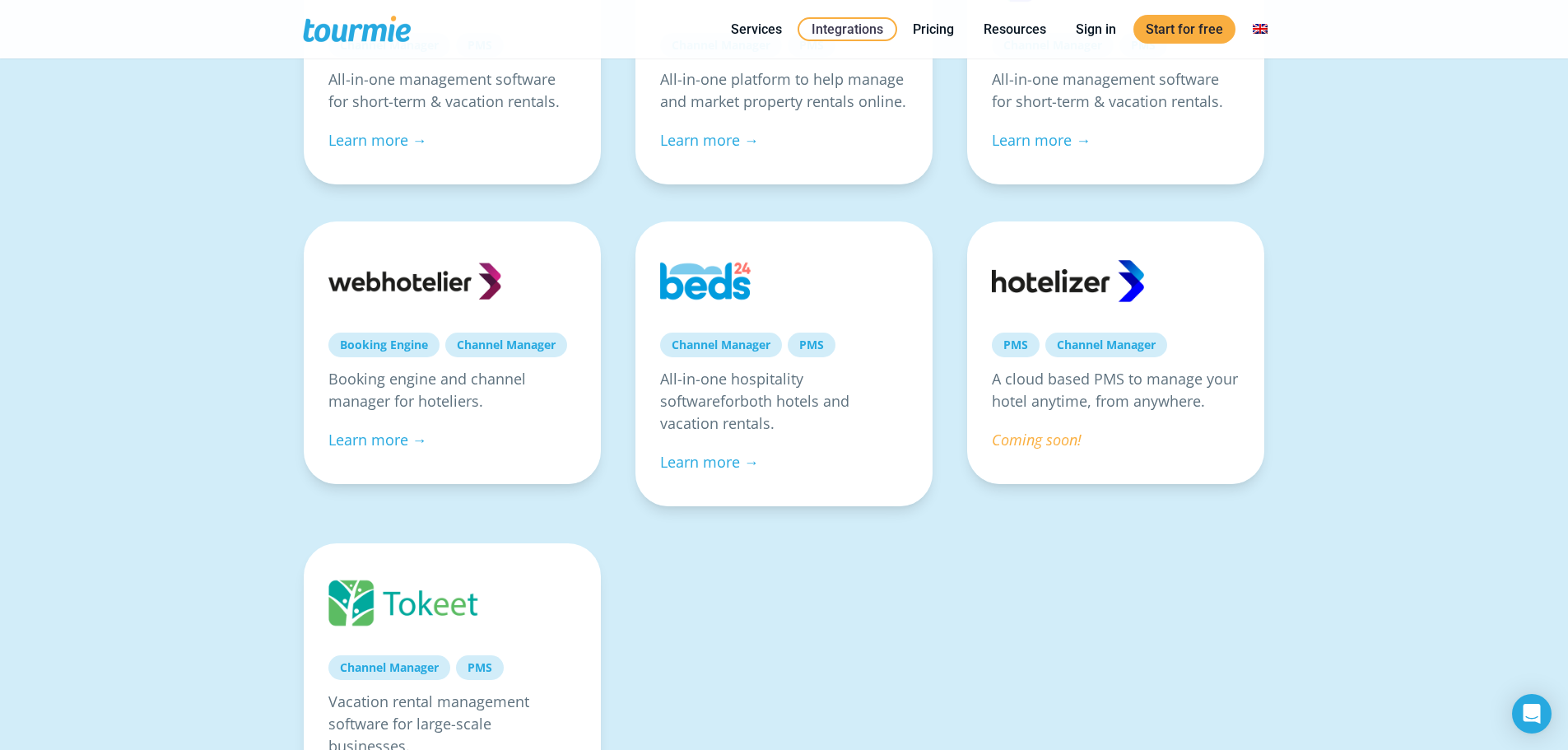
scroll to position [1098, 0]
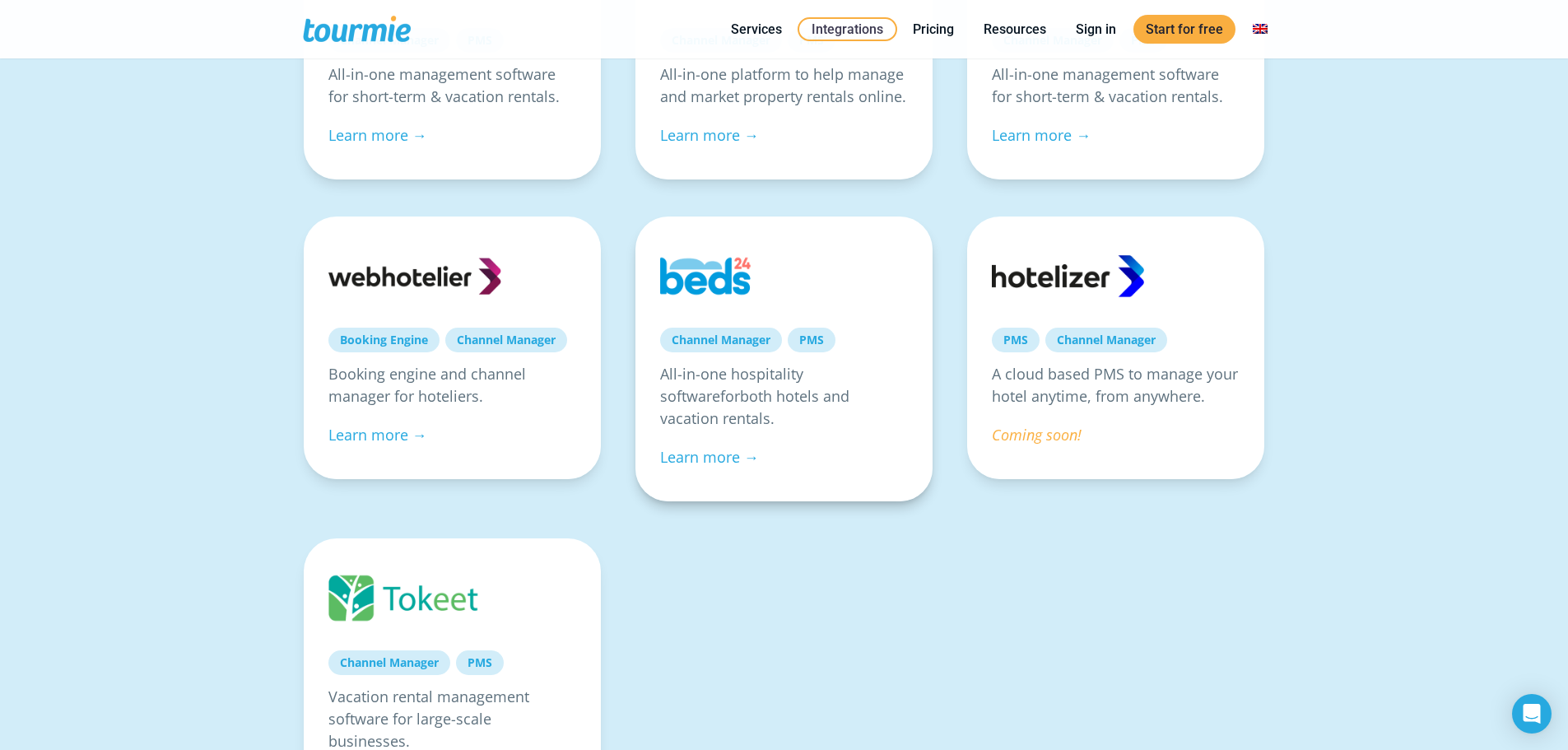
click at [814, 336] on link "PMS" at bounding box center [811, 340] width 48 height 24
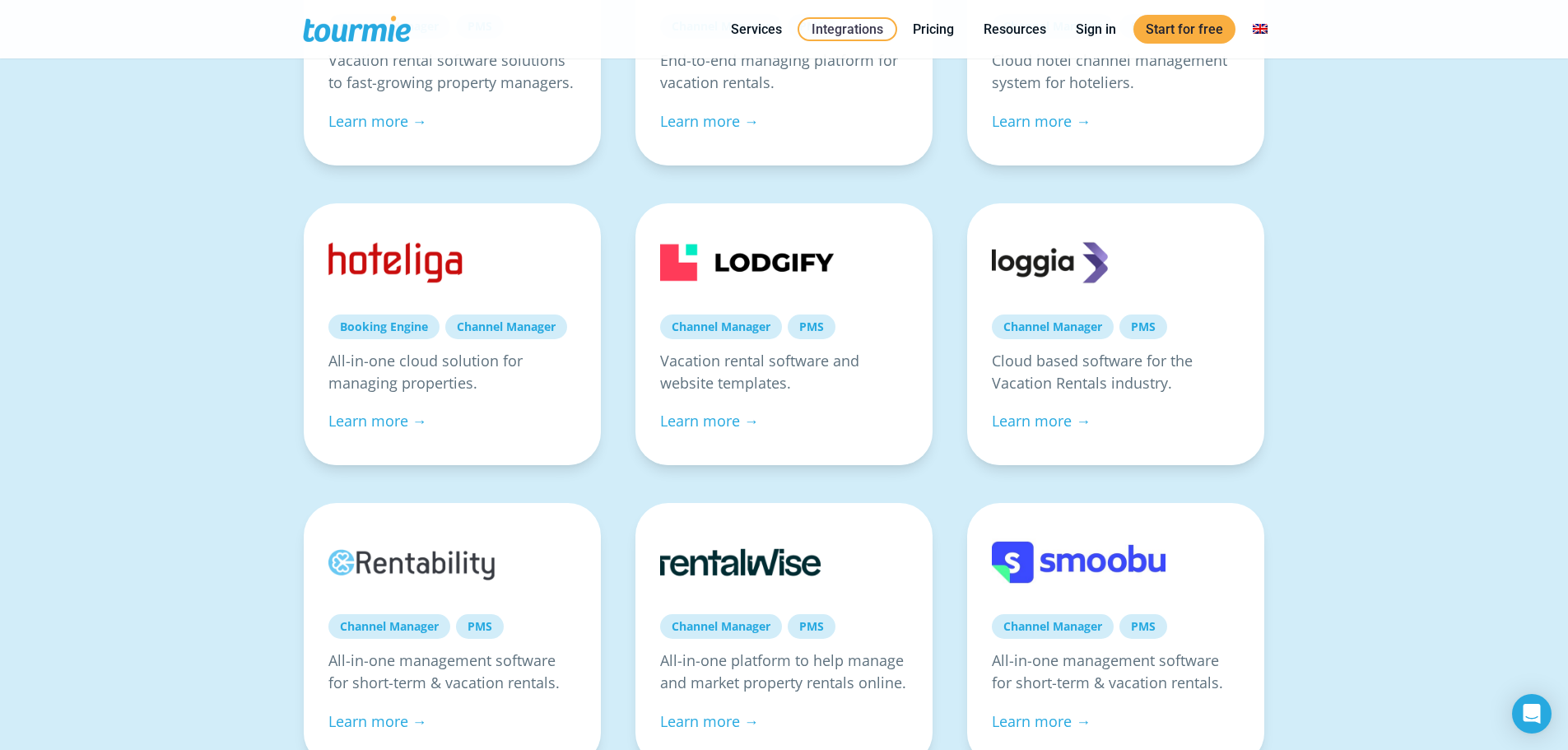
scroll to position [513, 0]
click at [377, 418] on link "Learn more →" at bounding box center [377, 419] width 98 height 20
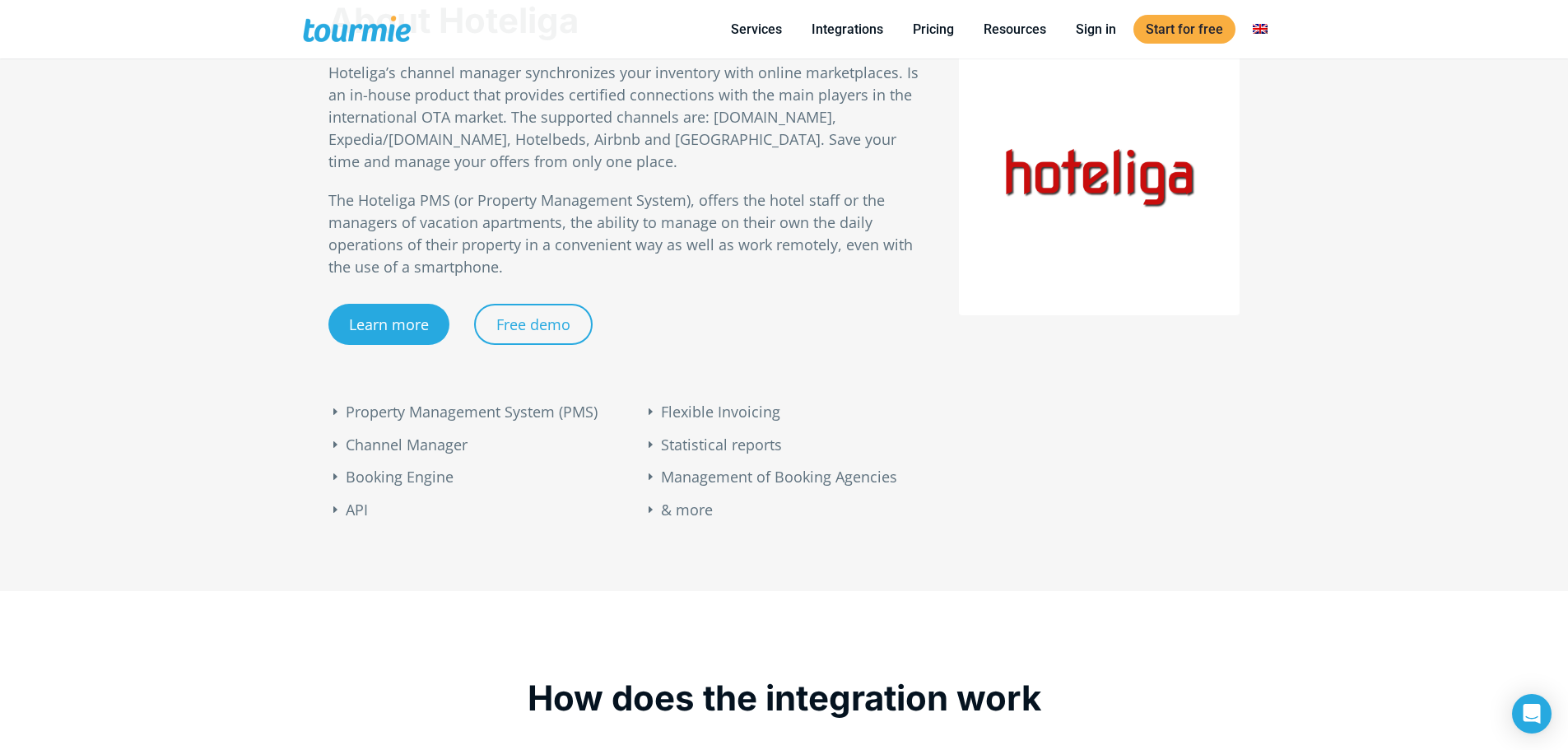
scroll to position [1079, 0]
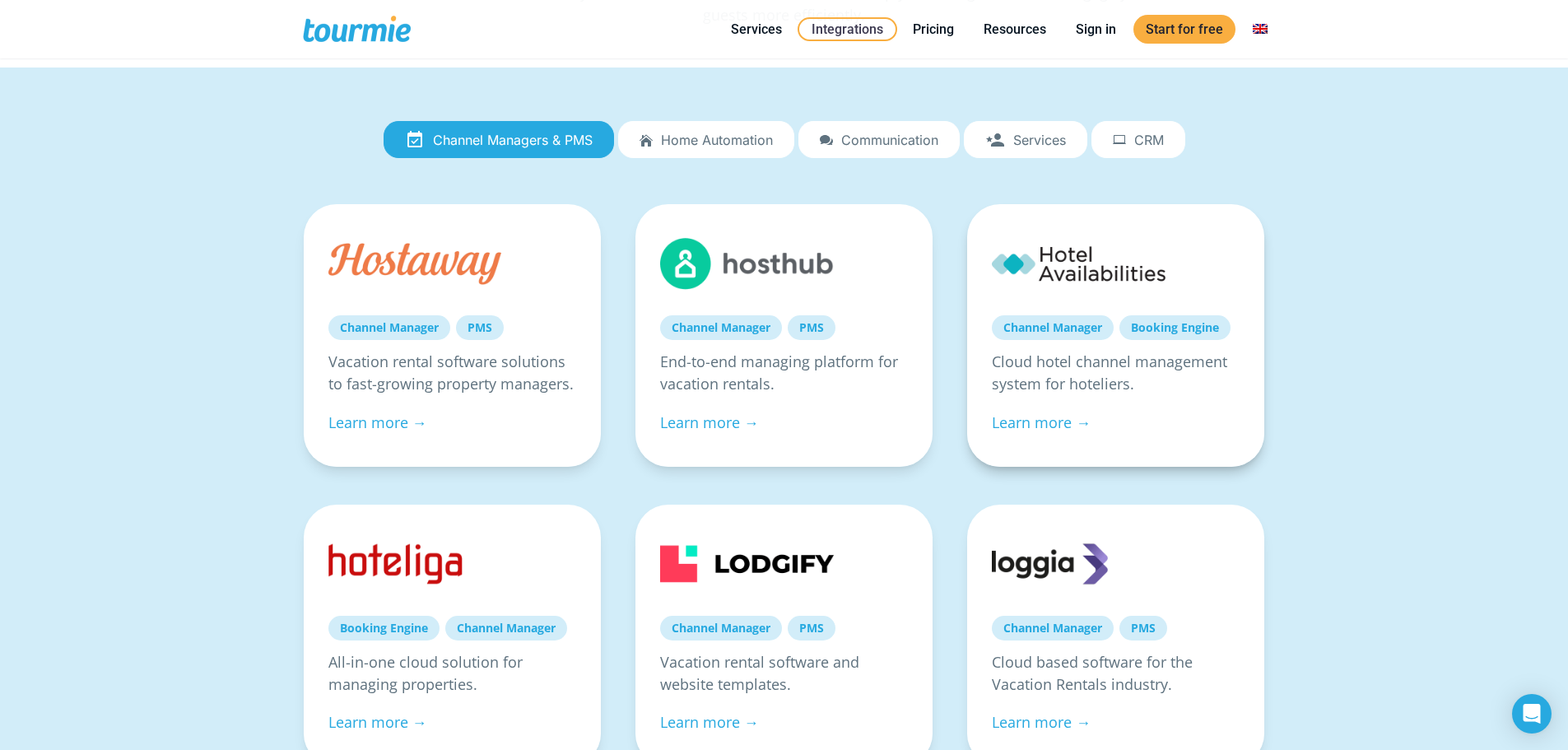
scroll to position [202, 0]
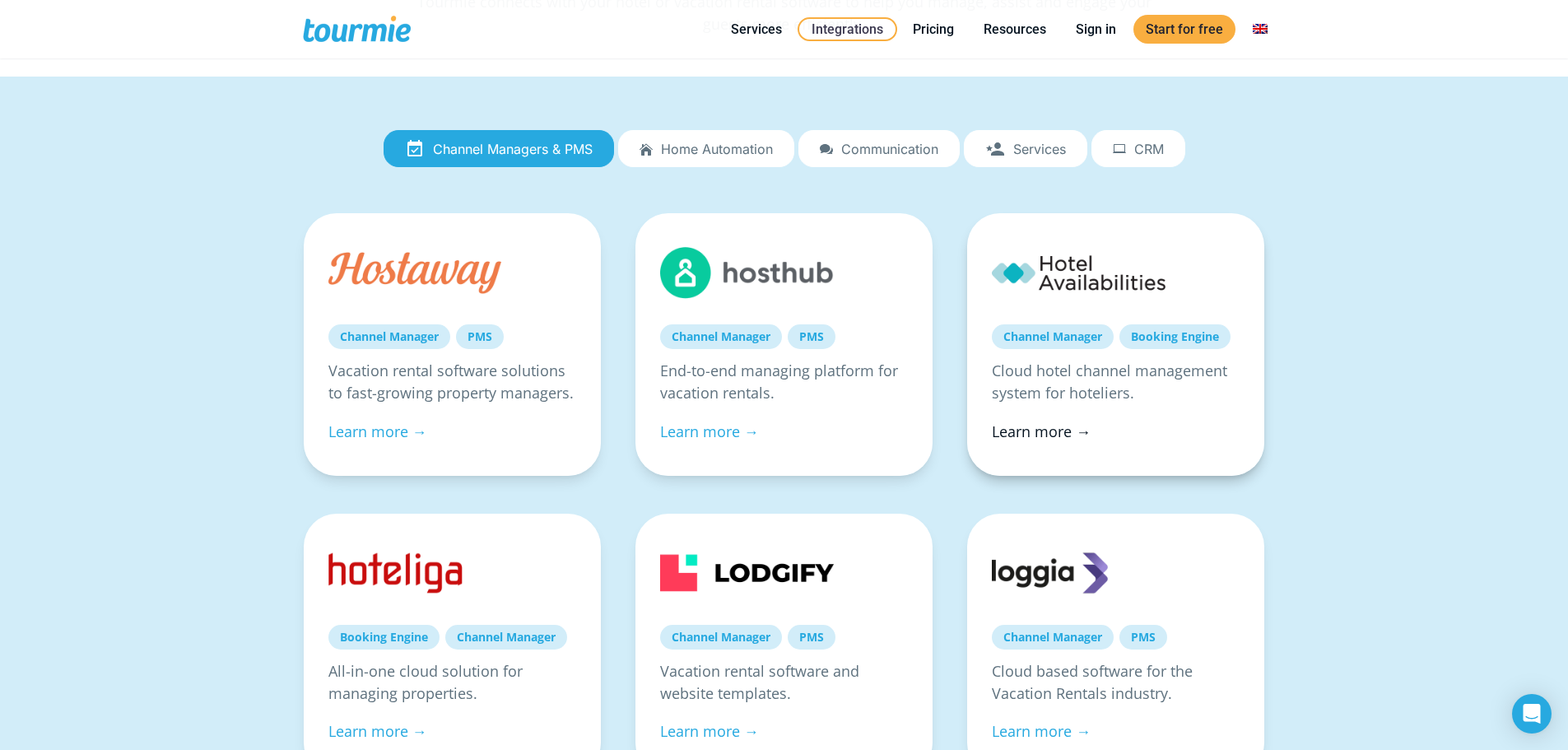
click at [1044, 438] on link "Learn more →" at bounding box center [1041, 431] width 98 height 20
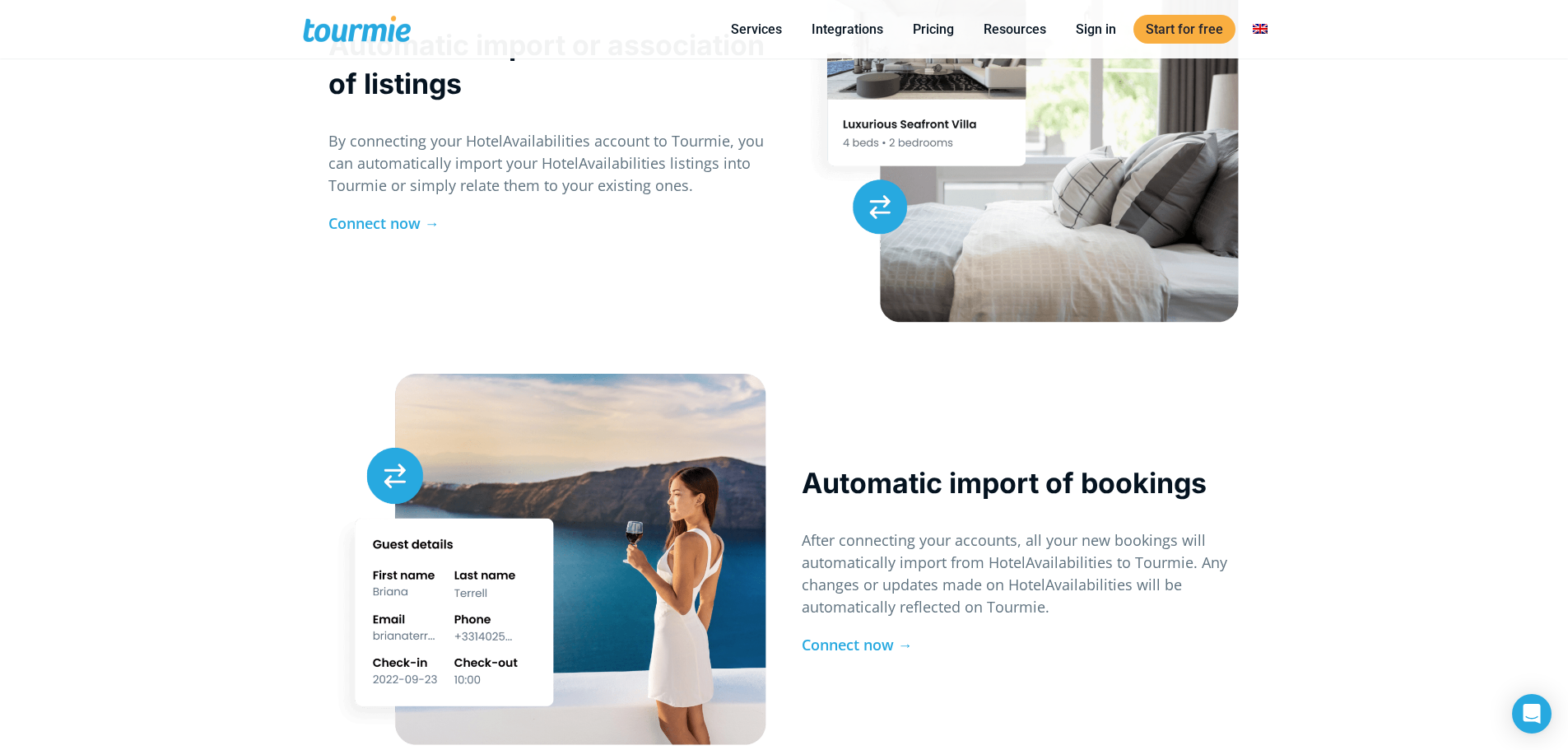
scroll to position [1751, 0]
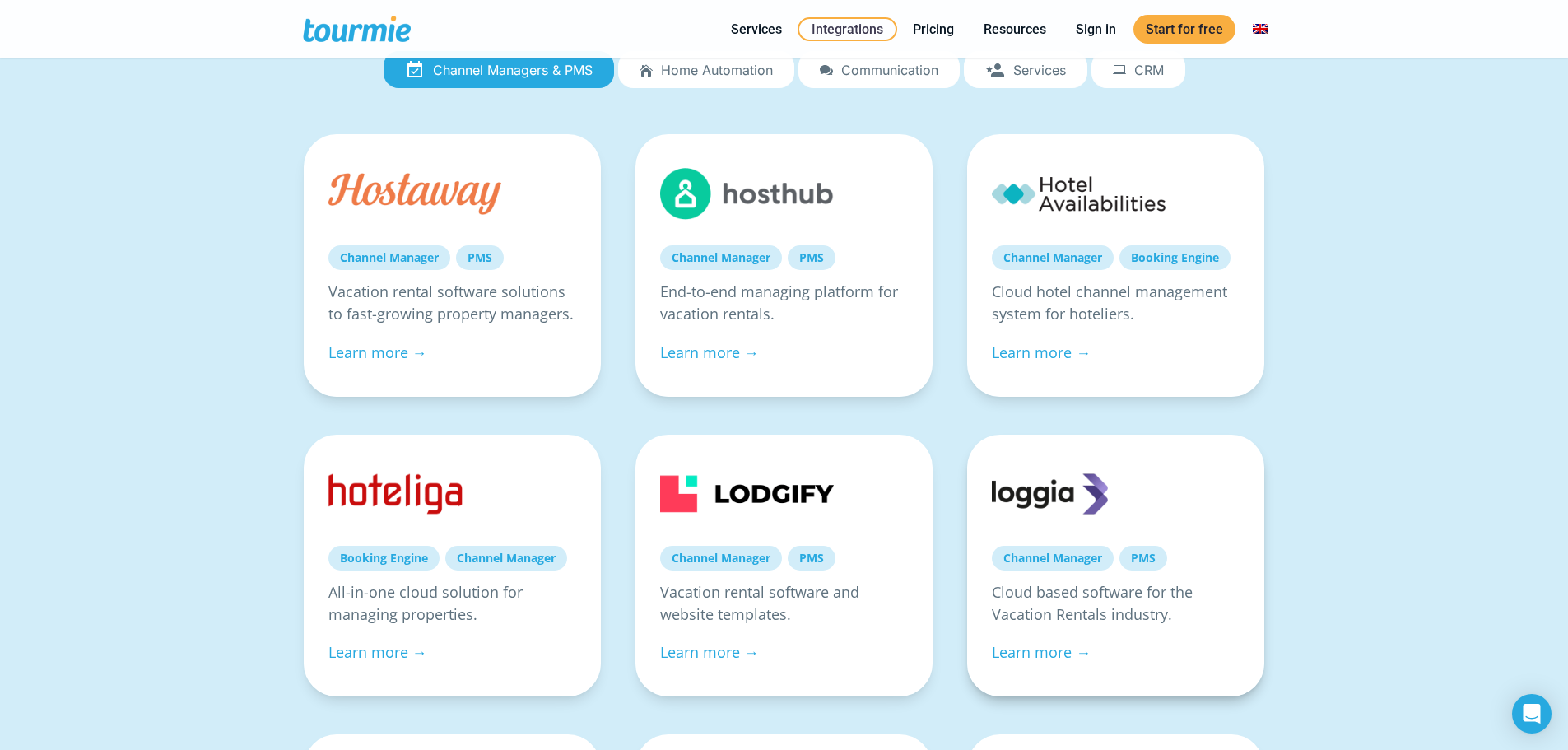
scroll to position [289, 0]
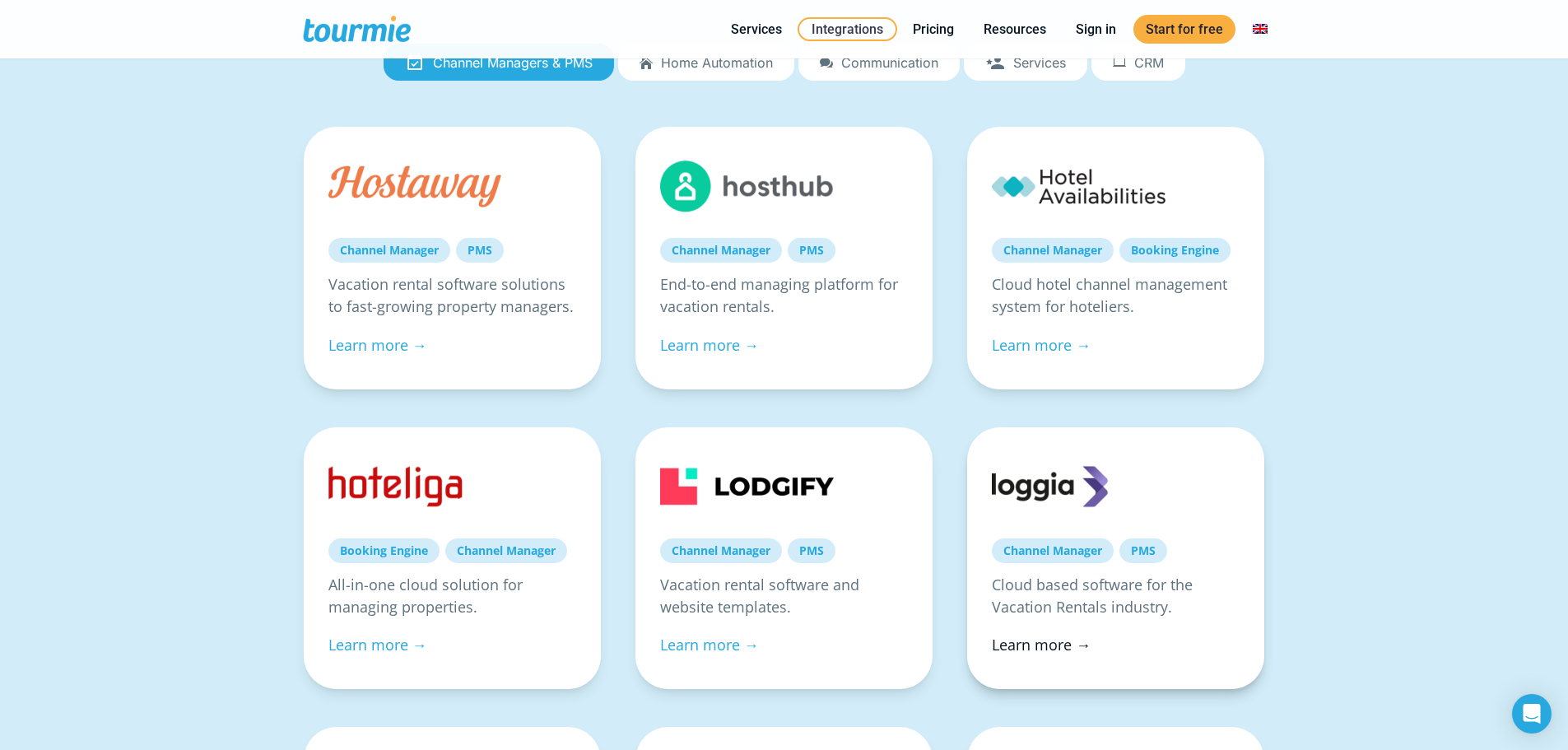
click at [1066, 636] on link "Learn more →" at bounding box center [1041, 644] width 98 height 20
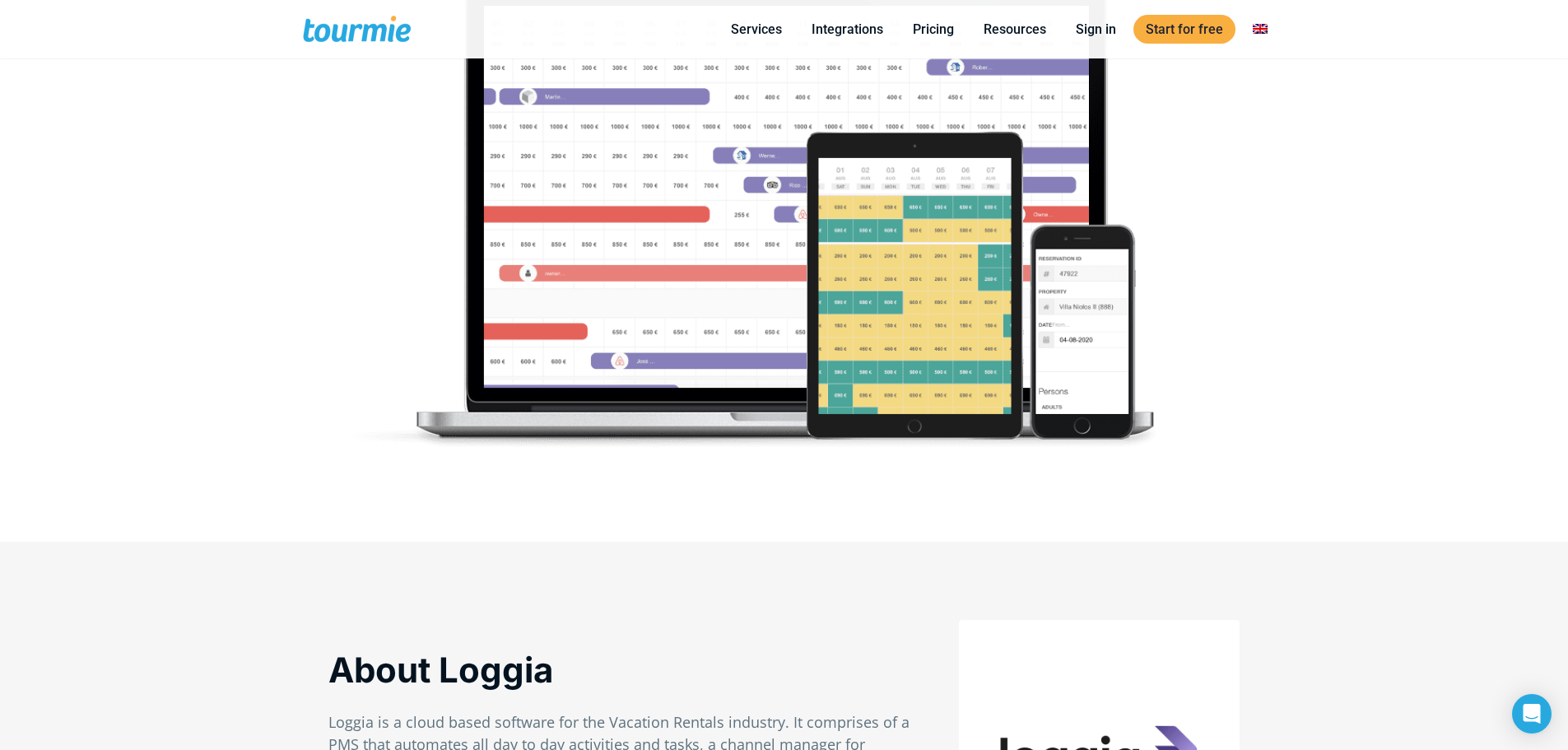
scroll to position [419, 0]
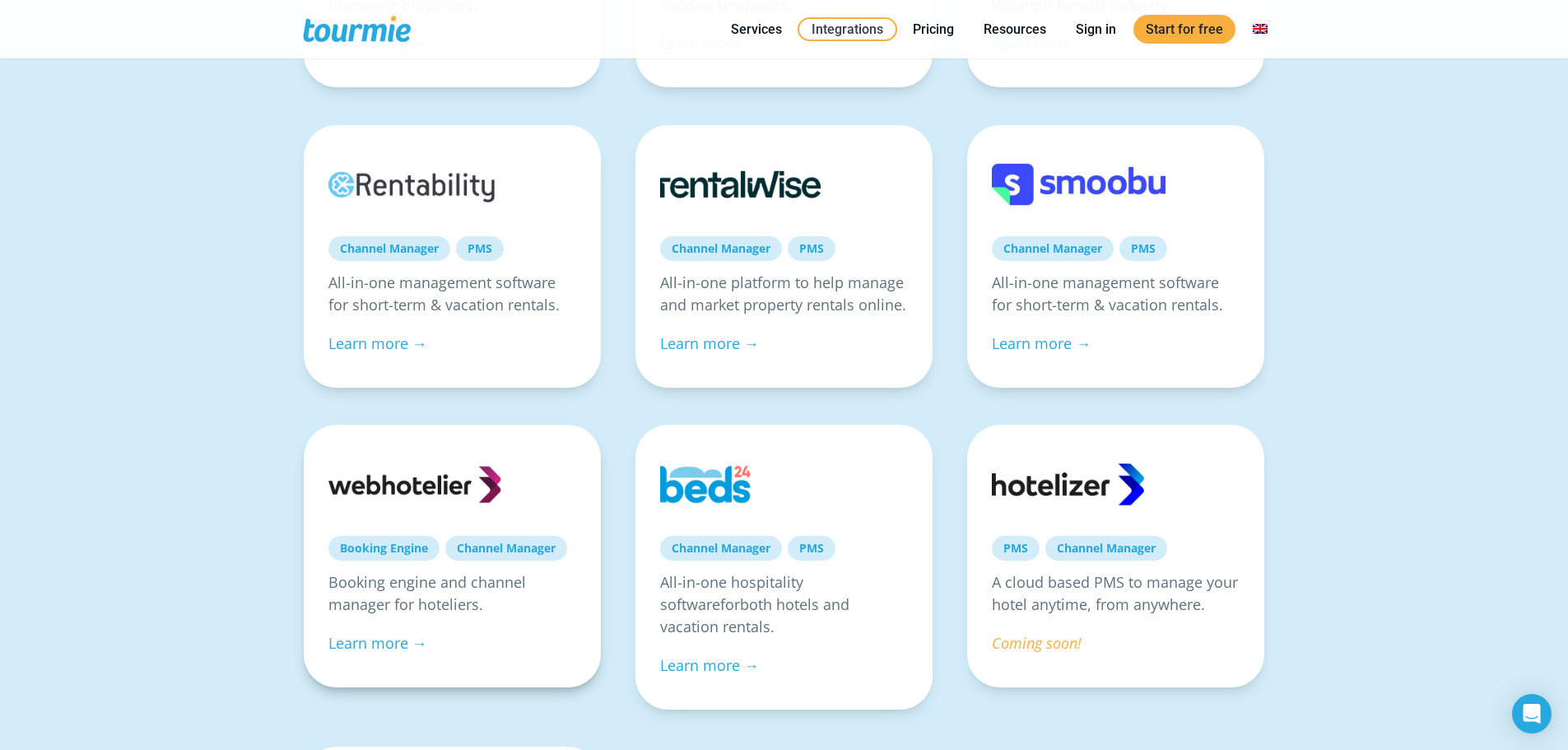
scroll to position [898, 0]
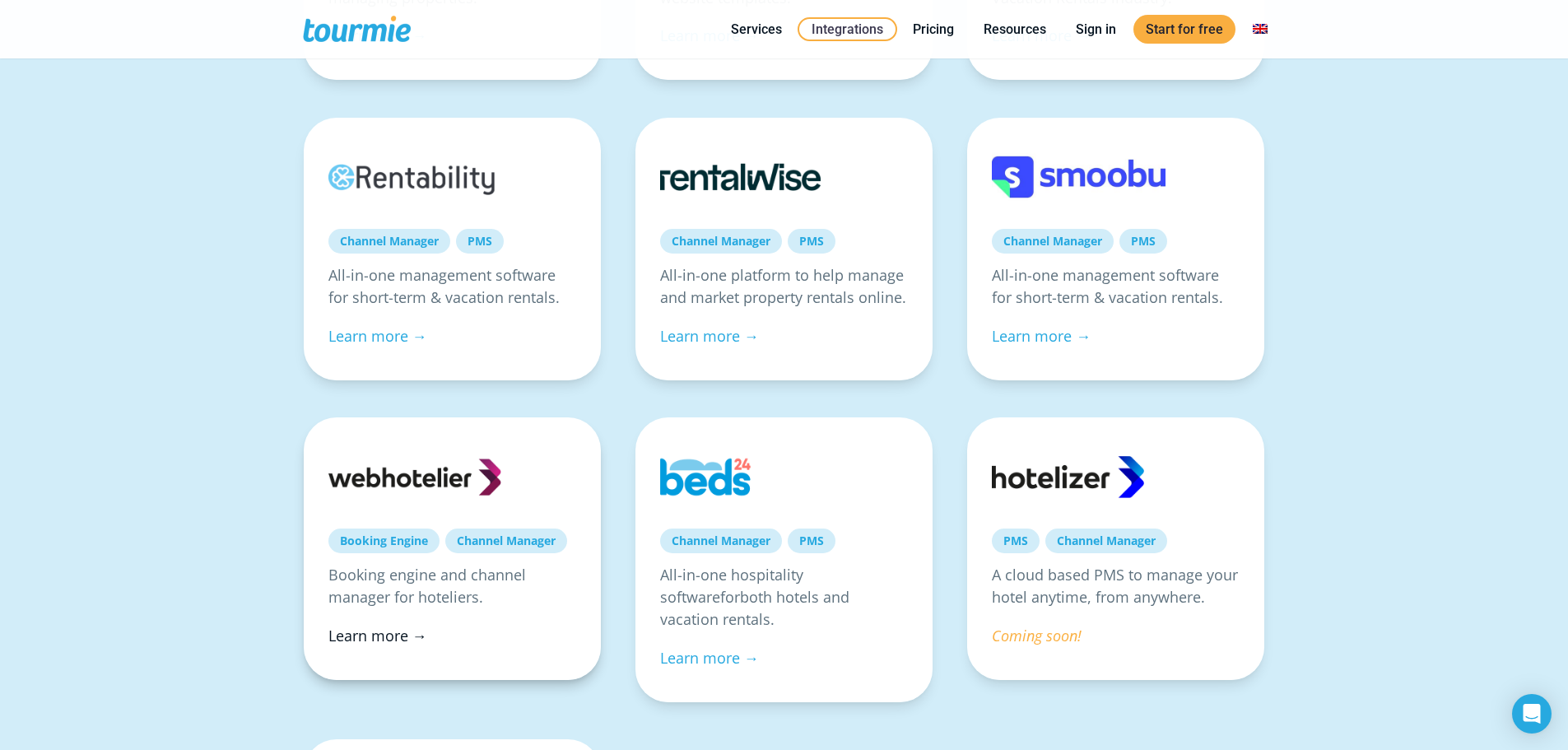
click at [400, 629] on link "Learn more →" at bounding box center [377, 635] width 98 height 20
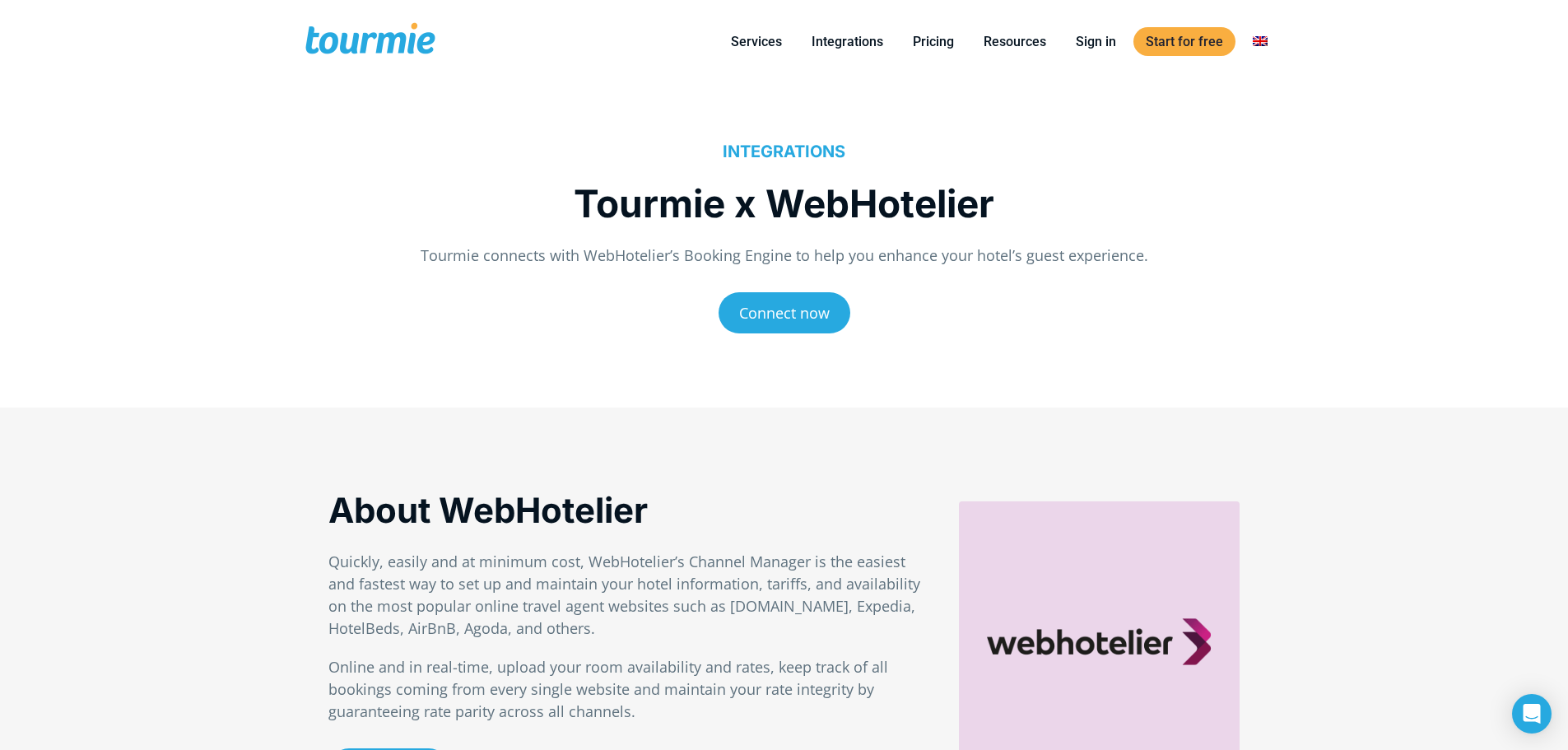
drag, startPoint x: 686, startPoint y: 325, endPoint x: 683, endPoint y: 106, distance: 219.0
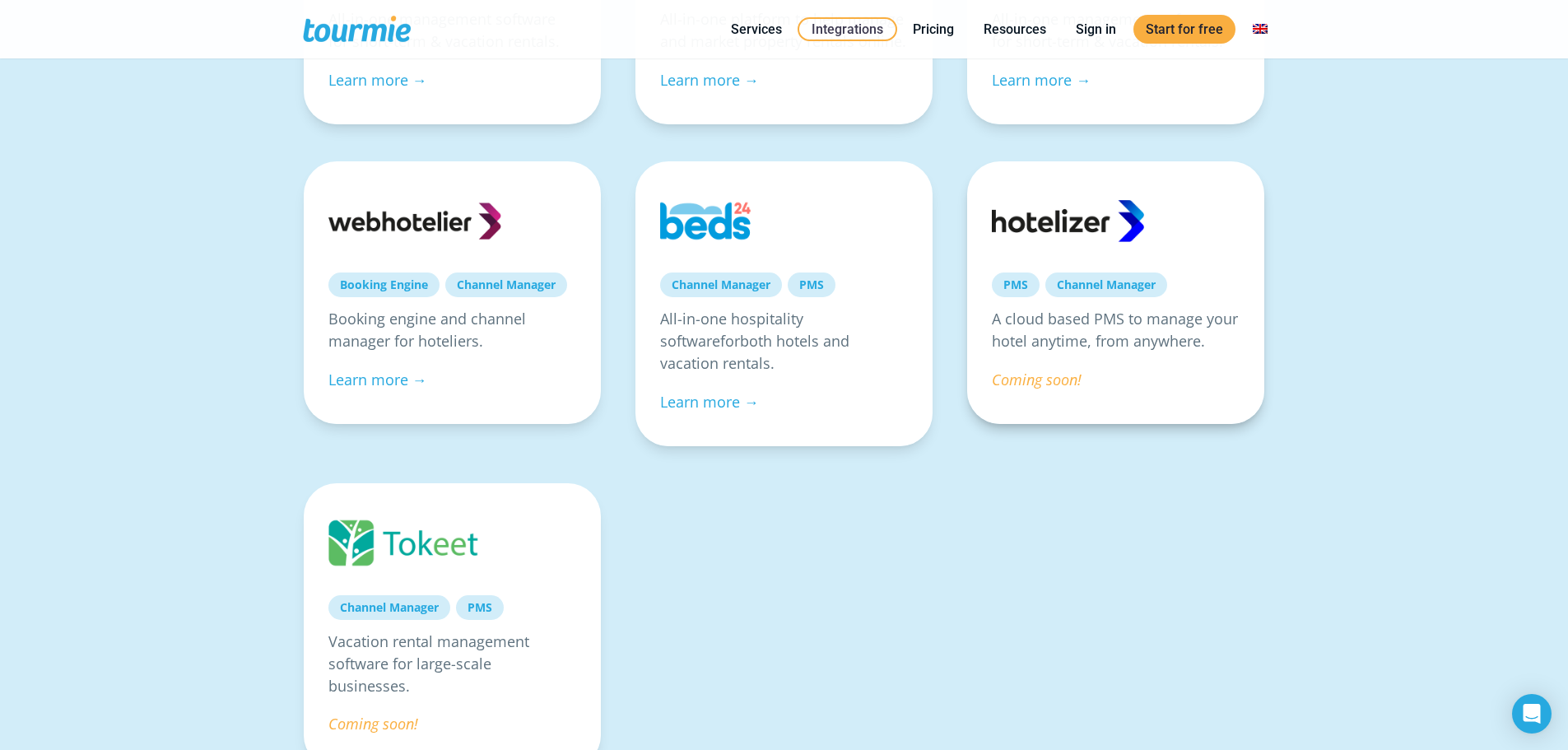
scroll to position [1176, 0]
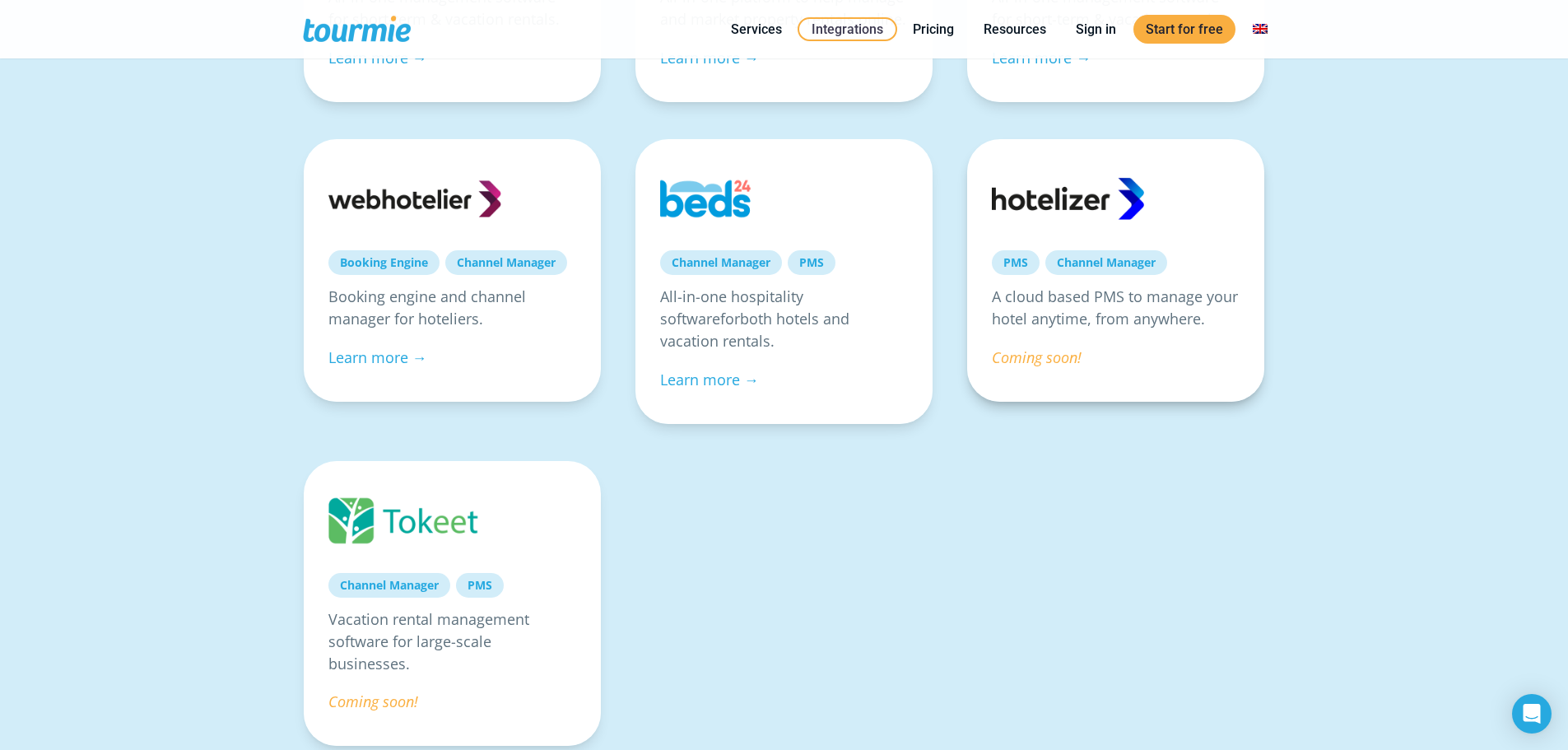
click at [1027, 360] on span "Coming soon!" at bounding box center [1037, 357] width 90 height 20
click at [1077, 365] on span "Coming soon!" at bounding box center [1037, 357] width 90 height 20
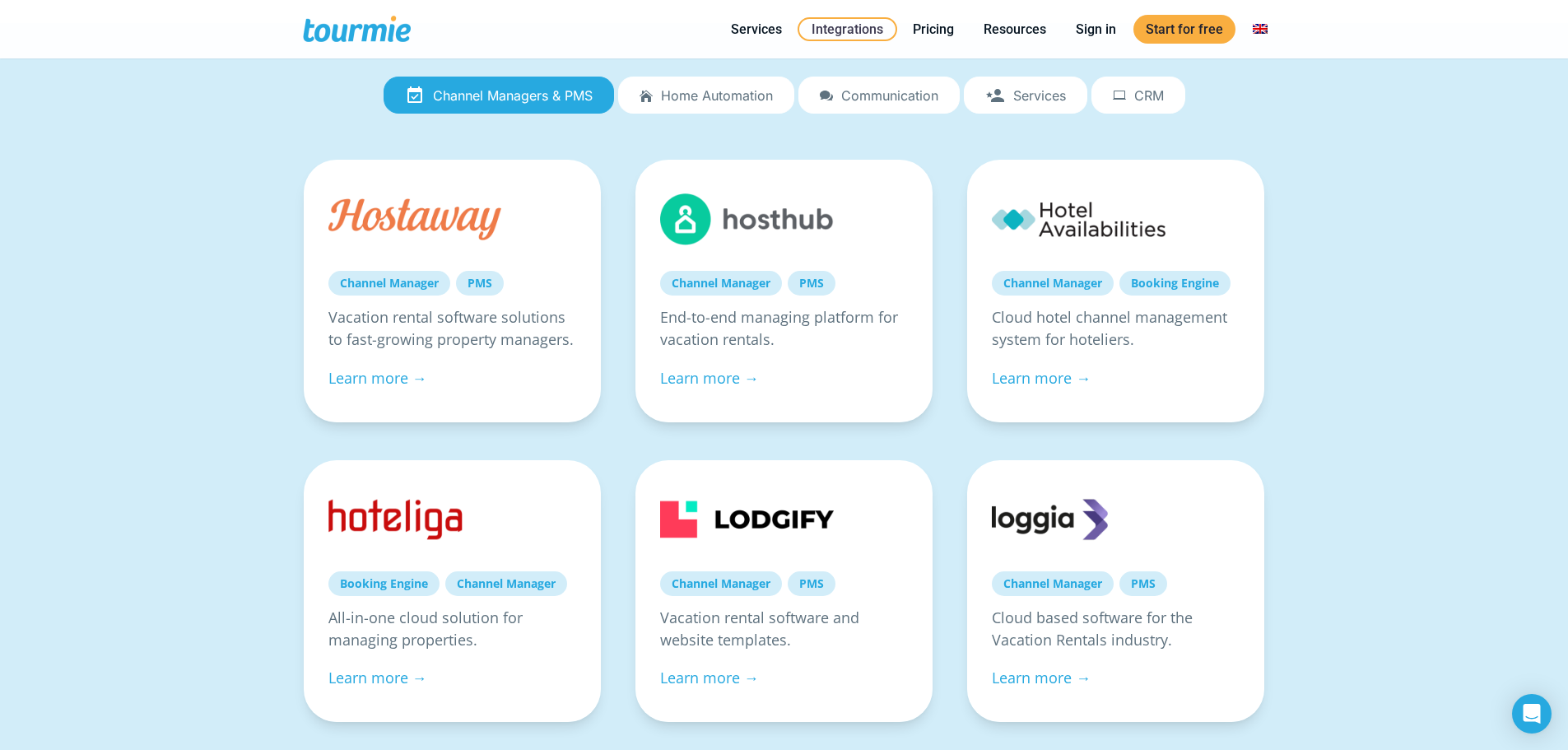
scroll to position [0, 0]
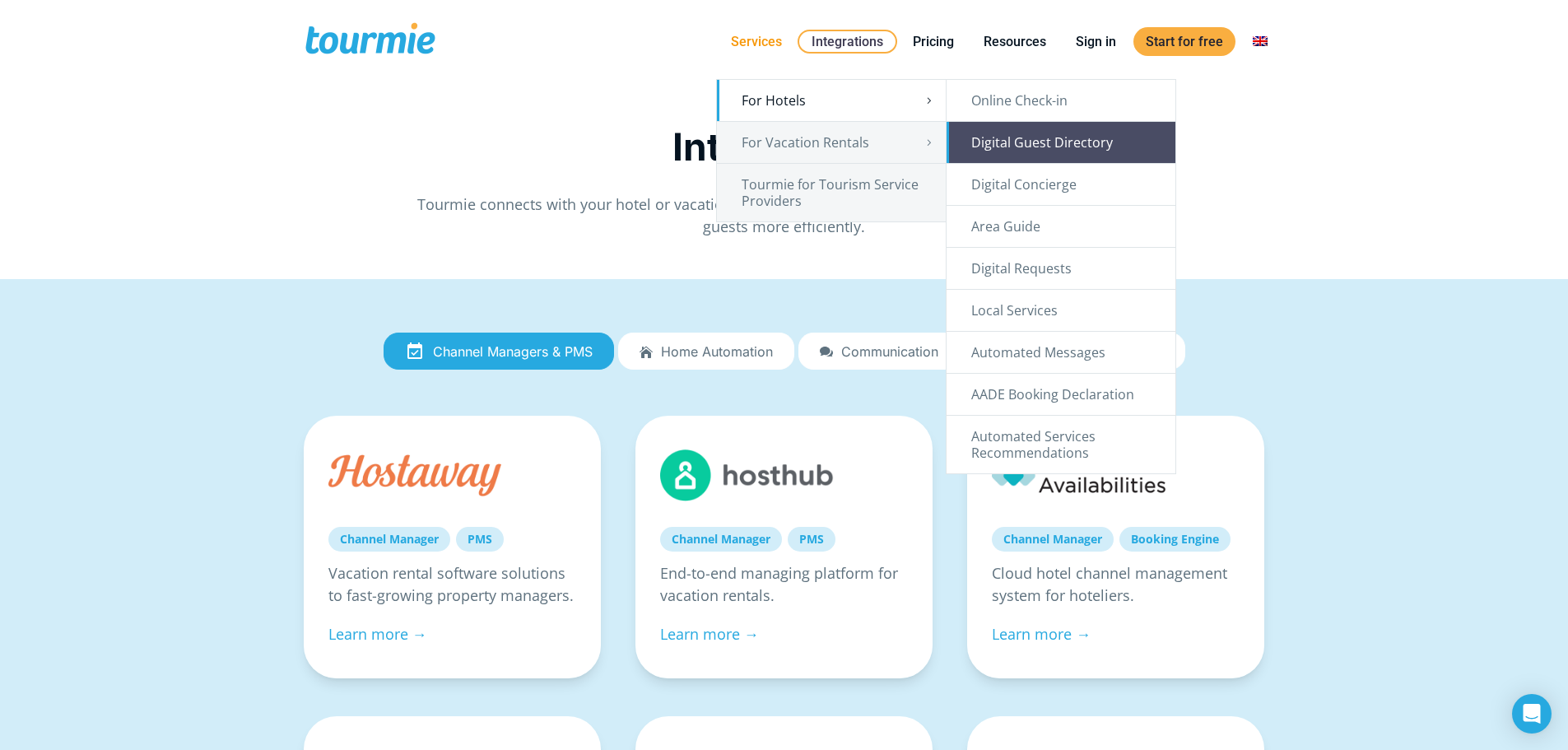
click at [1038, 149] on link "Digital Guest Directory" at bounding box center [1061, 142] width 229 height 41
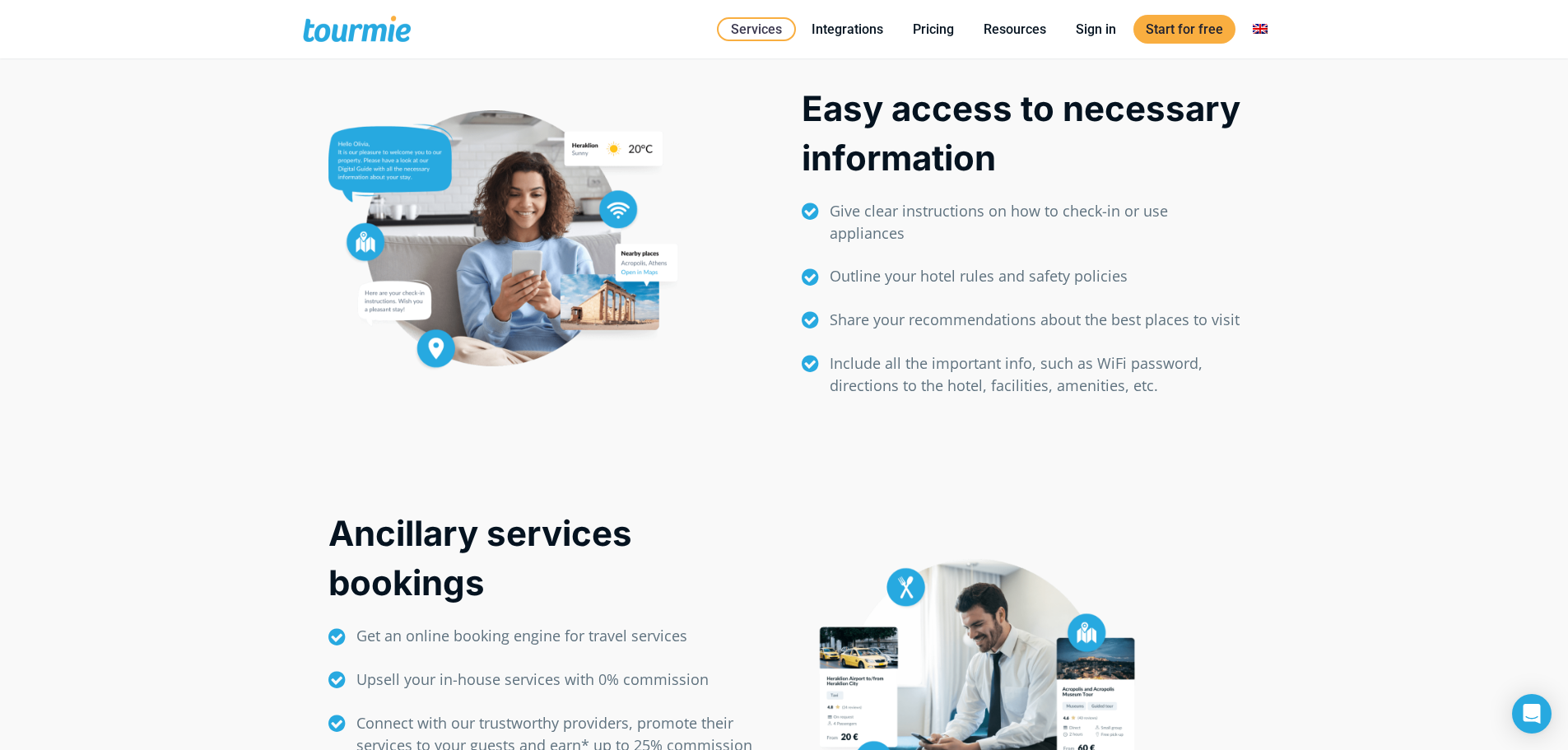
scroll to position [789, 0]
click at [1255, 29] on link "Switch to" at bounding box center [1261, 29] width 39 height 21
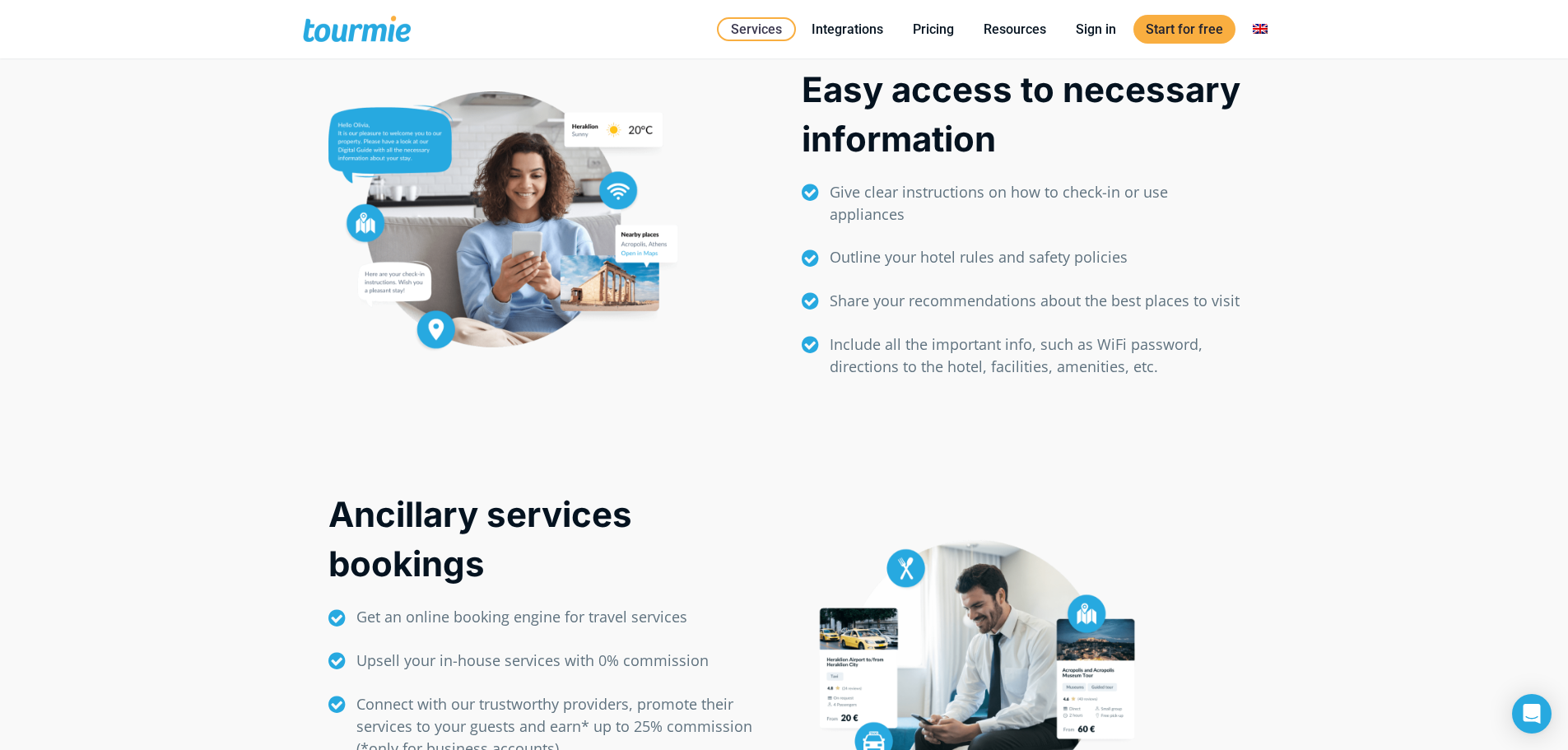
scroll to position [823, 0]
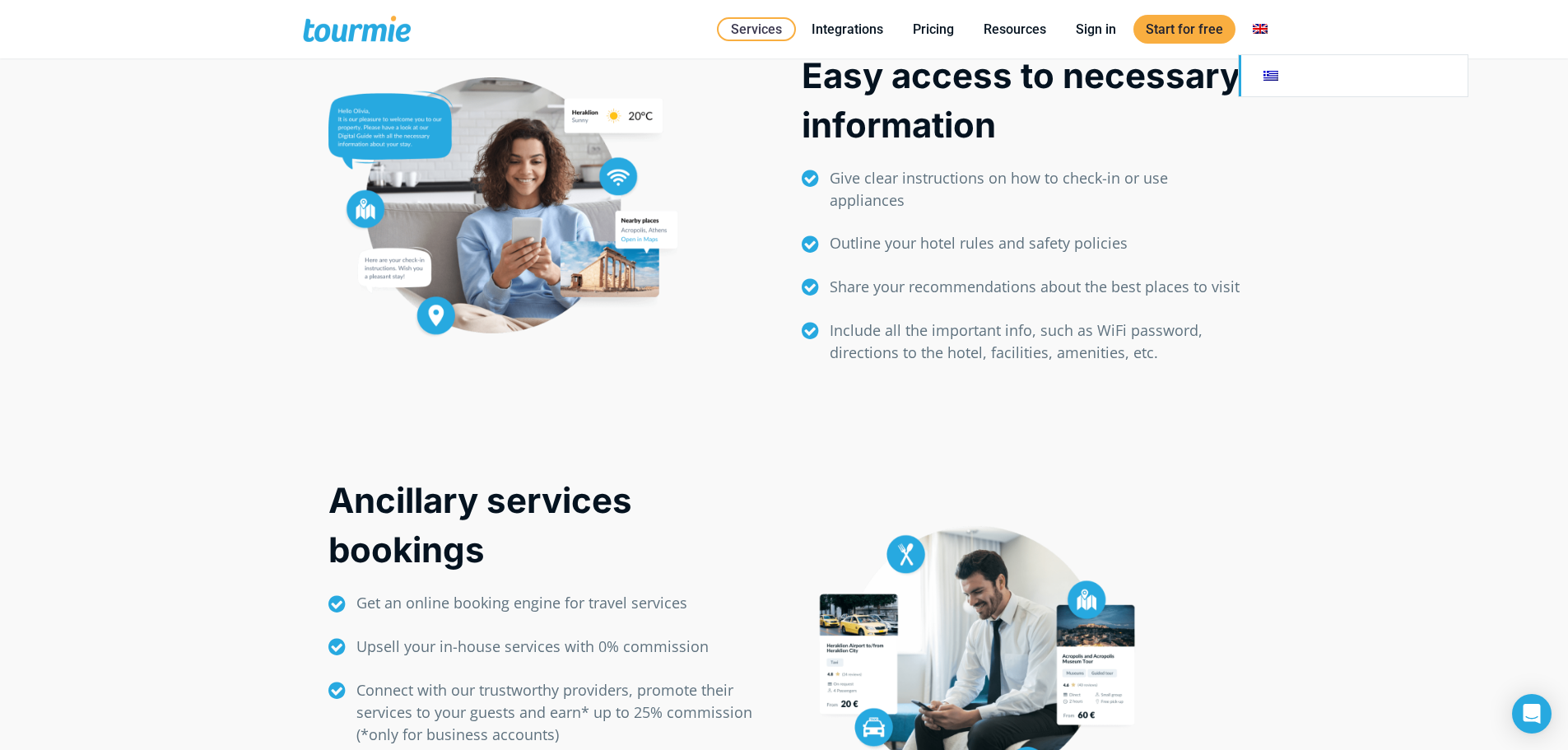
click at [1263, 82] on link "Switch to" at bounding box center [1354, 76] width 229 height 41
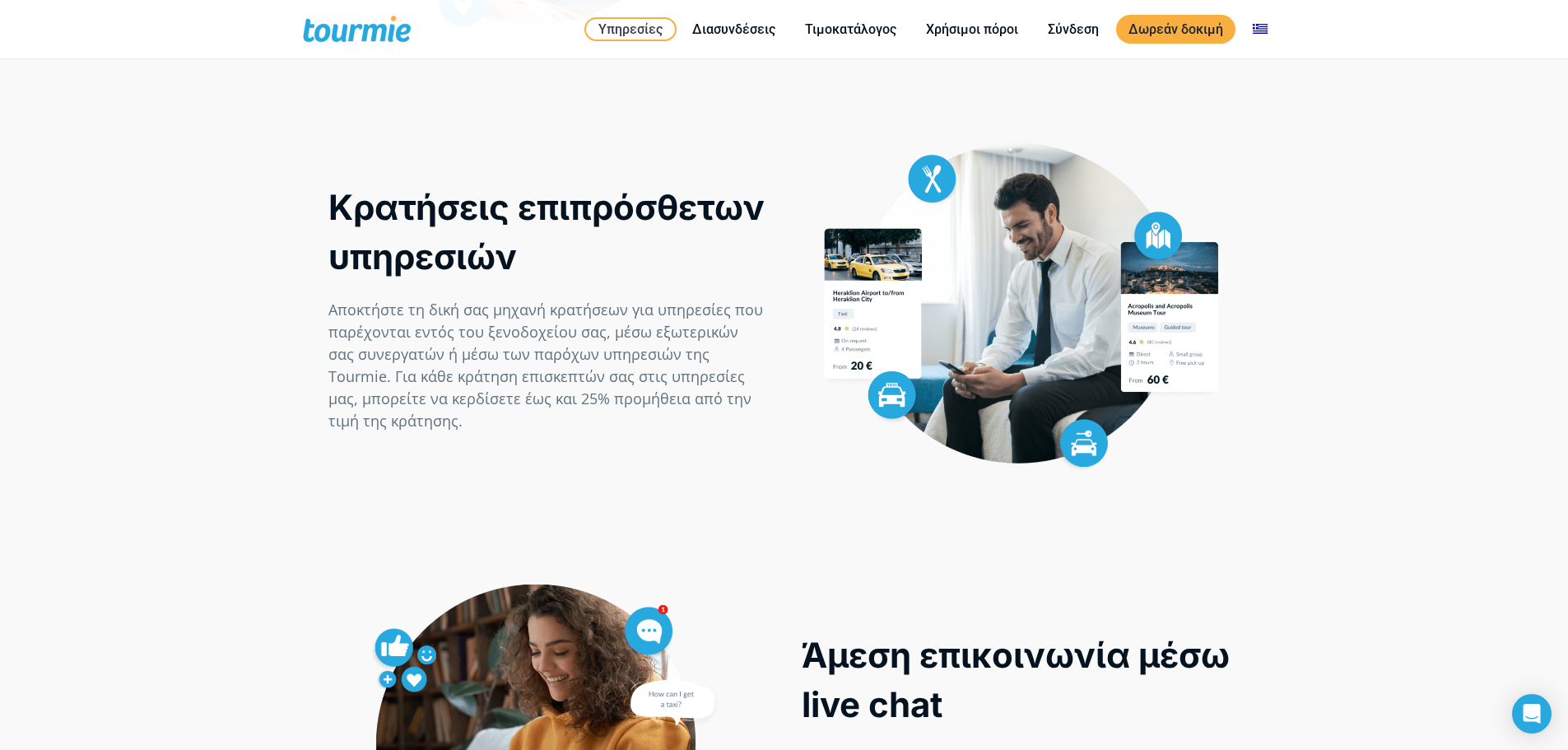
scroll to position [1177, 0]
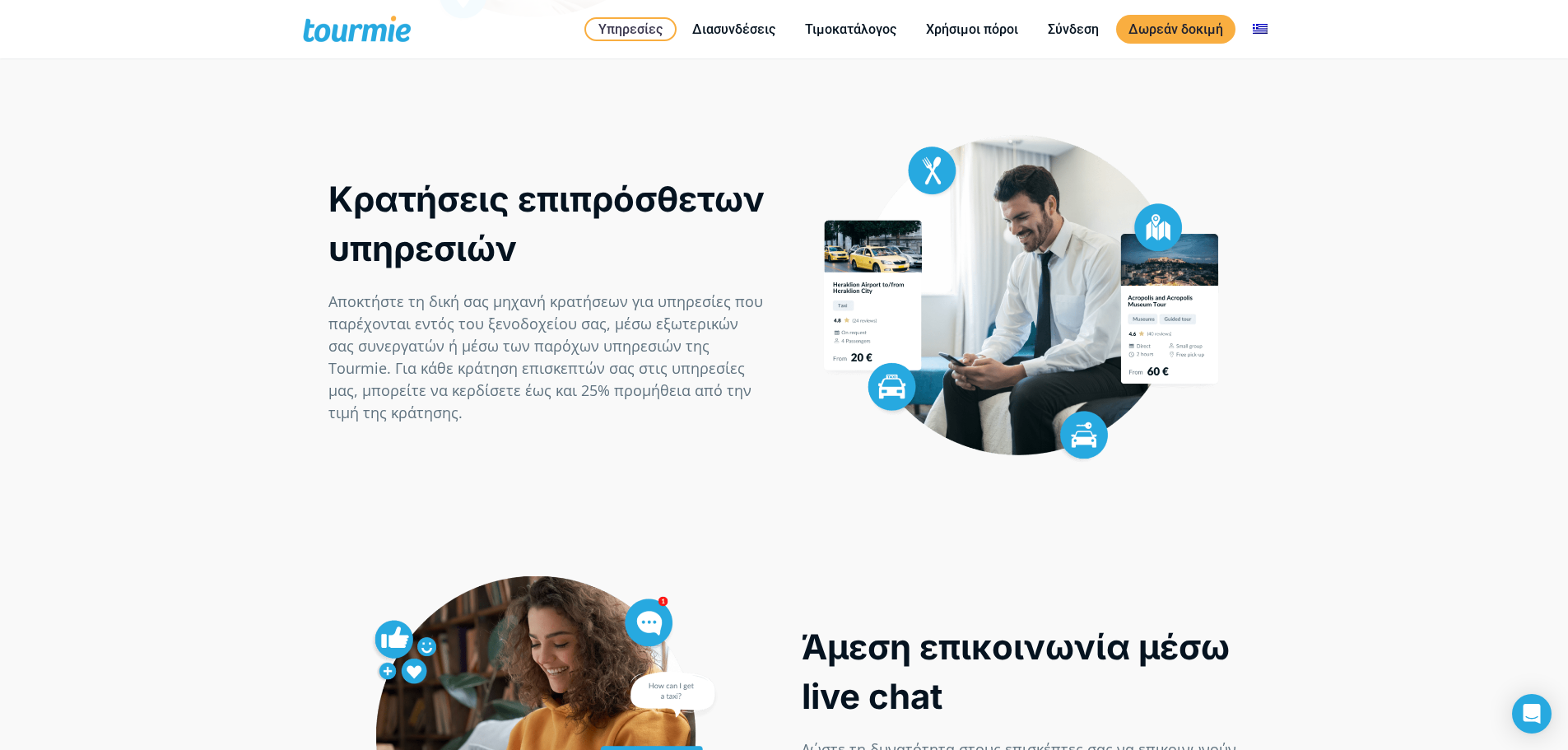
click at [475, 407] on p "Αποκτήστε τη δική σας μηχανή κρατήσεων για υπηρεσίες που παρέχονται εντός του ξ…" at bounding box center [548, 357] width 438 height 133
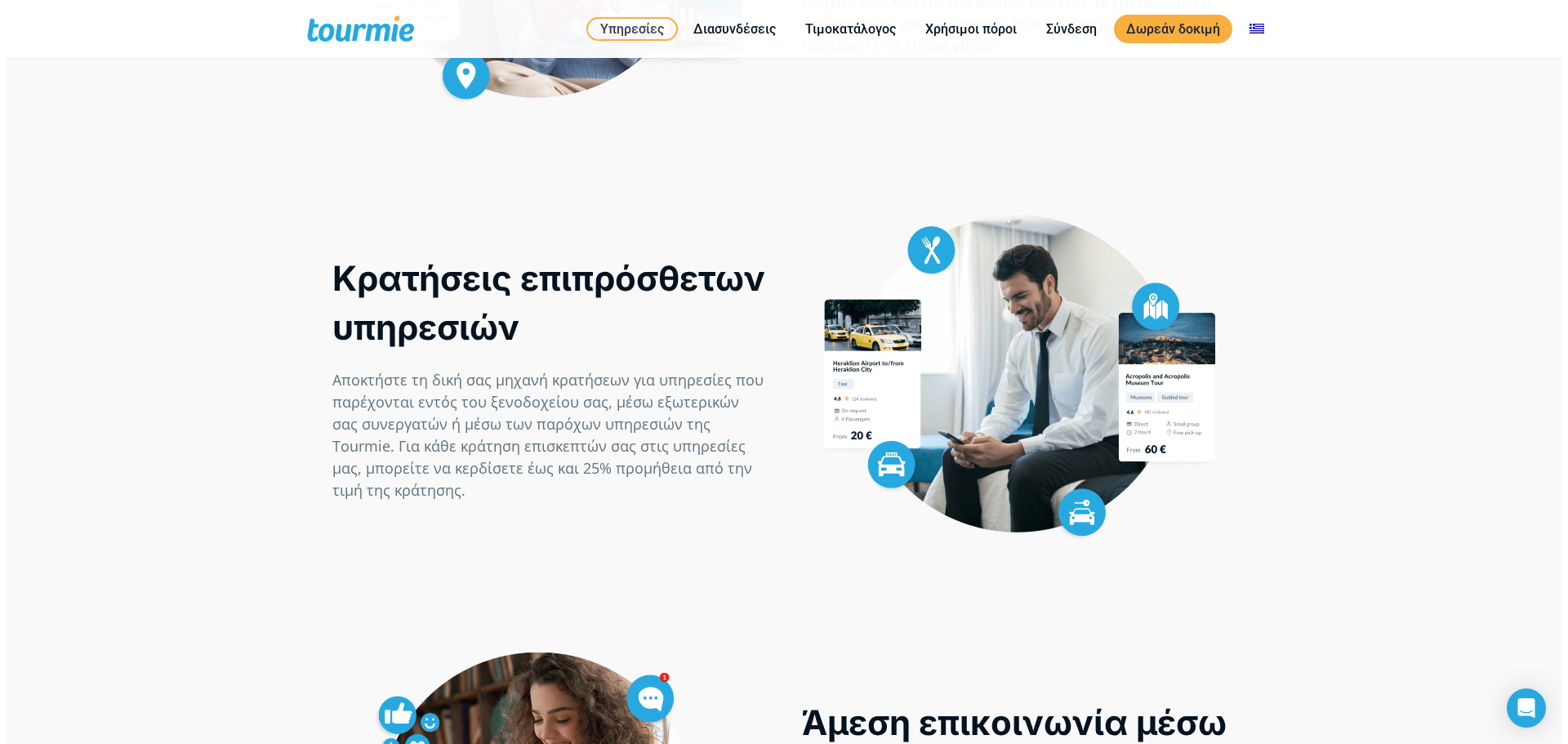
scroll to position [1086, 0]
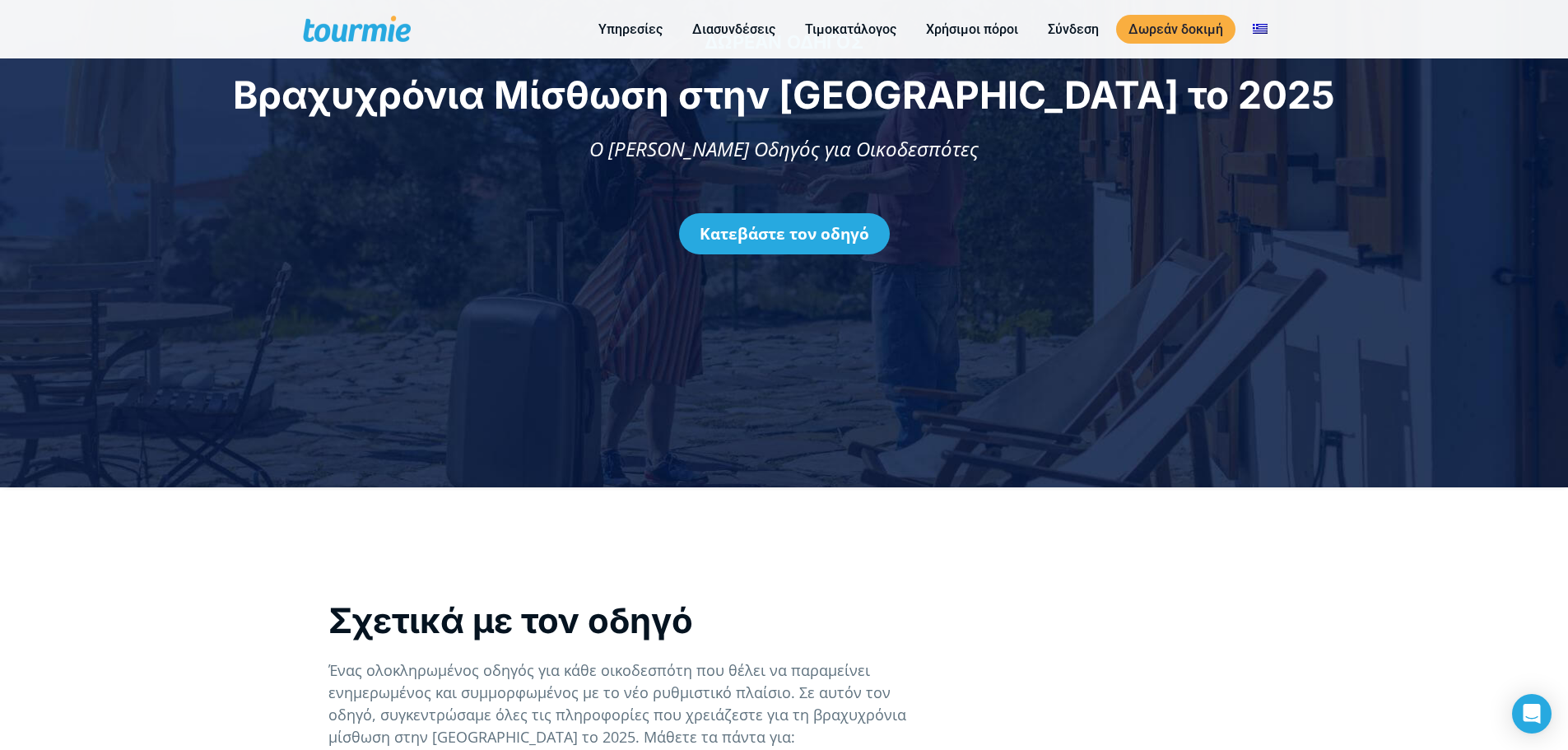
scroll to position [269, 0]
